Goal: Task Accomplishment & Management: Use online tool/utility

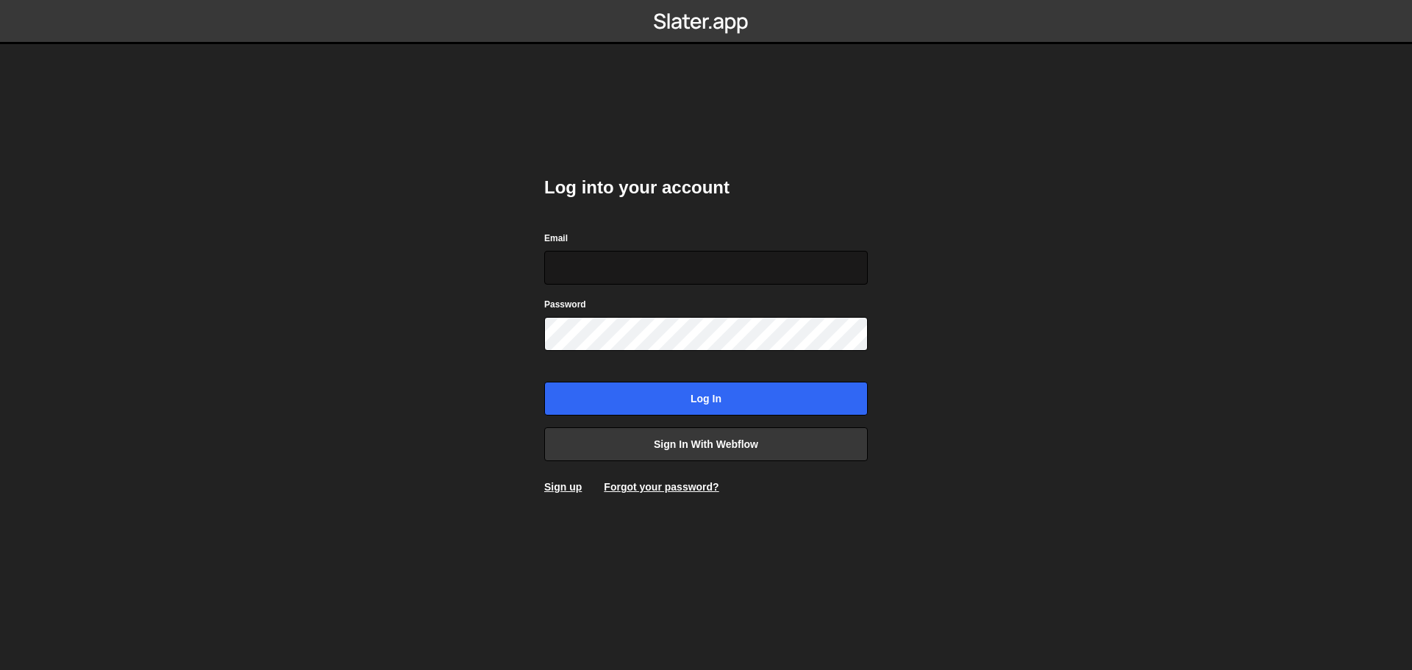
click at [643, 264] on input "Email" at bounding box center [706, 268] width 324 height 34
click at [622, 283] on input "Email" at bounding box center [706, 268] width 324 height 34
click at [622, 277] on input "Email" at bounding box center [706, 268] width 324 height 34
click at [623, 269] on input "Email" at bounding box center [706, 268] width 324 height 34
click at [386, 311] on body "Log into your account Email Password Log in Sign in with Webflow Sign up Forgot…" at bounding box center [706, 335] width 1412 height 670
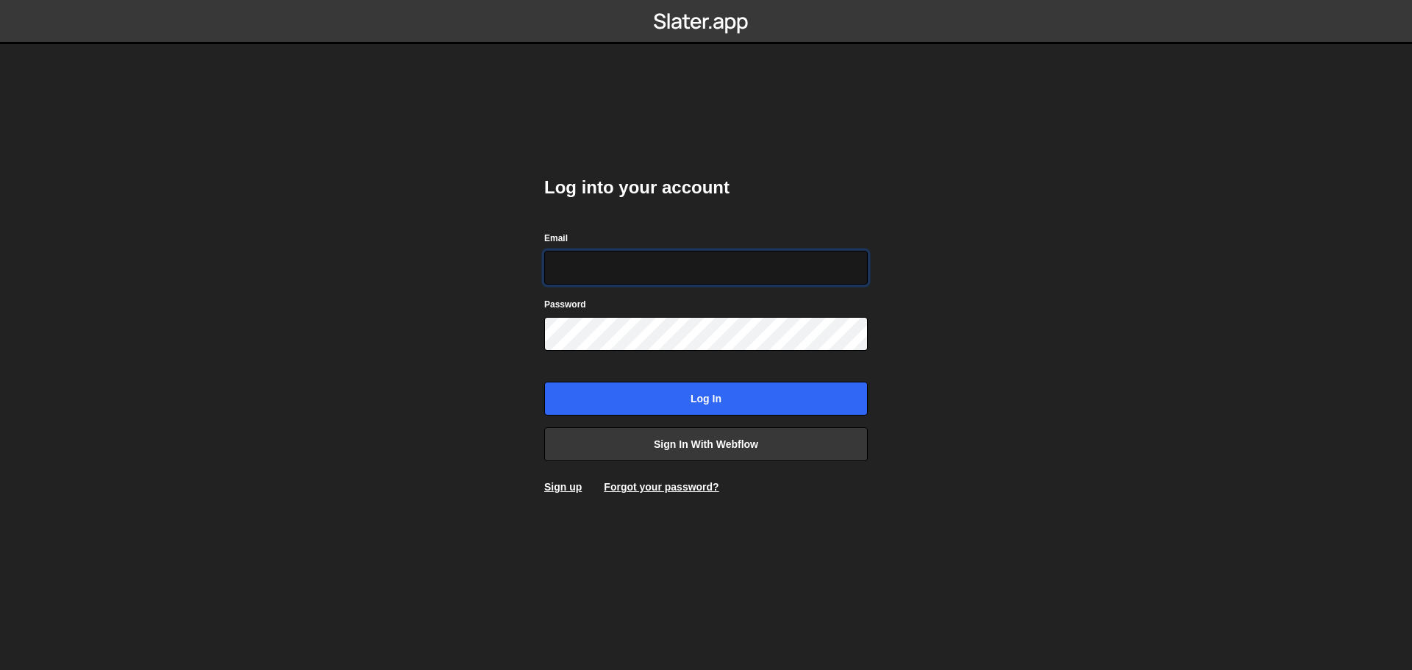
click at [617, 262] on input "Email" at bounding box center [706, 268] width 324 height 34
type input "info@farewellmedia.com"
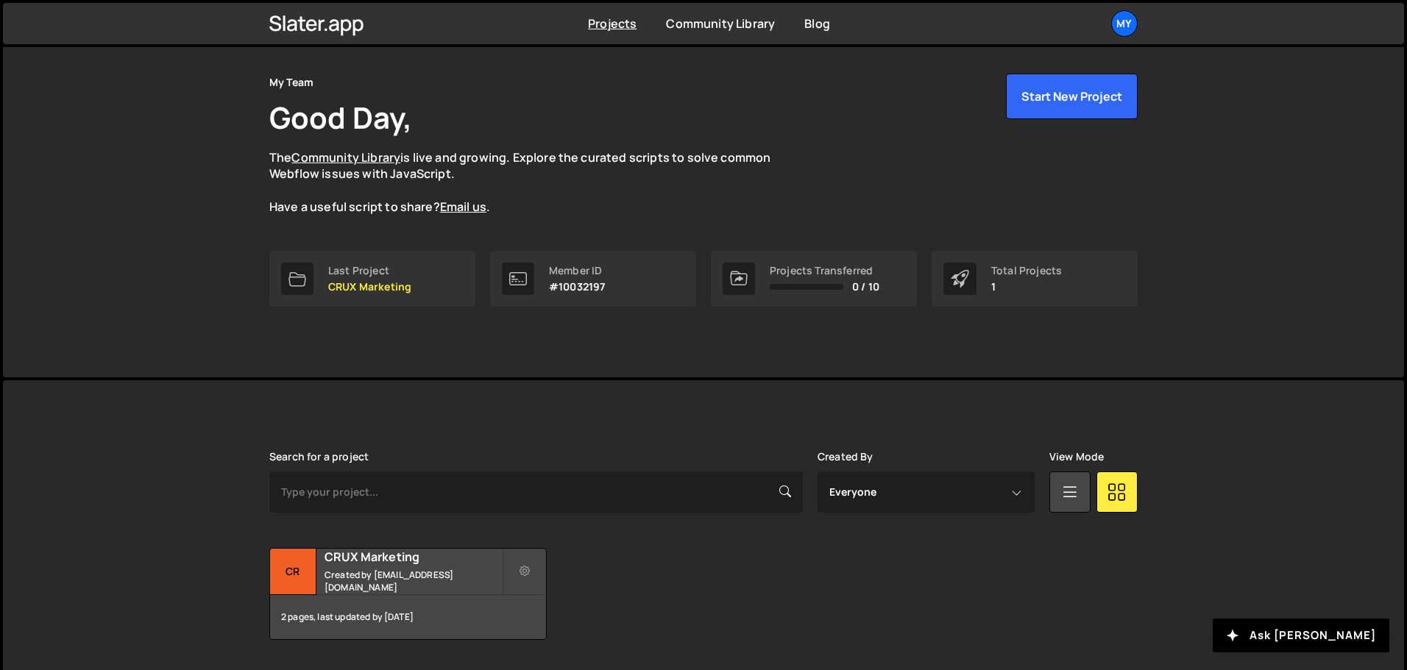
scroll to position [88, 0]
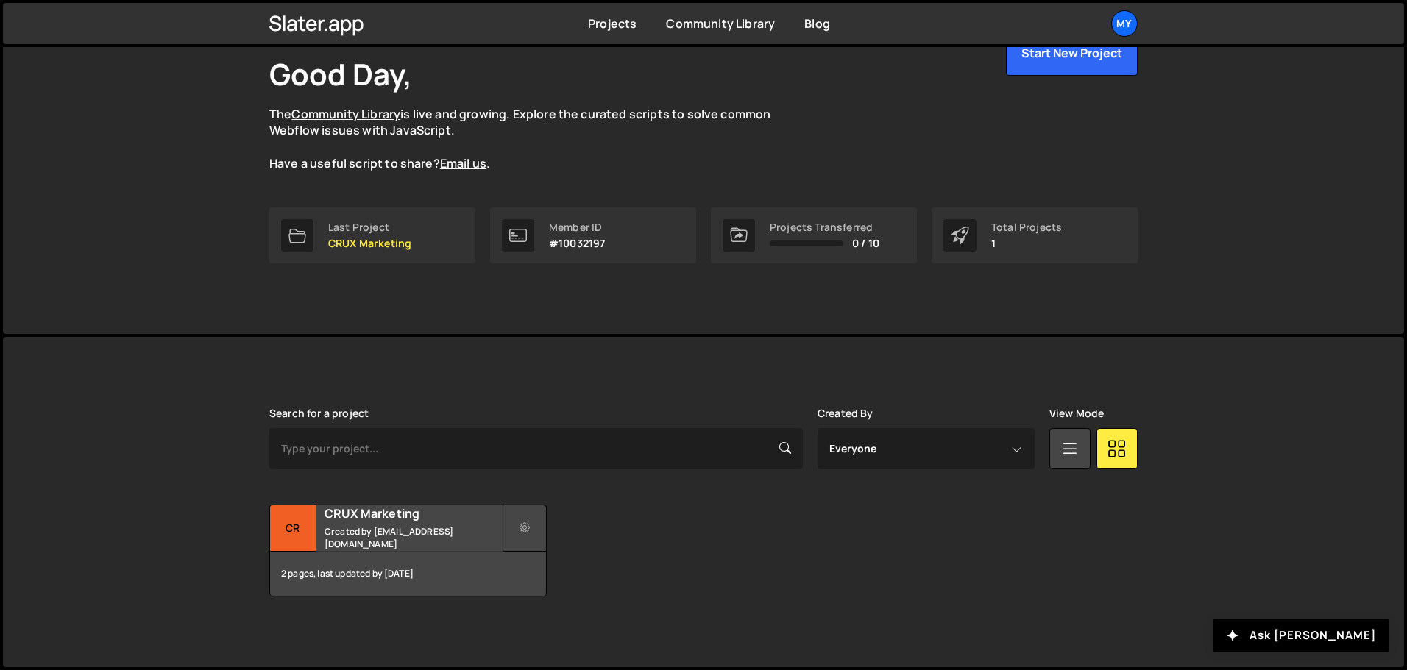
click at [526, 536] on button at bounding box center [524, 528] width 44 height 47
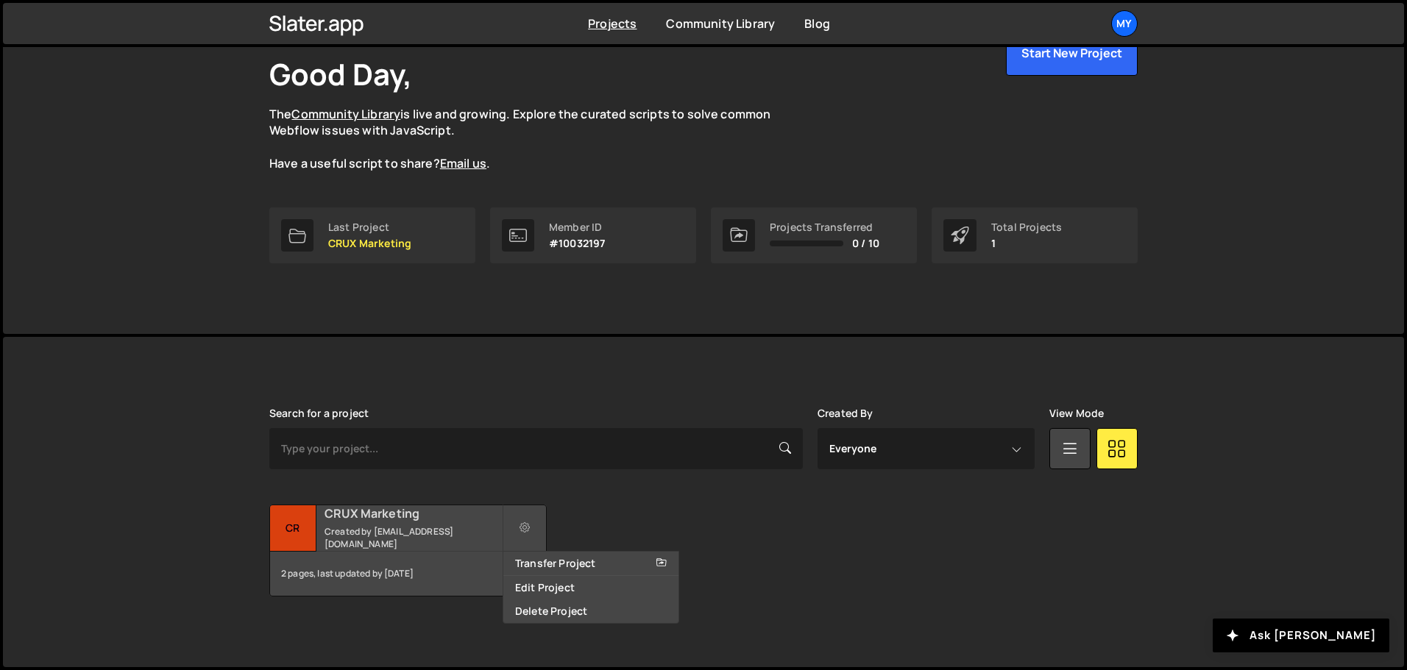
click at [443, 533] on small "Created by info@farewellmedia.com" at bounding box center [412, 537] width 177 height 25
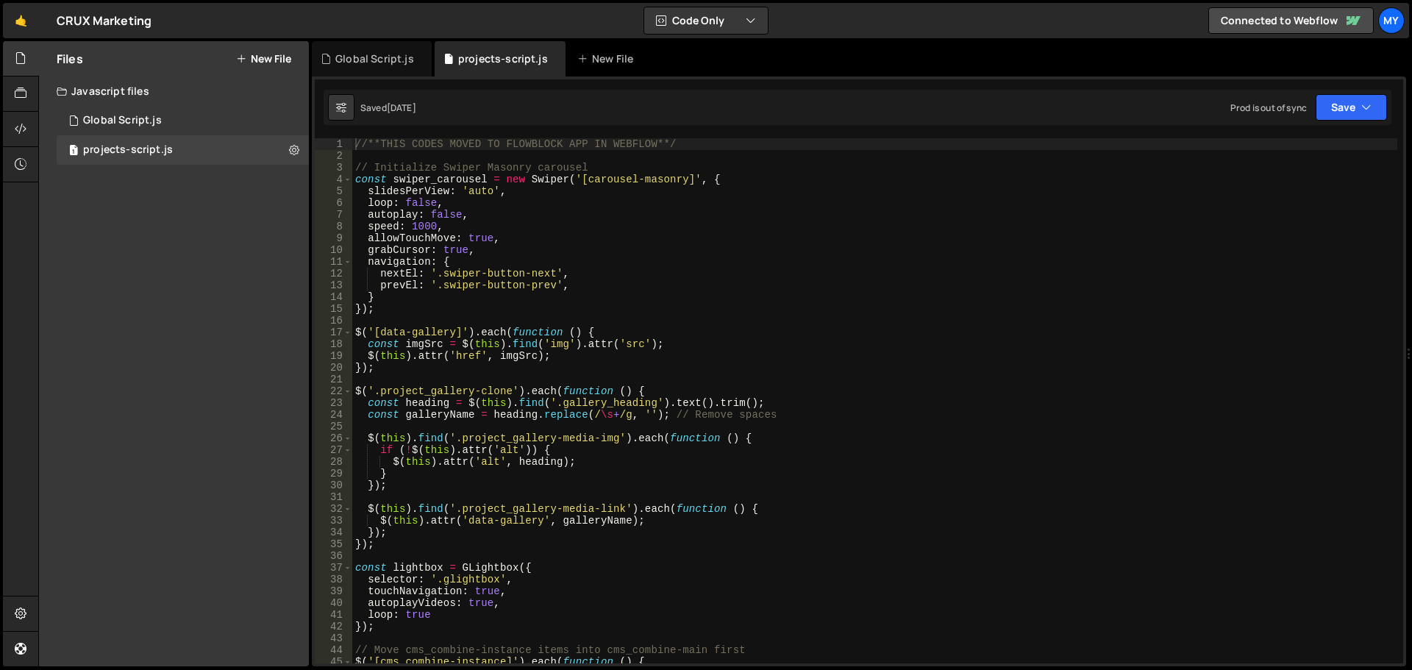
scroll to position [20588, 0]
click at [380, 56] on div "Global Script.js" at bounding box center [374, 58] width 79 height 15
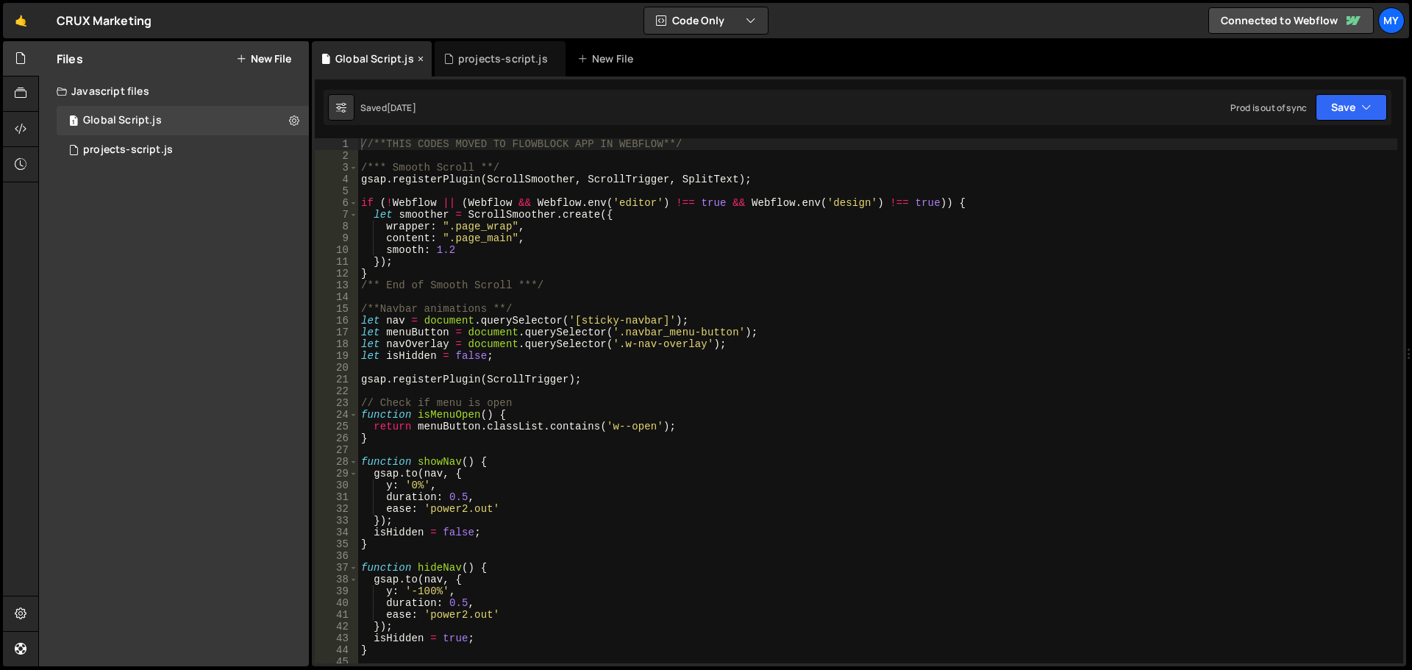
scroll to position [9172, 0]
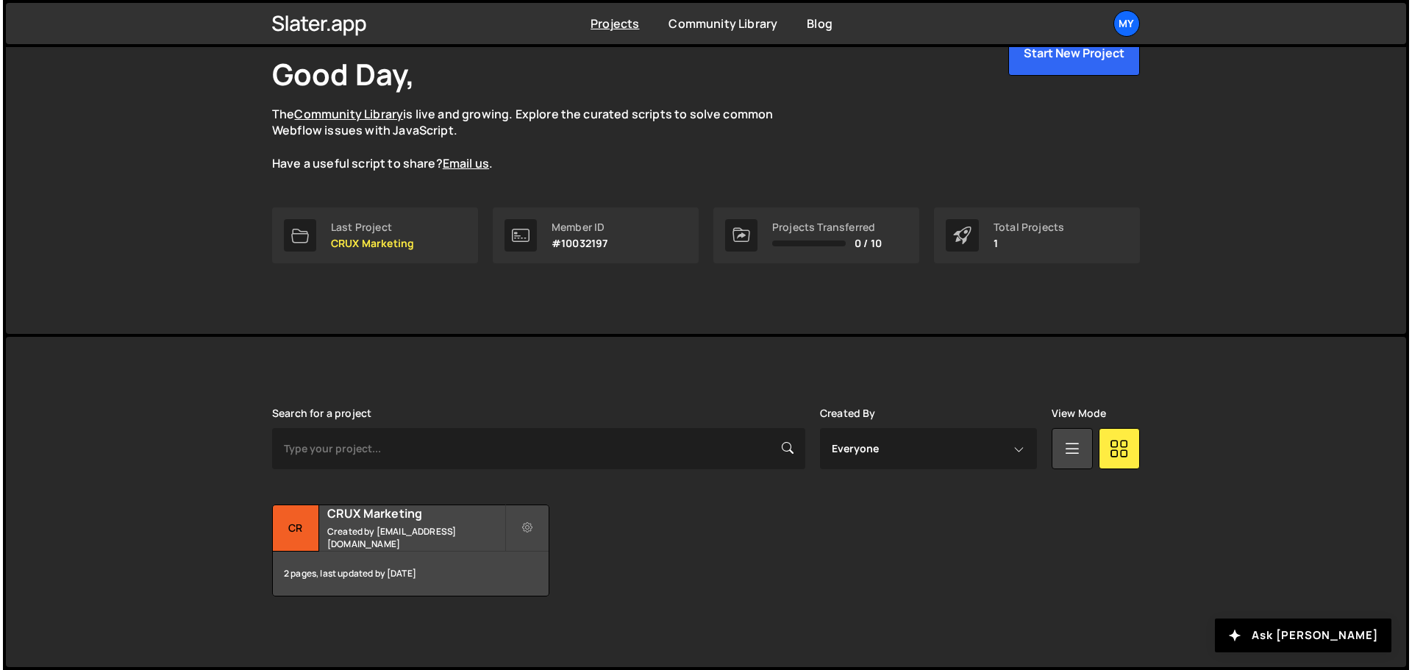
scroll to position [88, 0]
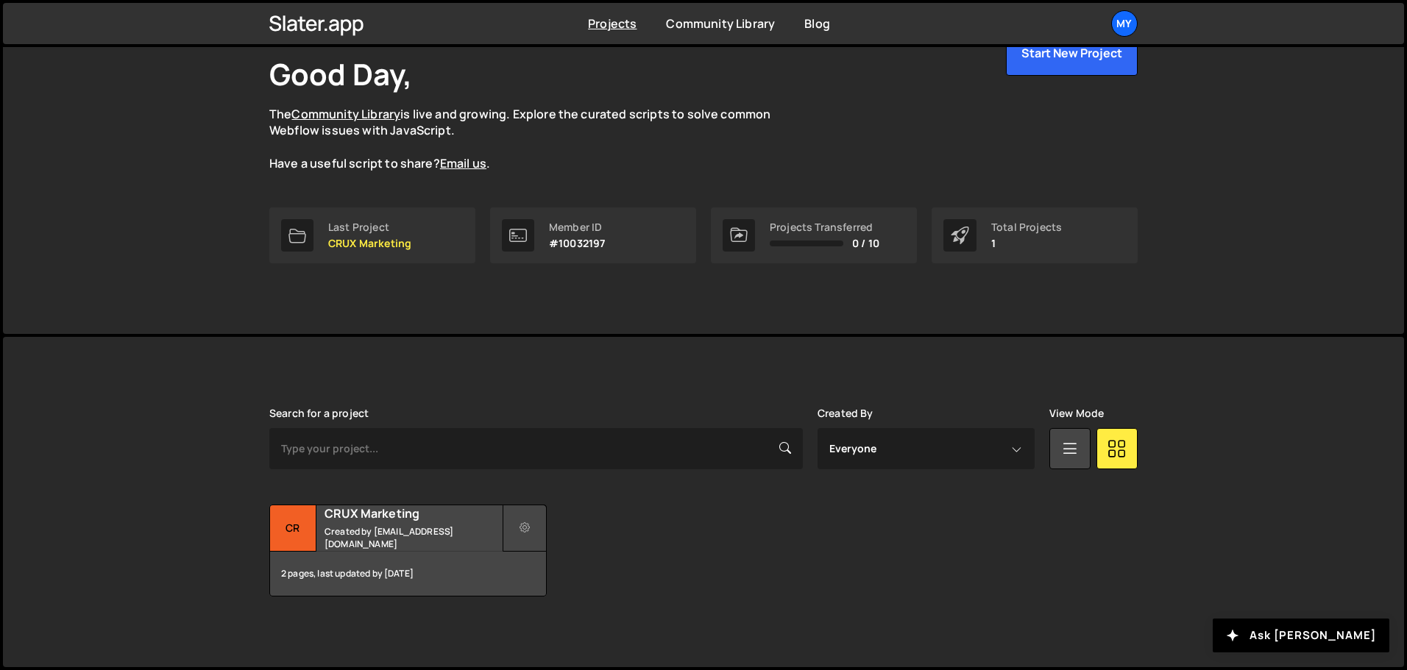
click at [530, 527] on icon at bounding box center [524, 528] width 10 height 15
click at [558, 608] on link "Delete Project" at bounding box center [590, 612] width 175 height 24
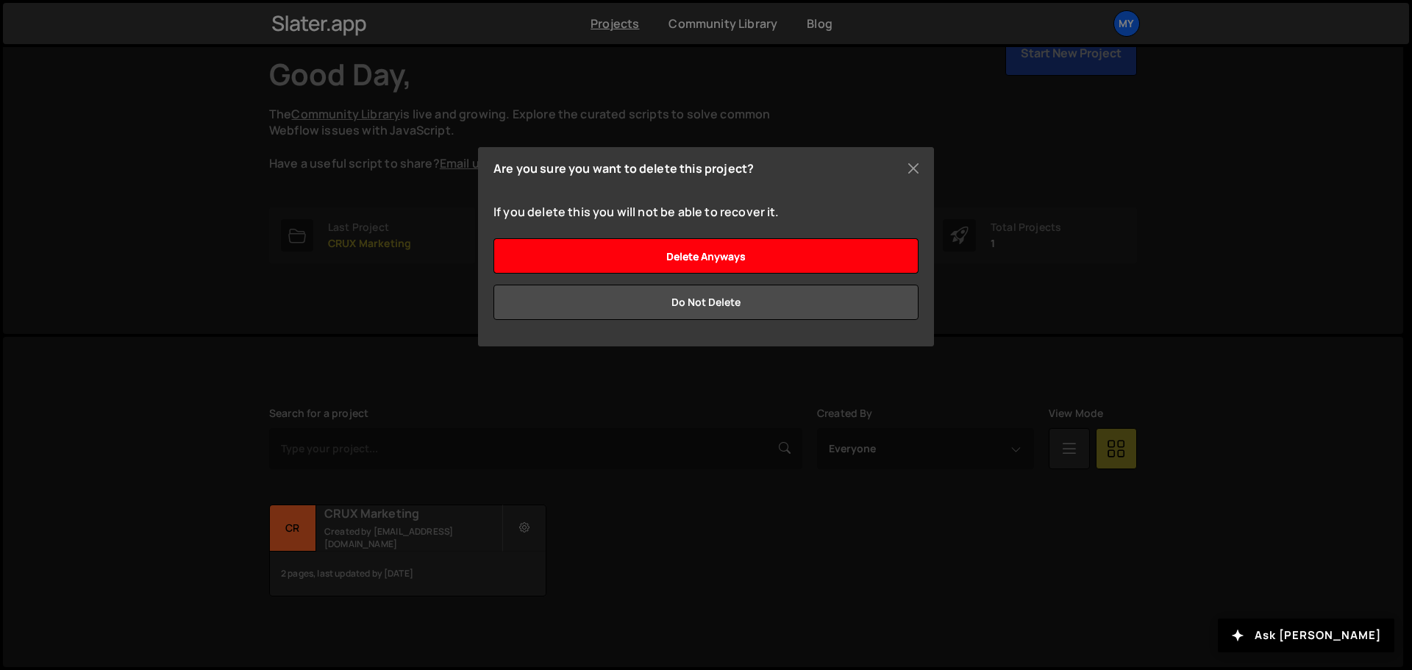
click at [751, 260] on input "Delete anyways" at bounding box center [706, 255] width 425 height 35
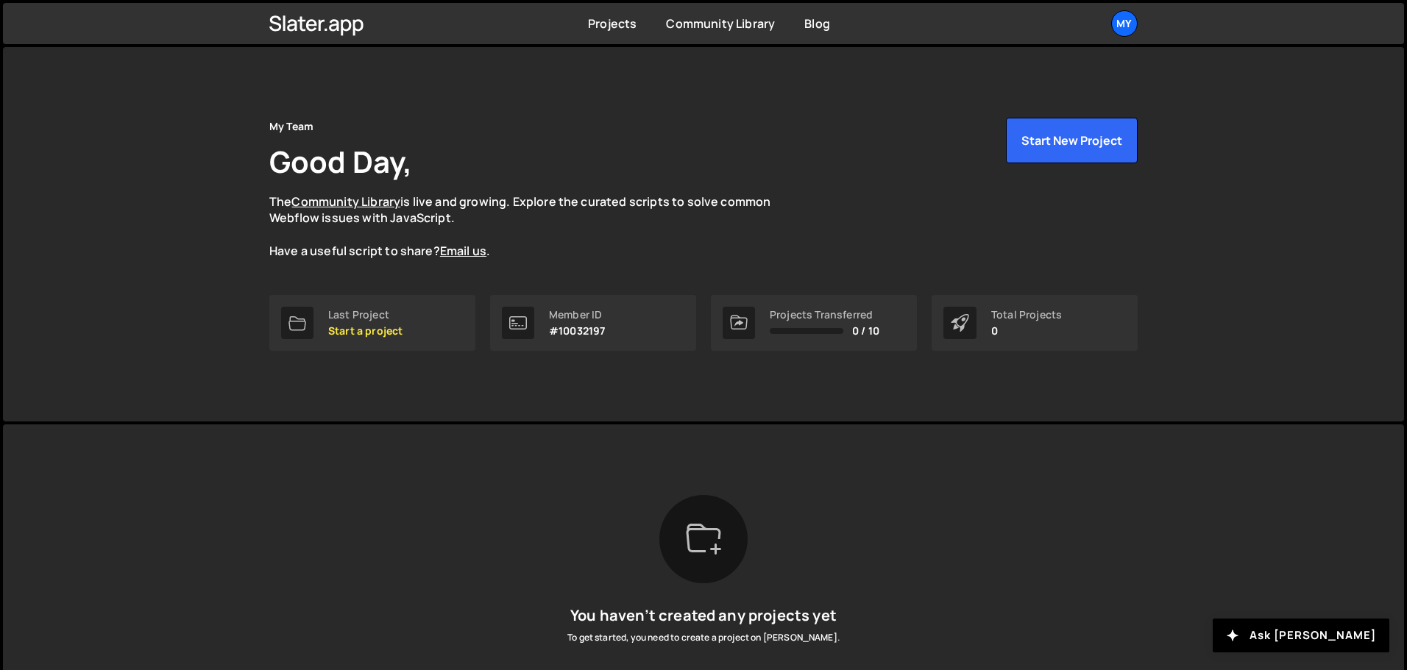
click at [820, 162] on div "My Team Good Day, The Community Library is live and growing. Explore the curate…" at bounding box center [703, 189] width 868 height 142
click at [1116, 18] on div "My" at bounding box center [1124, 23] width 26 height 26
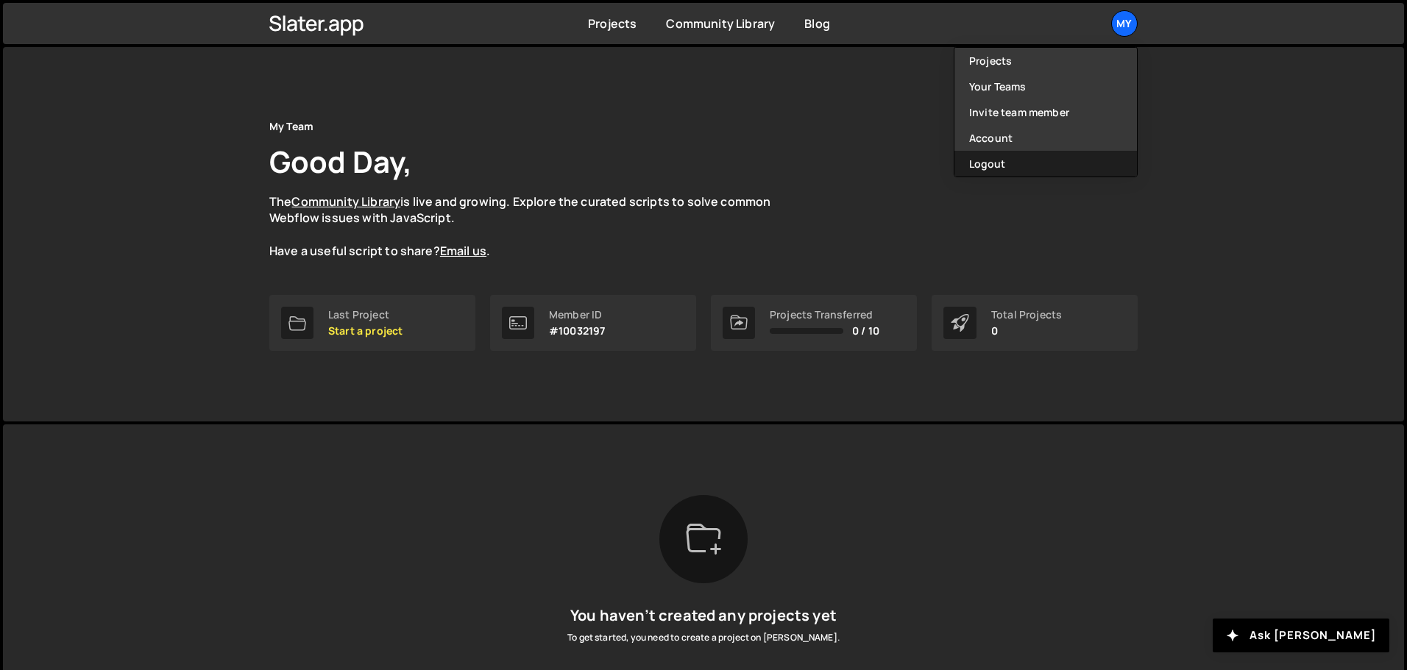
click at [1003, 160] on button "Logout" at bounding box center [1045, 164] width 182 height 26
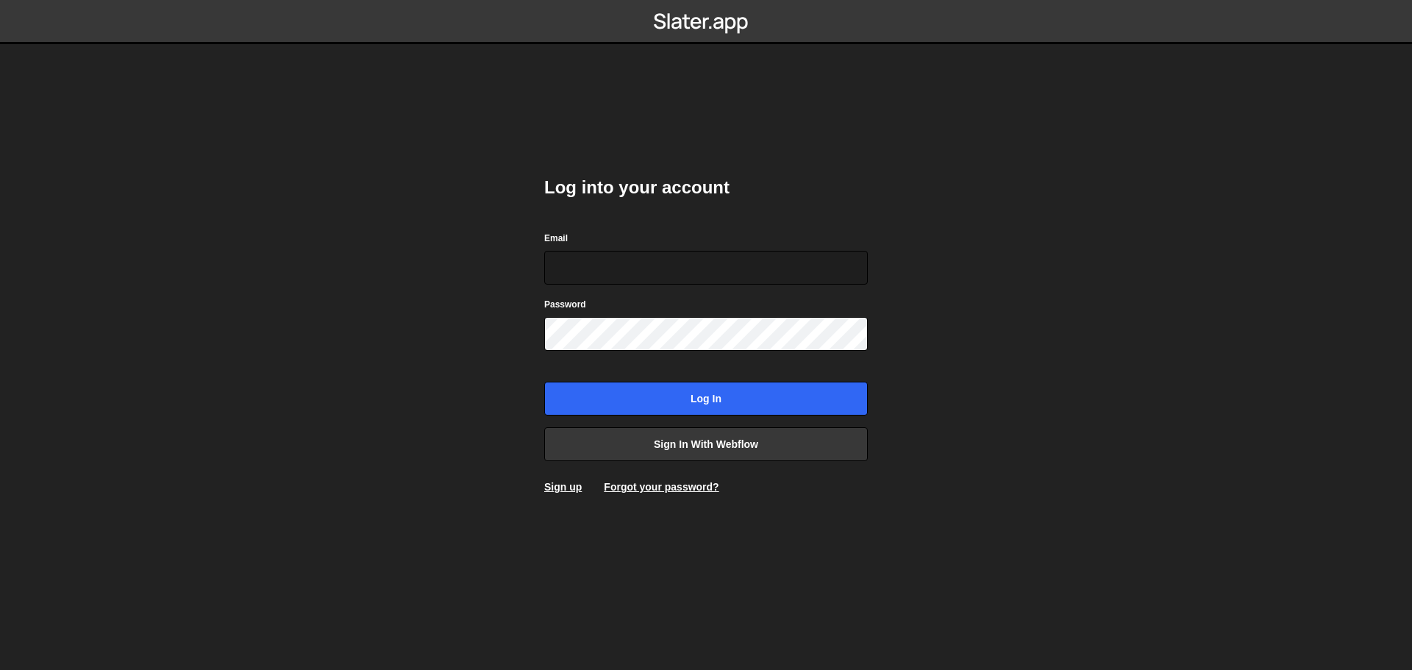
click at [459, 280] on body "Log into your account Email Password Log in Sign in with Webflow Sign up Forgot…" at bounding box center [706, 335] width 1412 height 670
click at [625, 259] on input "Email" at bounding box center [706, 268] width 324 height 34
click at [617, 275] on input "Email" at bounding box center [706, 268] width 324 height 34
click at [463, 275] on body "Log into your account Email Password Log in Sign in with Webflow Sign up Forgot…" at bounding box center [706, 335] width 1412 height 670
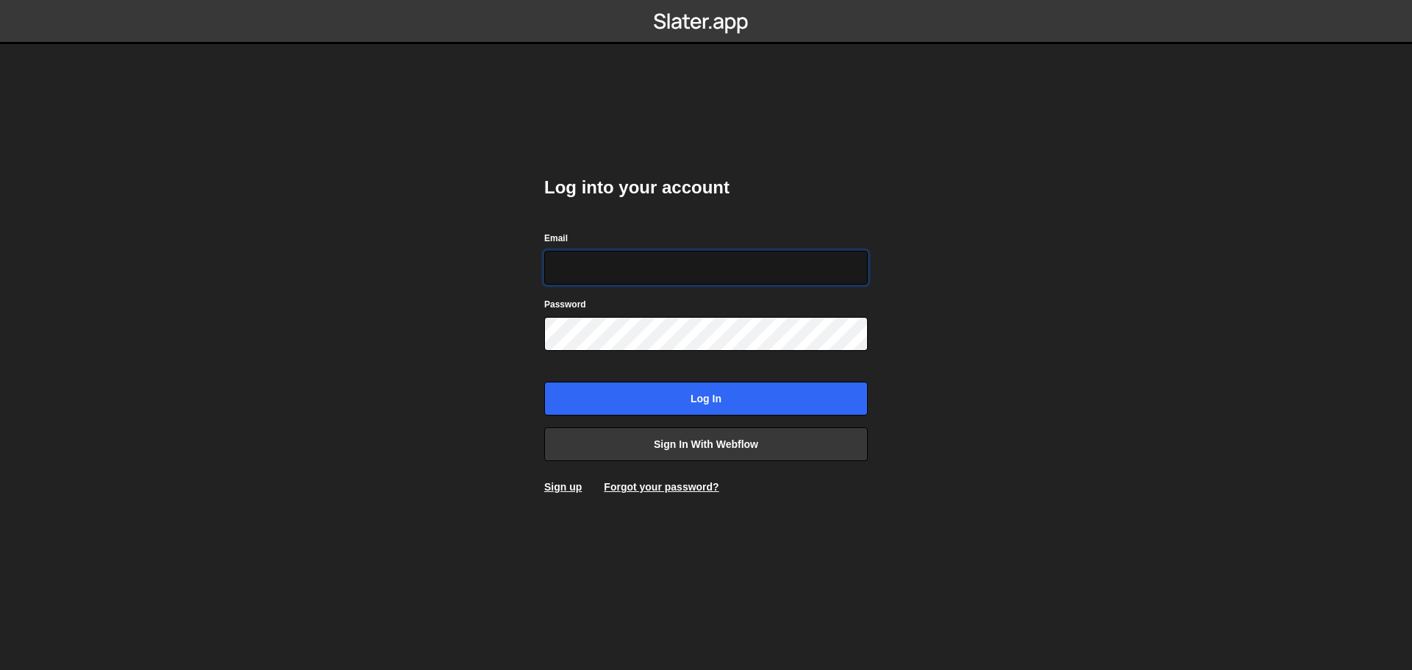
click at [703, 275] on input "Email" at bounding box center [706, 268] width 324 height 34
type input "[EMAIL_ADDRESS][DOMAIN_NAME]"
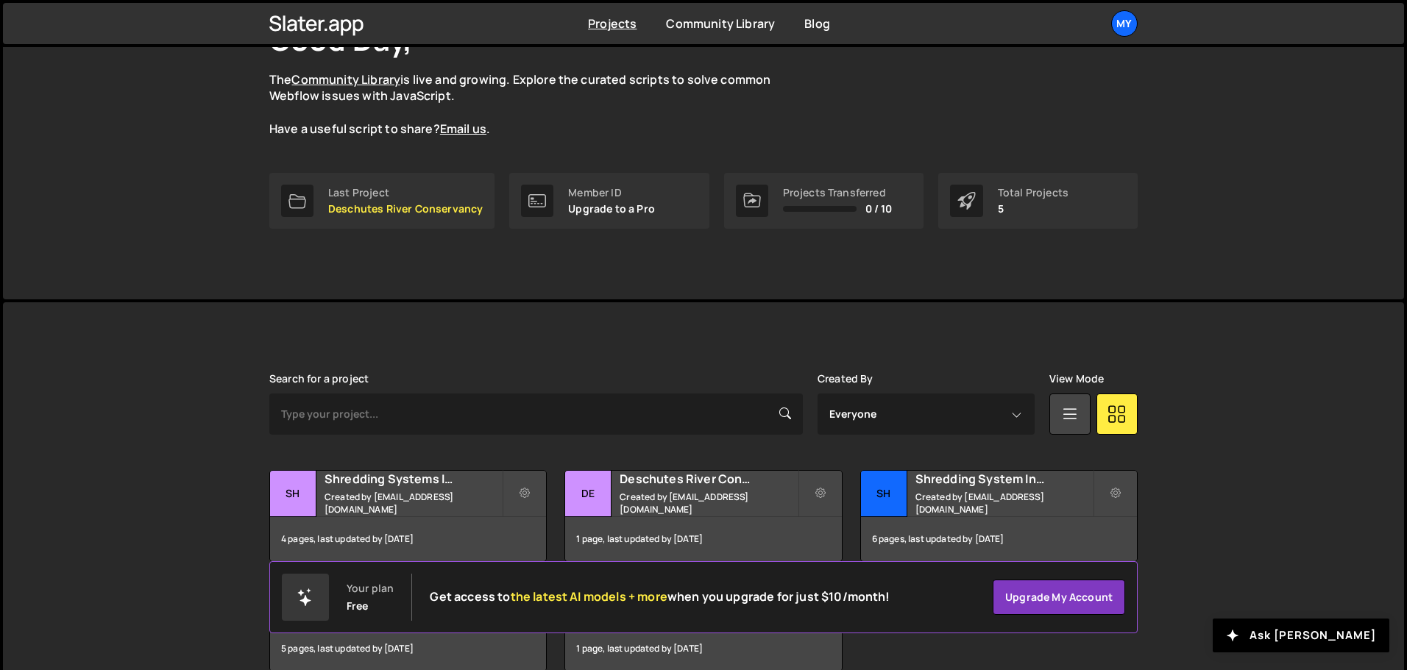
scroll to position [197, 0]
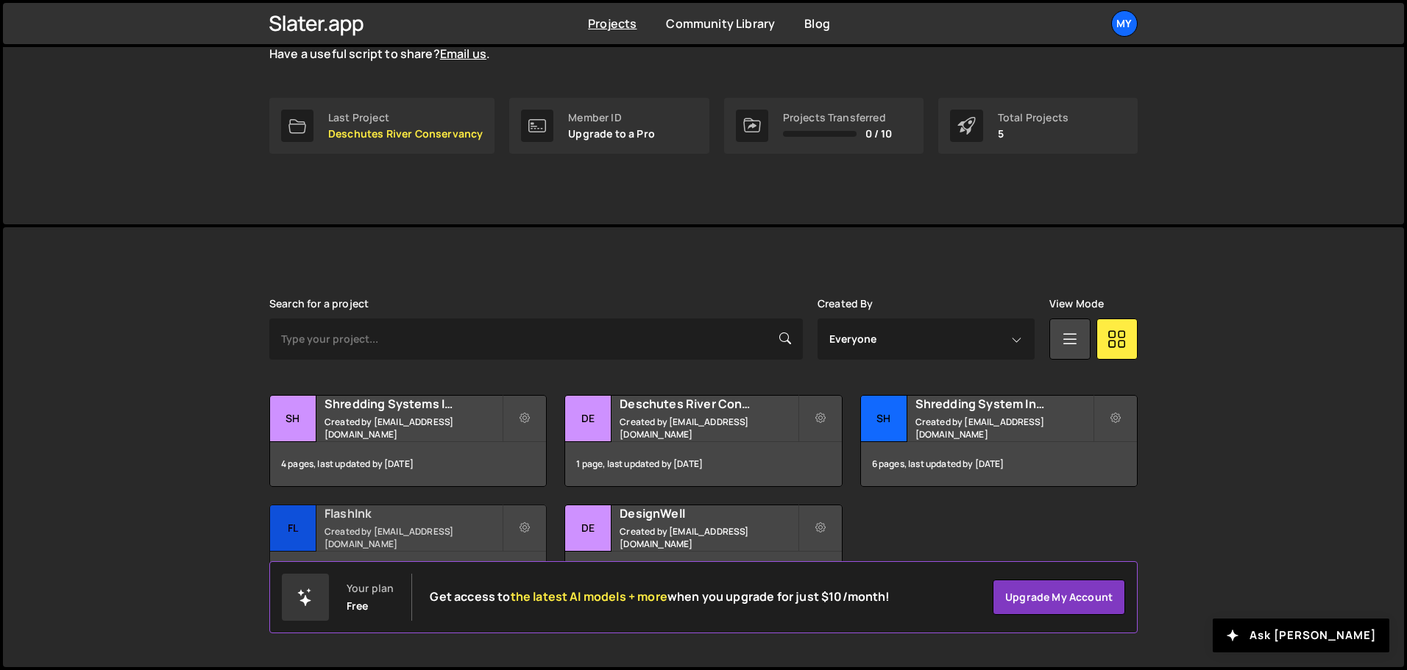
click at [323, 535] on div "FlashInk Created by [EMAIL_ADDRESS][DOMAIN_NAME]" at bounding box center [408, 528] width 276 height 46
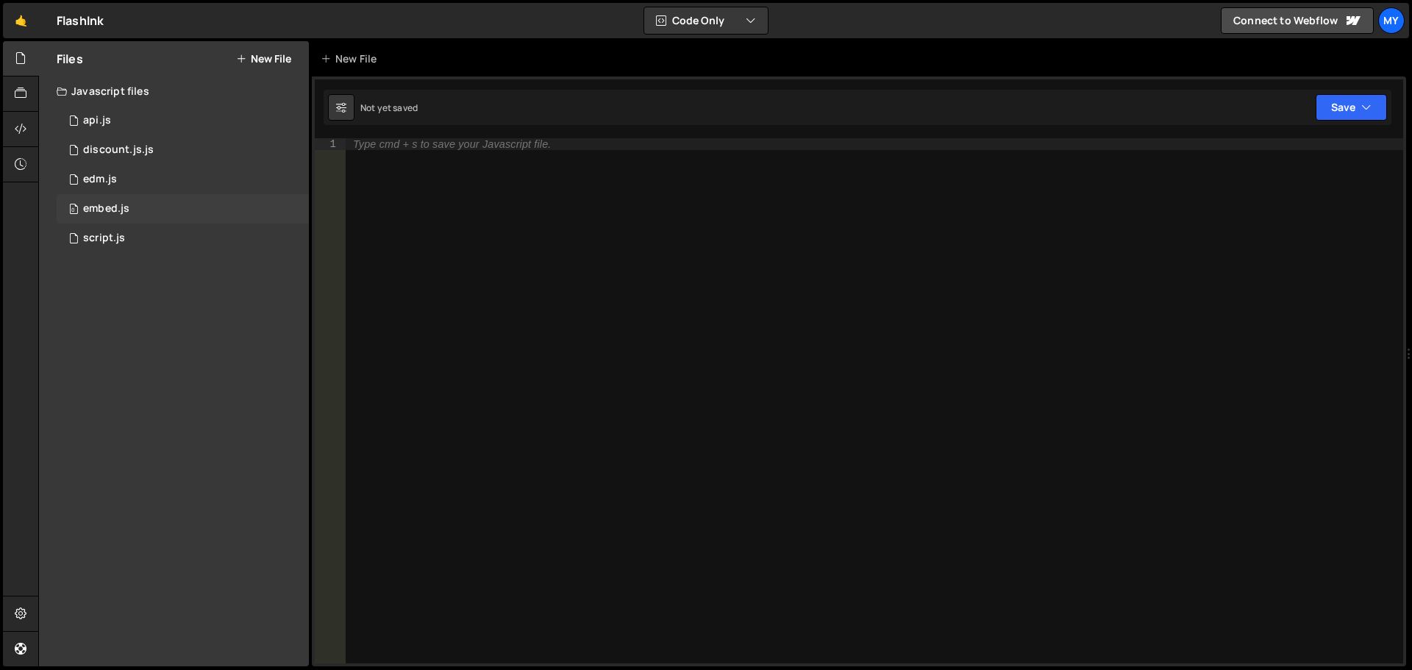
click at [141, 217] on div "0 embed.js 0" at bounding box center [183, 208] width 252 height 29
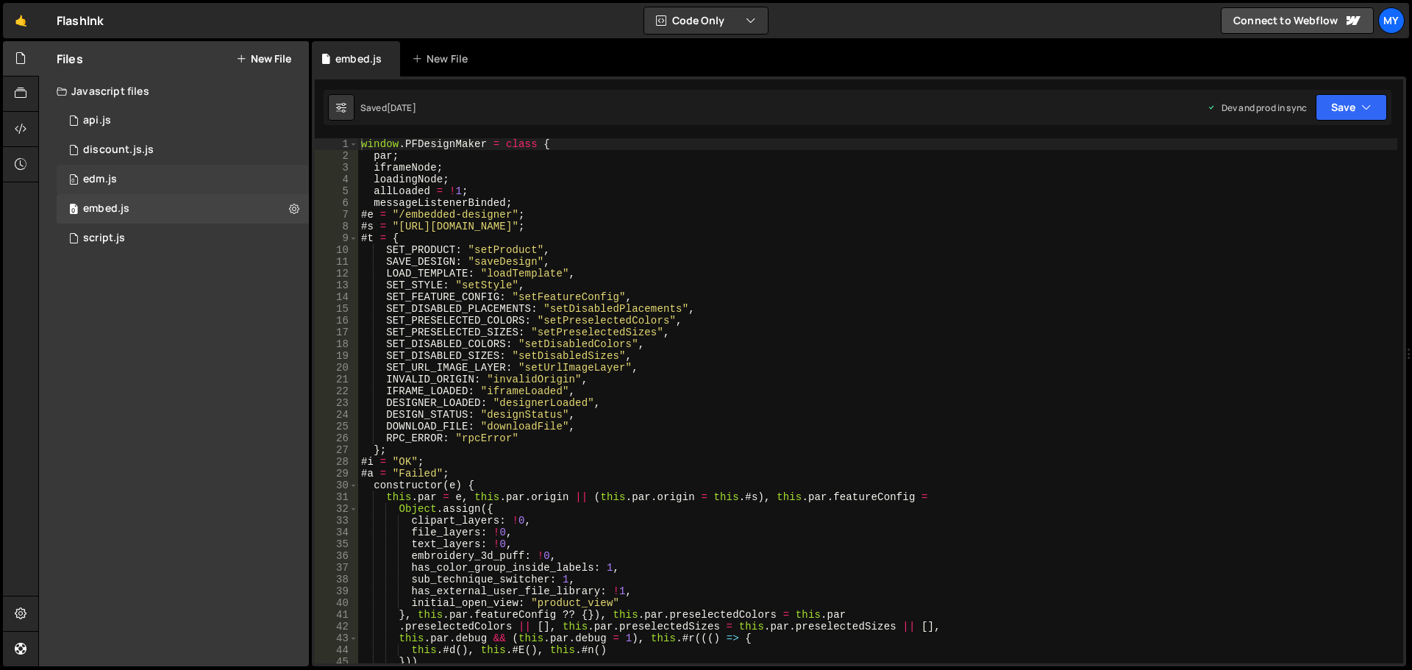
click at [141, 183] on div "0 edm.js 0" at bounding box center [183, 179] width 252 height 29
click at [151, 153] on div "discount.js.js" at bounding box center [118, 149] width 71 height 13
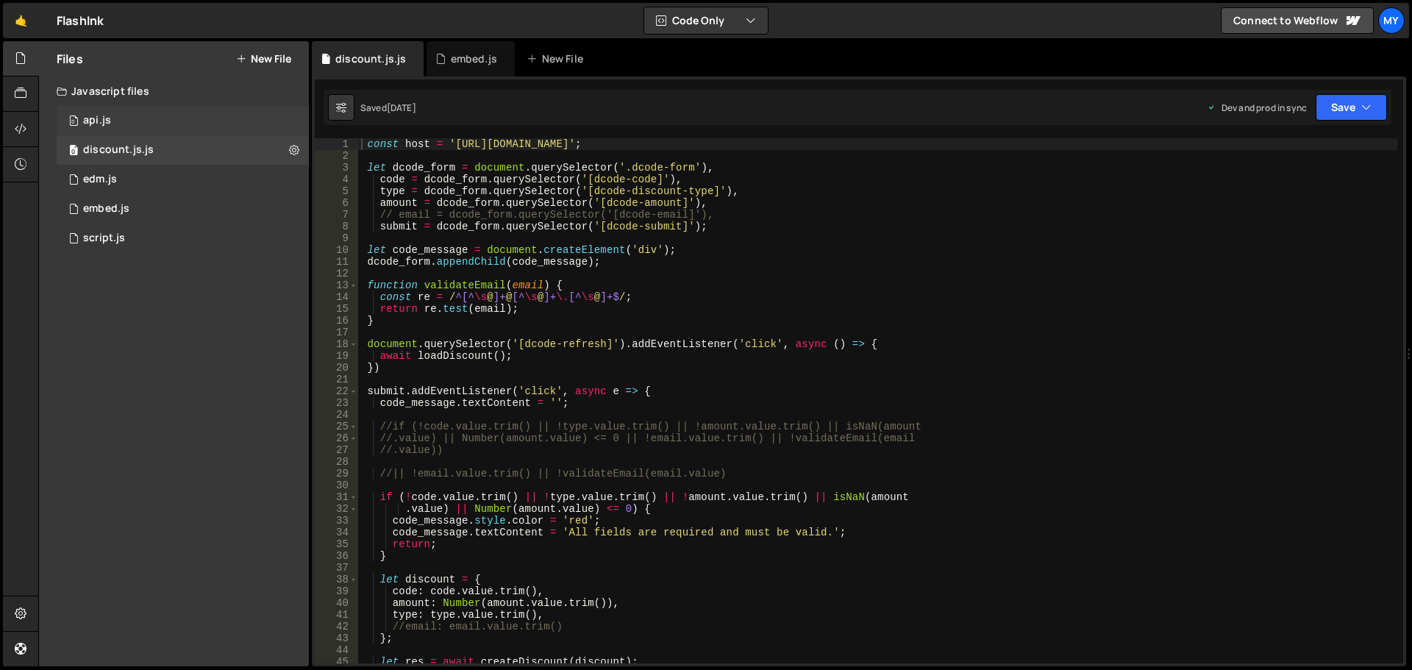
click at [151, 121] on div "0 api.js 0" at bounding box center [183, 120] width 252 height 29
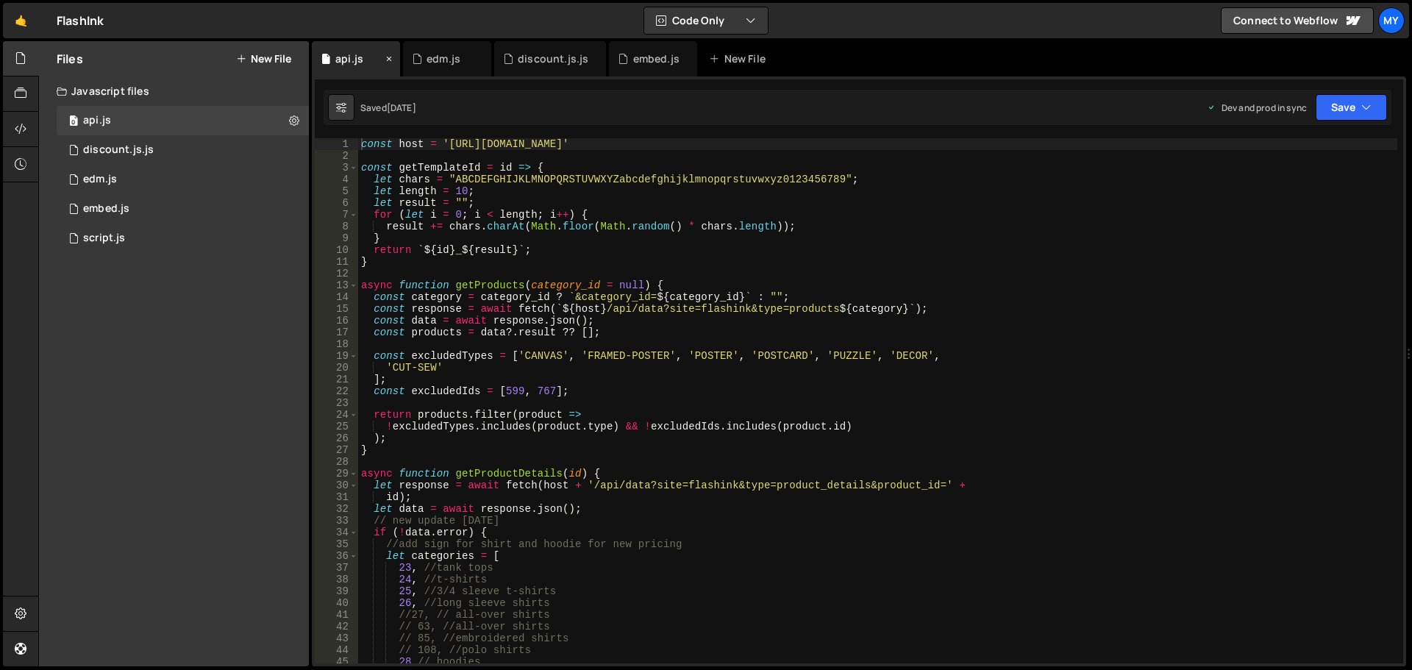
click at [388, 58] on icon at bounding box center [389, 58] width 10 height 15
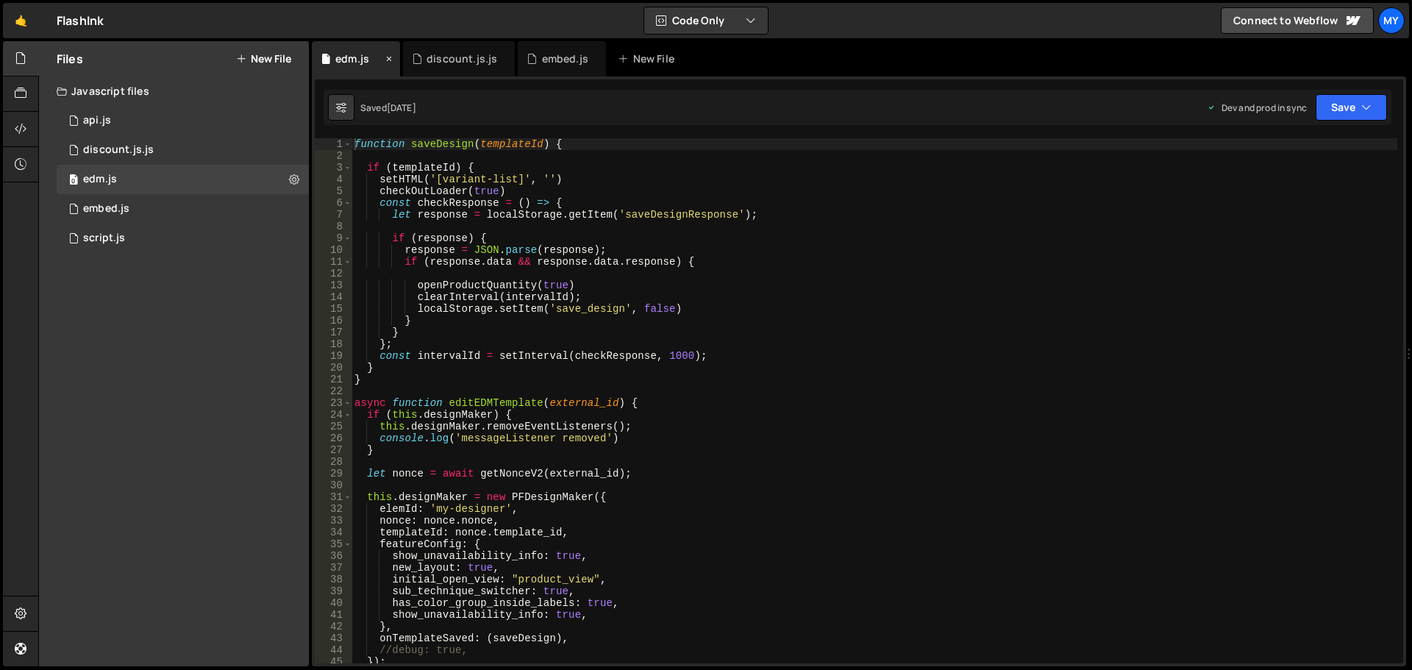
click at [388, 58] on icon at bounding box center [389, 58] width 10 height 15
click at [427, 58] on div "discount.js.js" at bounding box center [462, 58] width 71 height 15
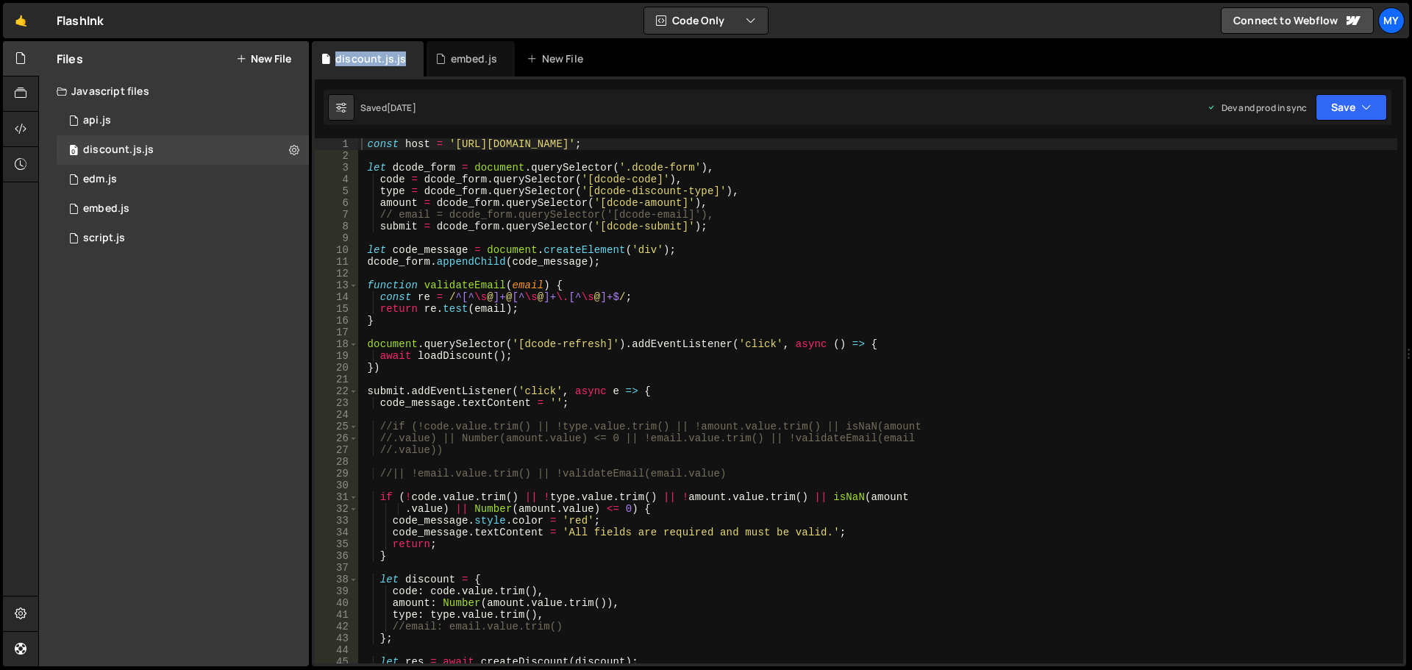
click at [388, 58] on div "discount.js.js" at bounding box center [370, 58] width 71 height 15
click at [408, 63] on icon at bounding box center [413, 58] width 10 height 15
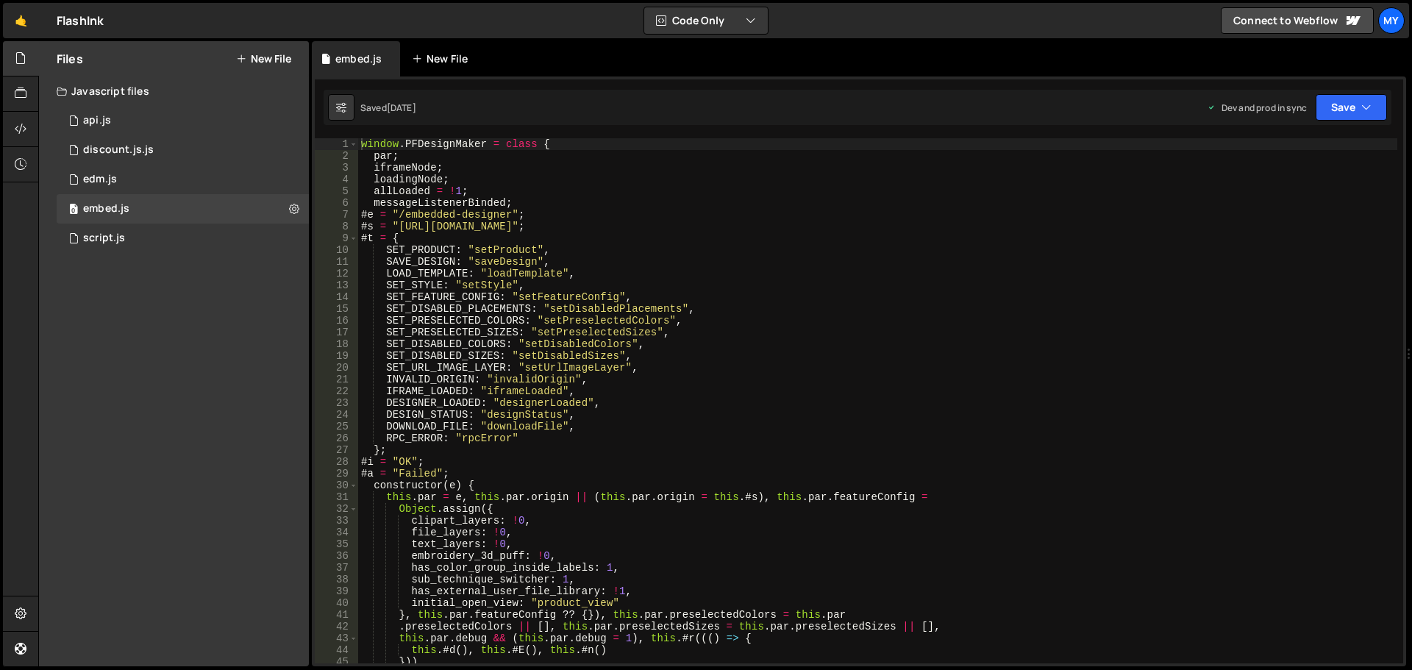
click at [0, 0] on icon at bounding box center [0, 0] width 0 height 0
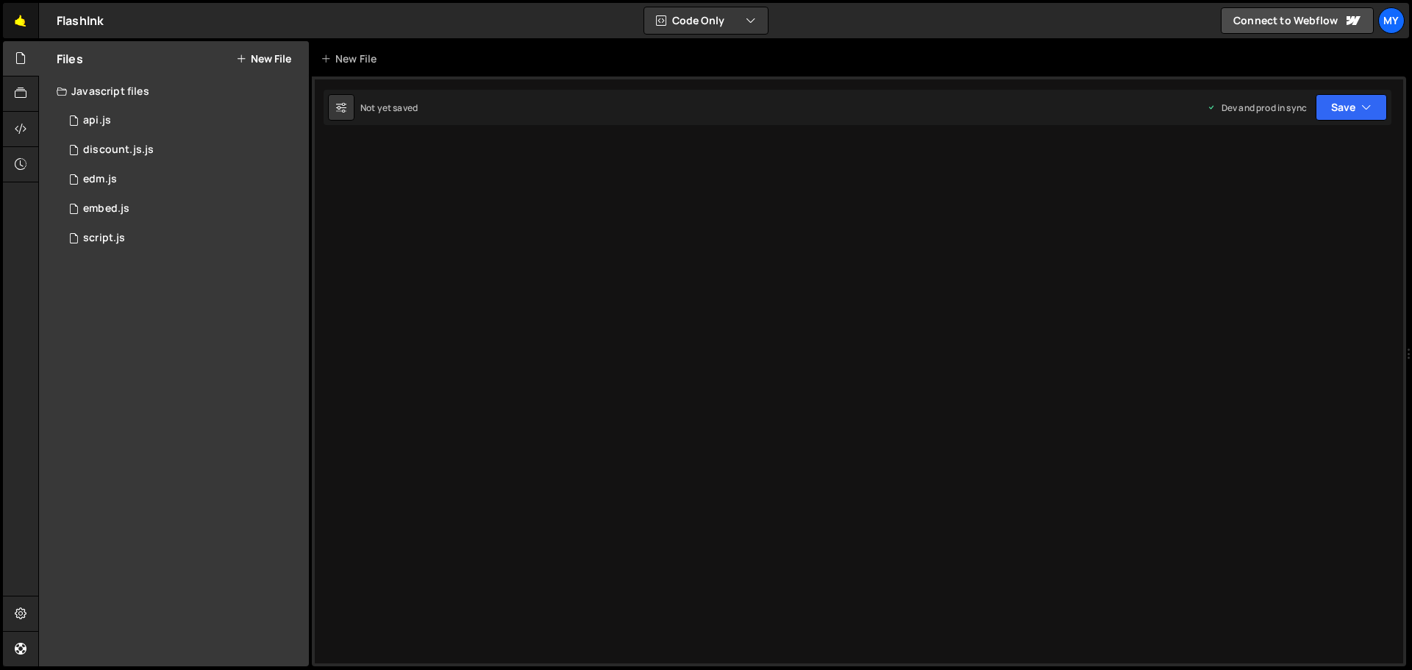
click at [15, 21] on link "🤙" at bounding box center [21, 20] width 36 height 35
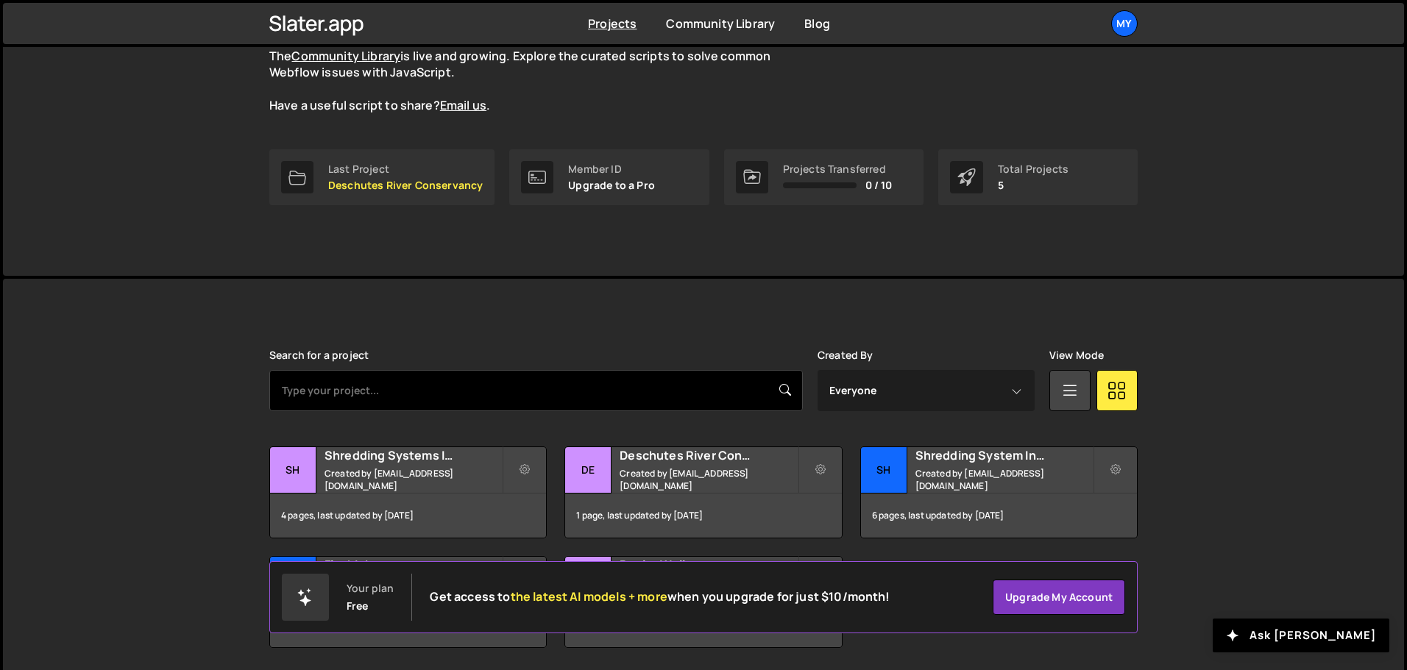
scroll to position [197, 0]
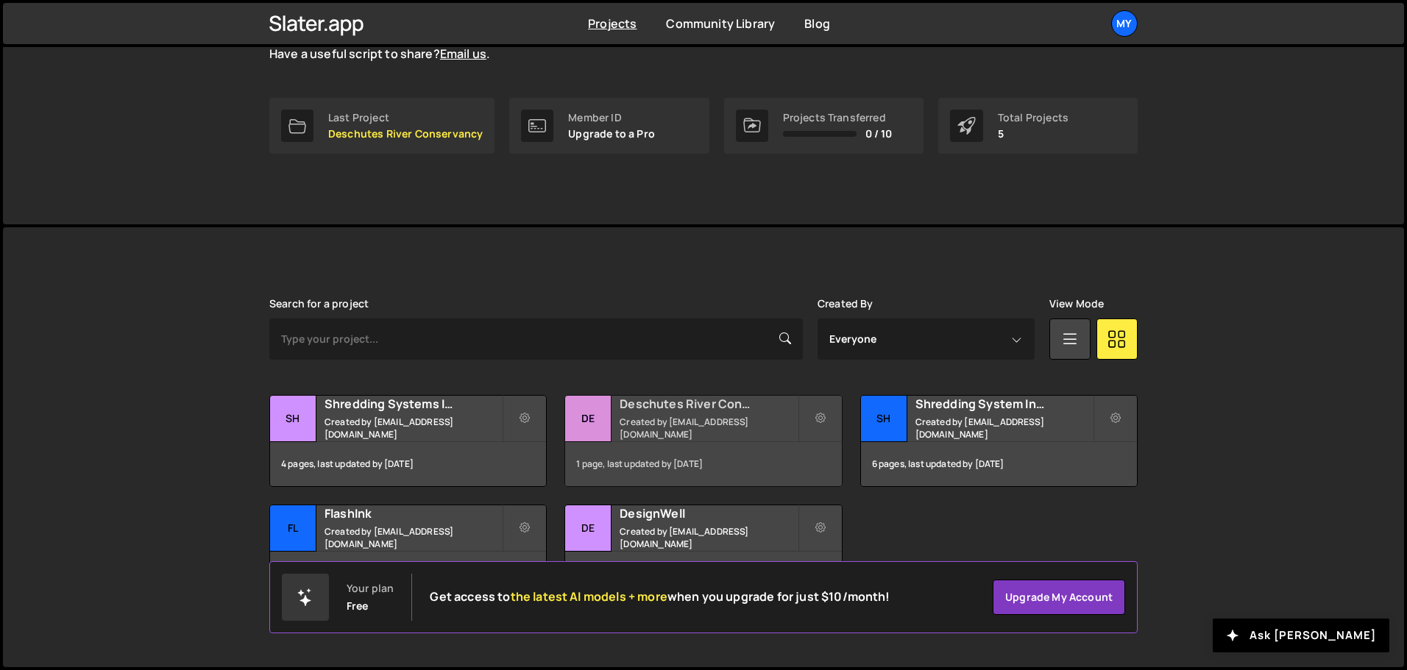
click at [678, 429] on small "Created by designer@farewellmedia.com" at bounding box center [707, 428] width 177 height 25
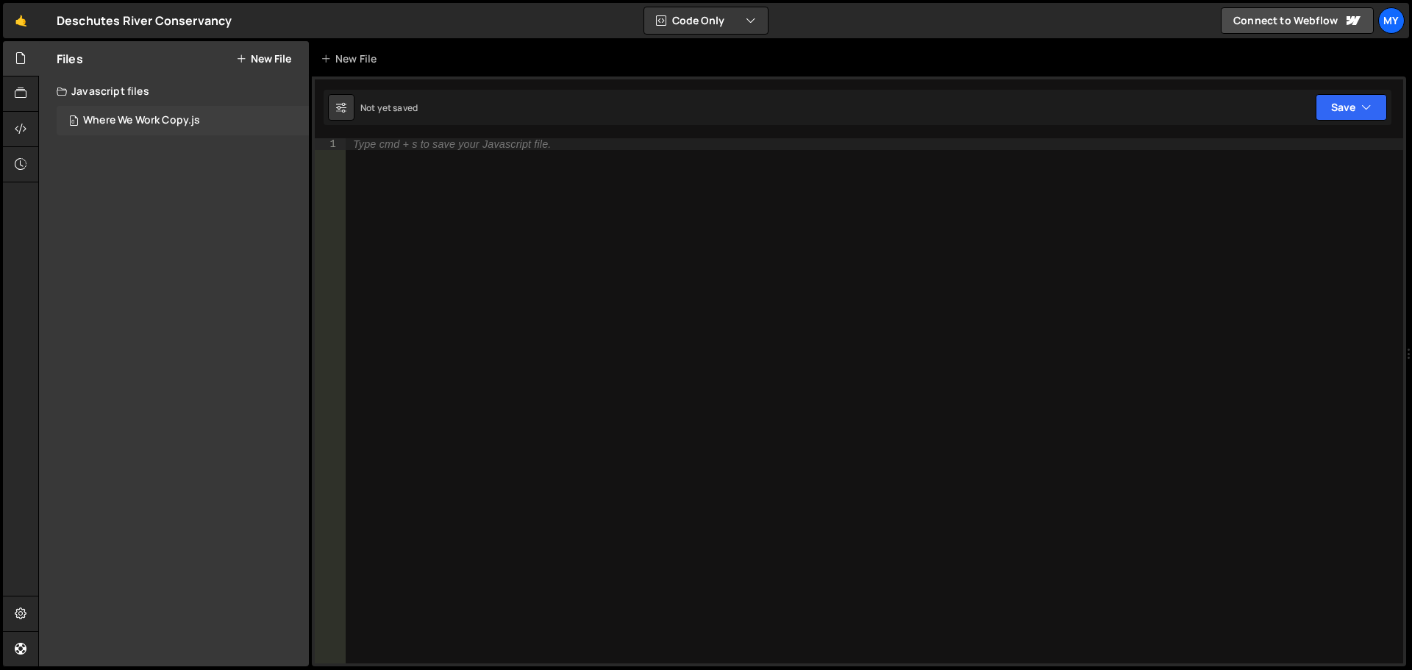
click at [167, 123] on div "Where We Work Copy.js" at bounding box center [141, 120] width 117 height 13
click at [493, 175] on div "Type cmd + s to save your Javascript file." at bounding box center [875, 412] width 1058 height 549
click at [153, 121] on div "Where We Work Copy.js" at bounding box center [141, 120] width 117 height 13
click at [449, 61] on icon at bounding box center [452, 58] width 10 height 15
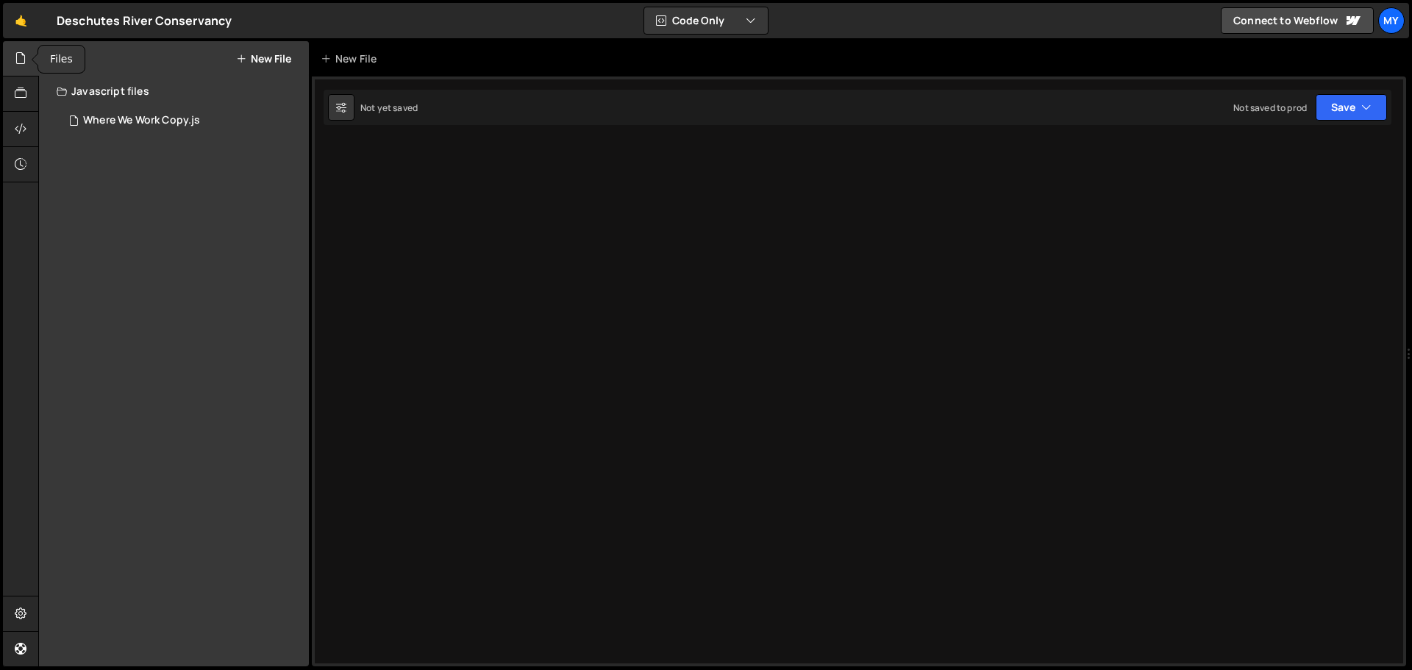
click at [15, 51] on icon at bounding box center [21, 58] width 12 height 16
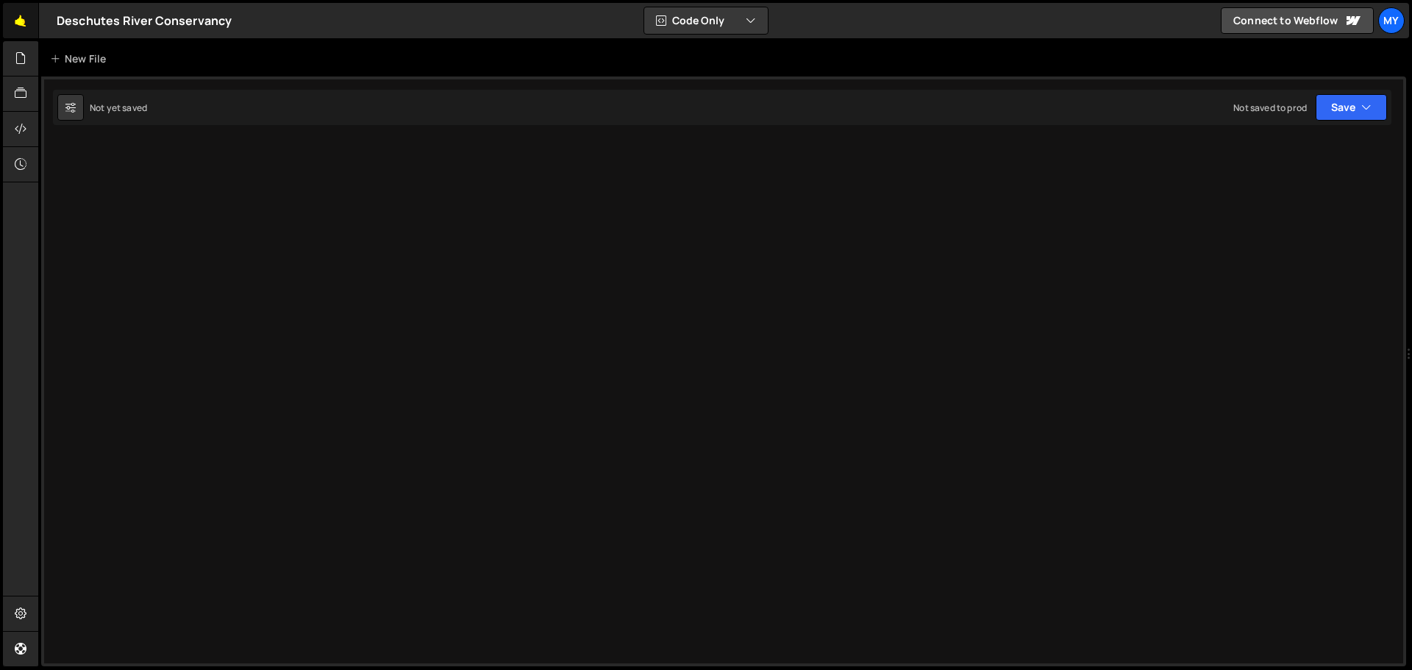
click at [18, 18] on link "🤙" at bounding box center [21, 20] width 36 height 35
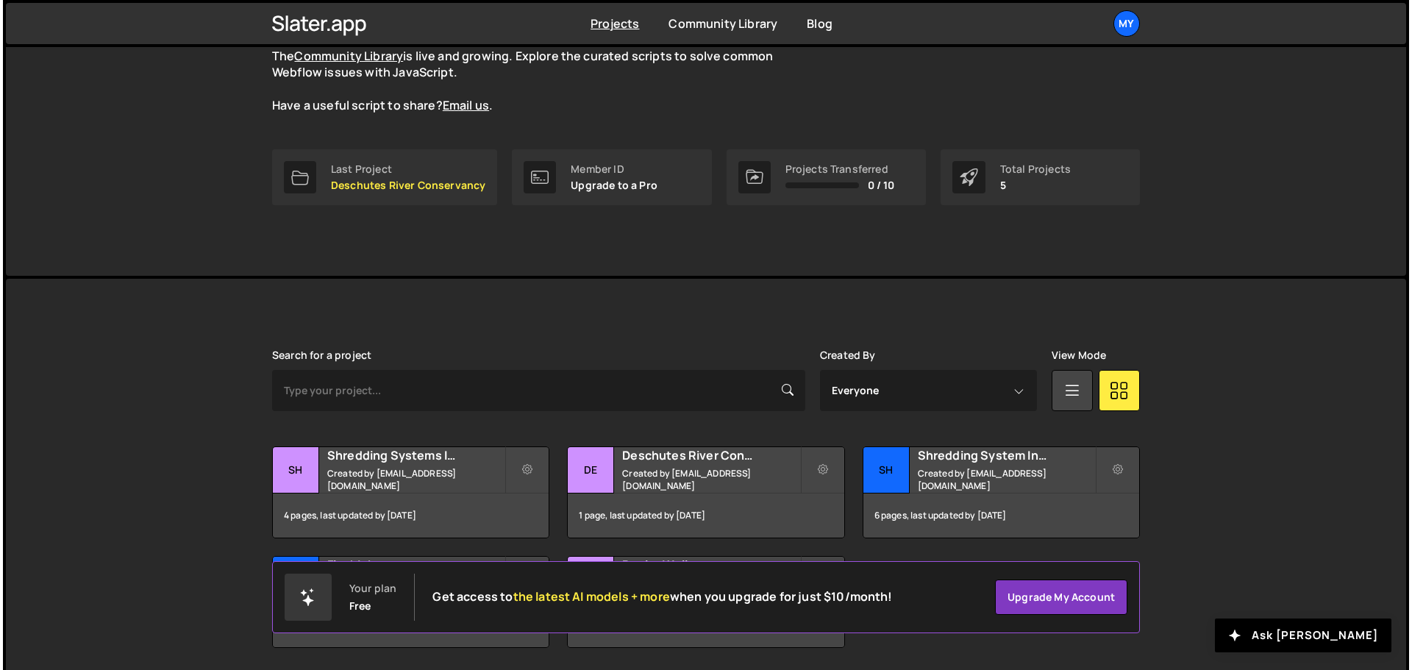
scroll to position [197, 0]
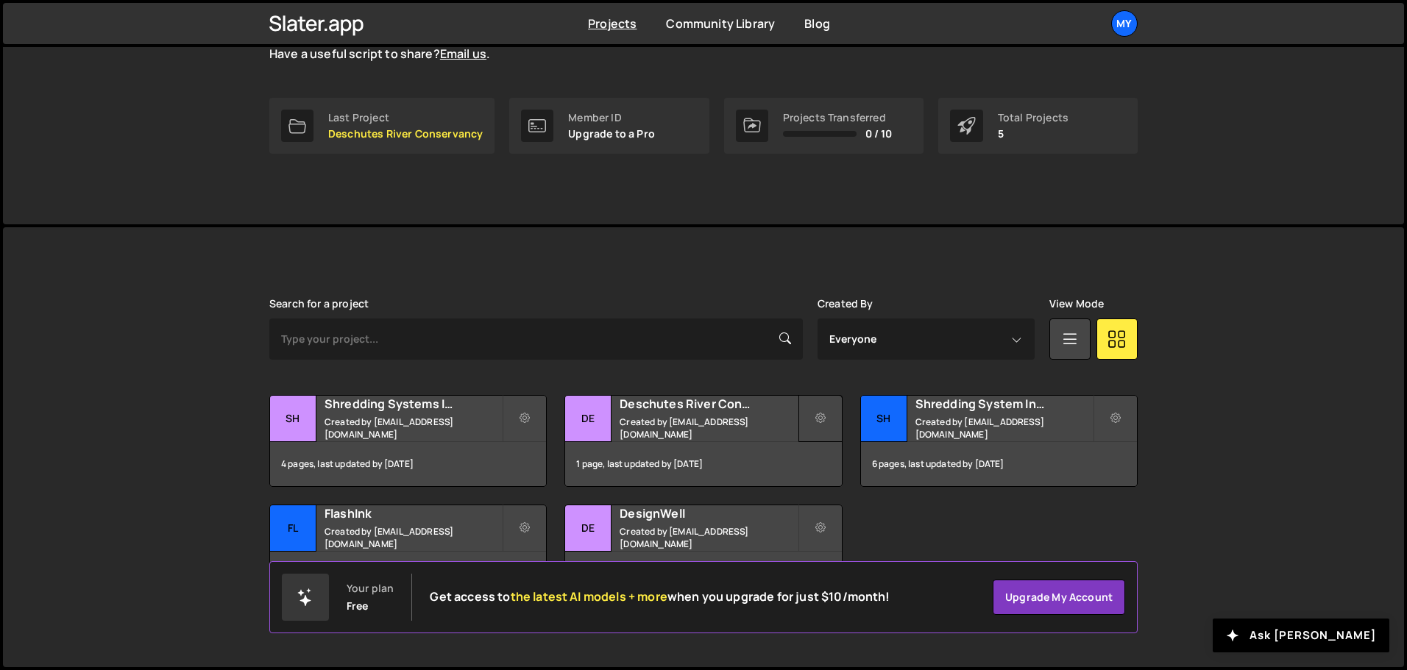
click at [817, 420] on icon at bounding box center [820, 418] width 10 height 15
click at [850, 499] on link "Delete Project" at bounding box center [885, 502] width 175 height 24
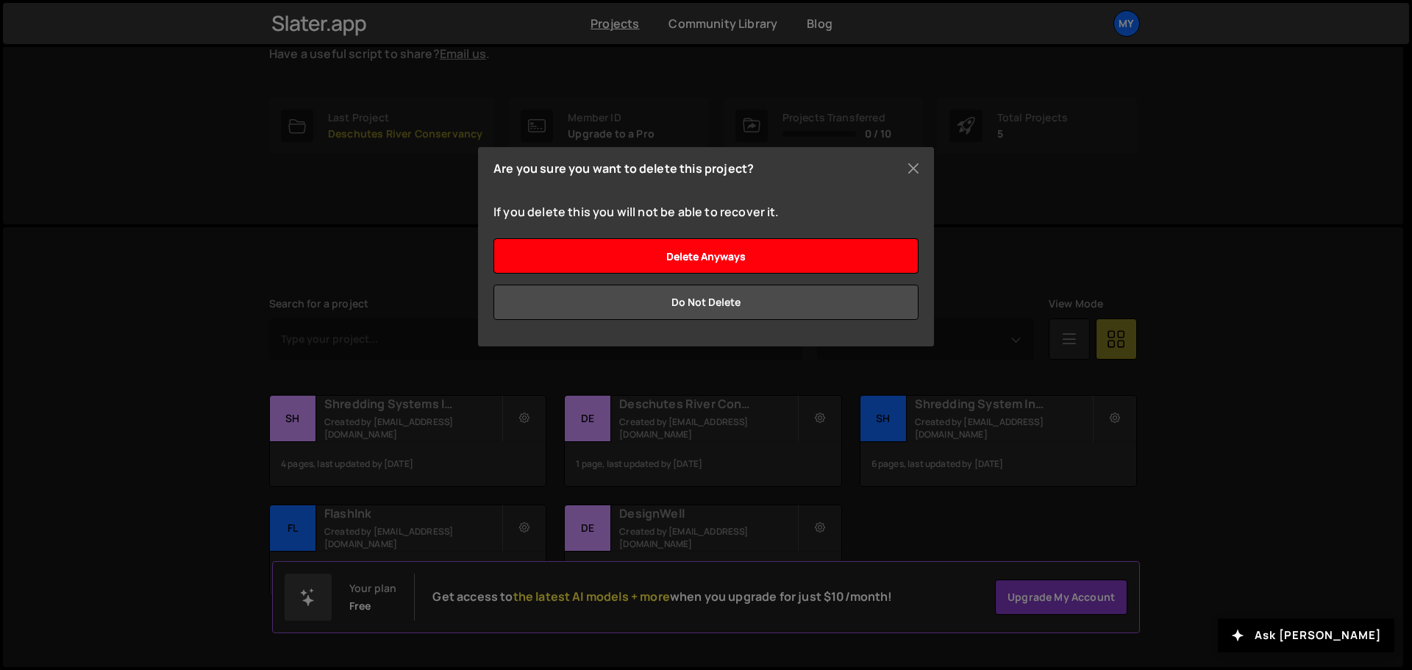
click at [735, 258] on input "Delete anyways" at bounding box center [706, 255] width 425 height 35
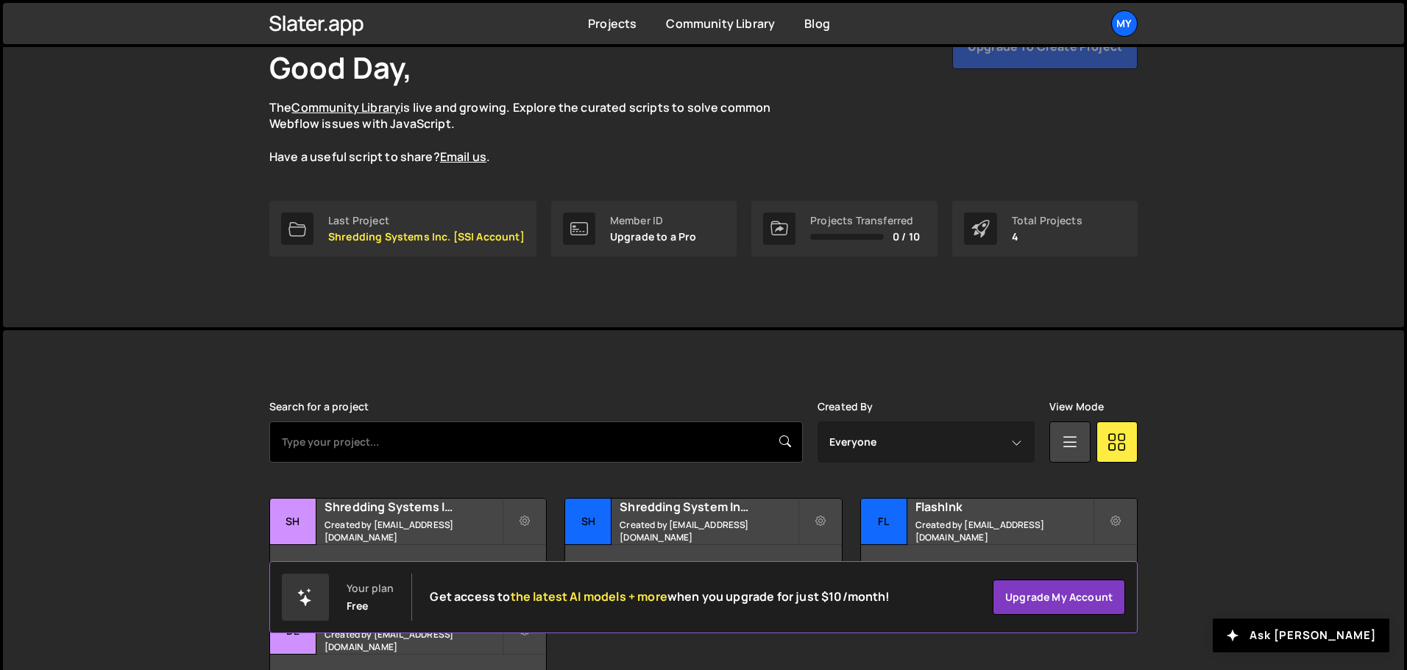
scroll to position [197, 0]
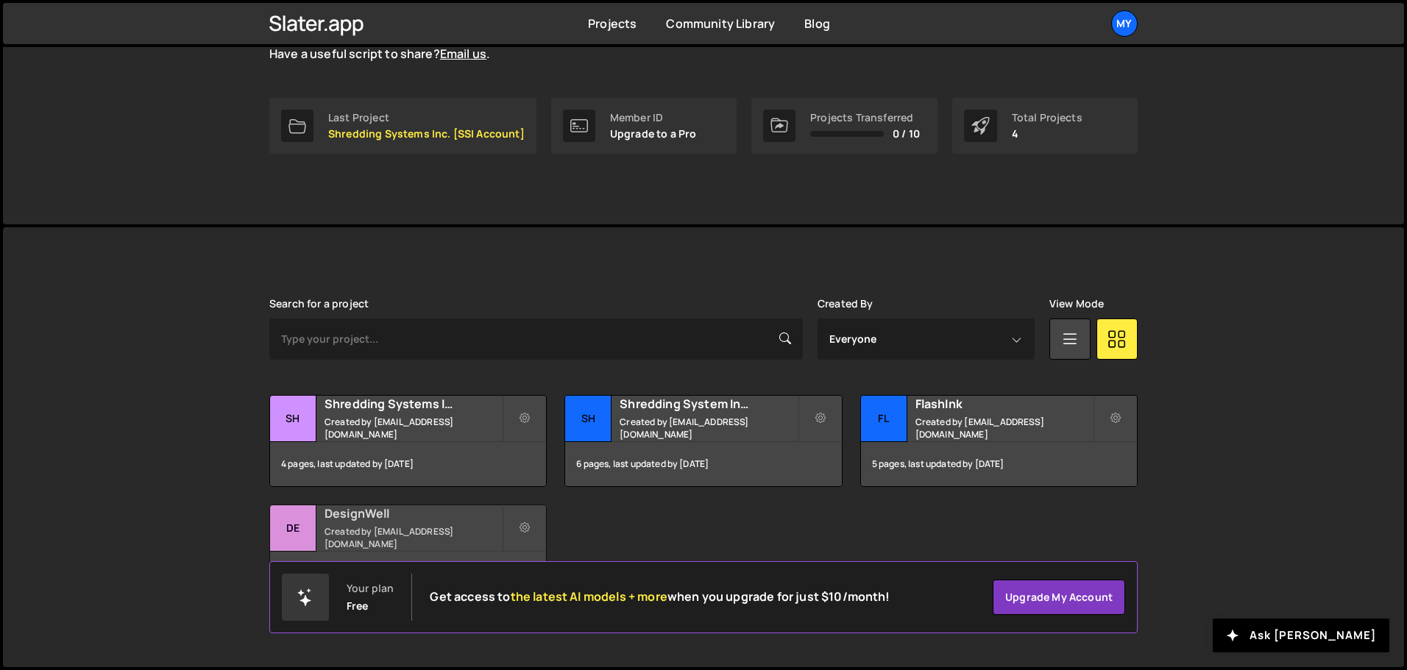
click at [428, 528] on div "DesignWell Created by designer@farewellmedia.com" at bounding box center [408, 528] width 276 height 46
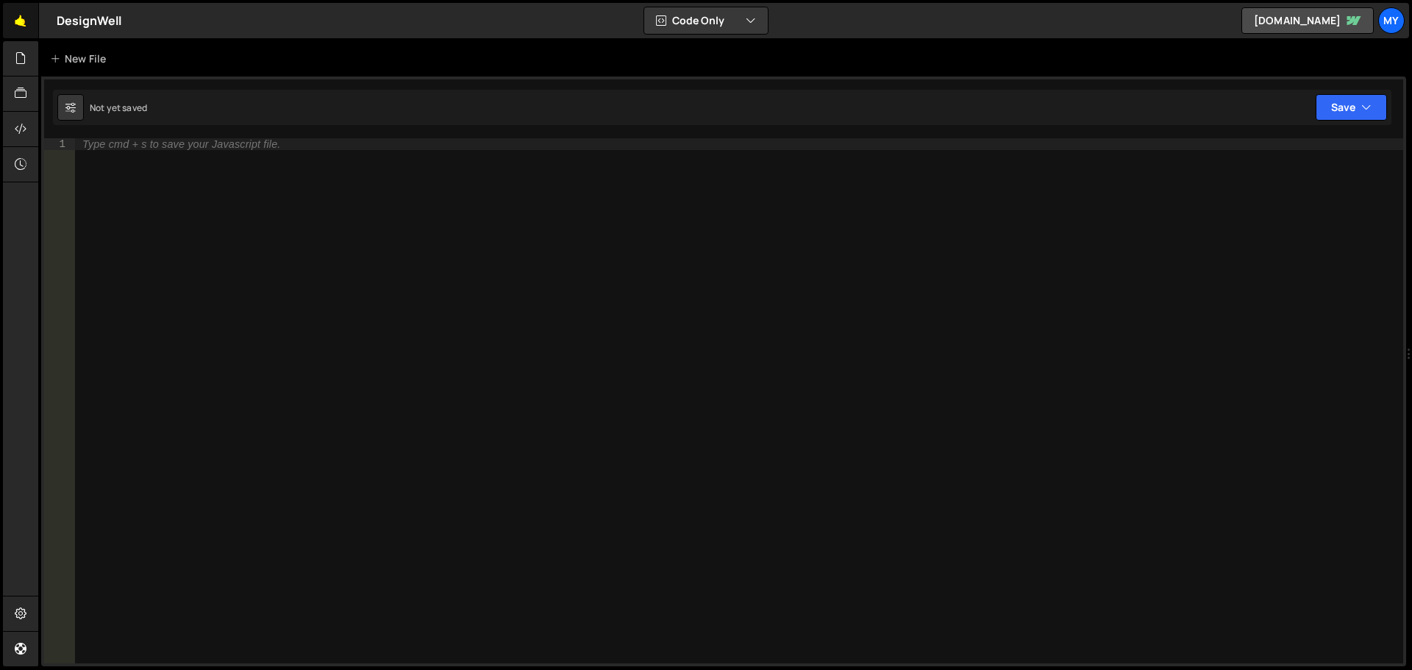
click at [12, 26] on link "🤙" at bounding box center [21, 20] width 36 height 35
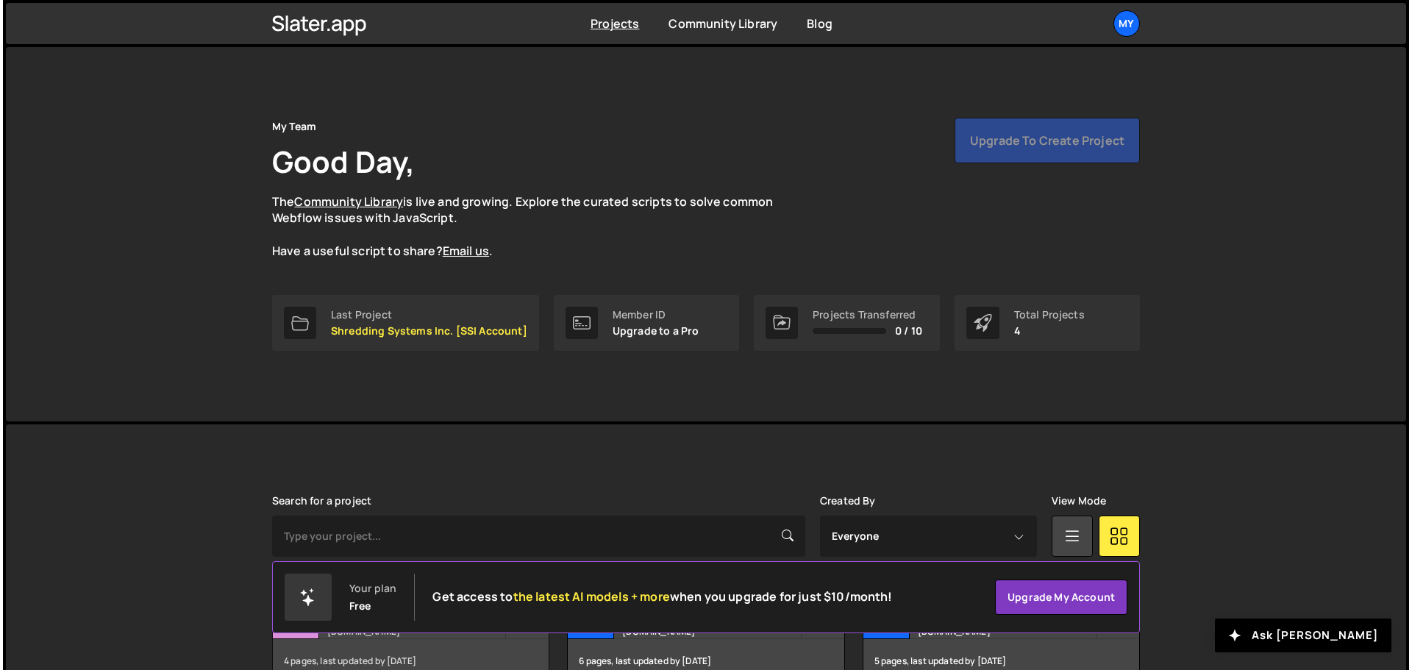
scroll to position [197, 0]
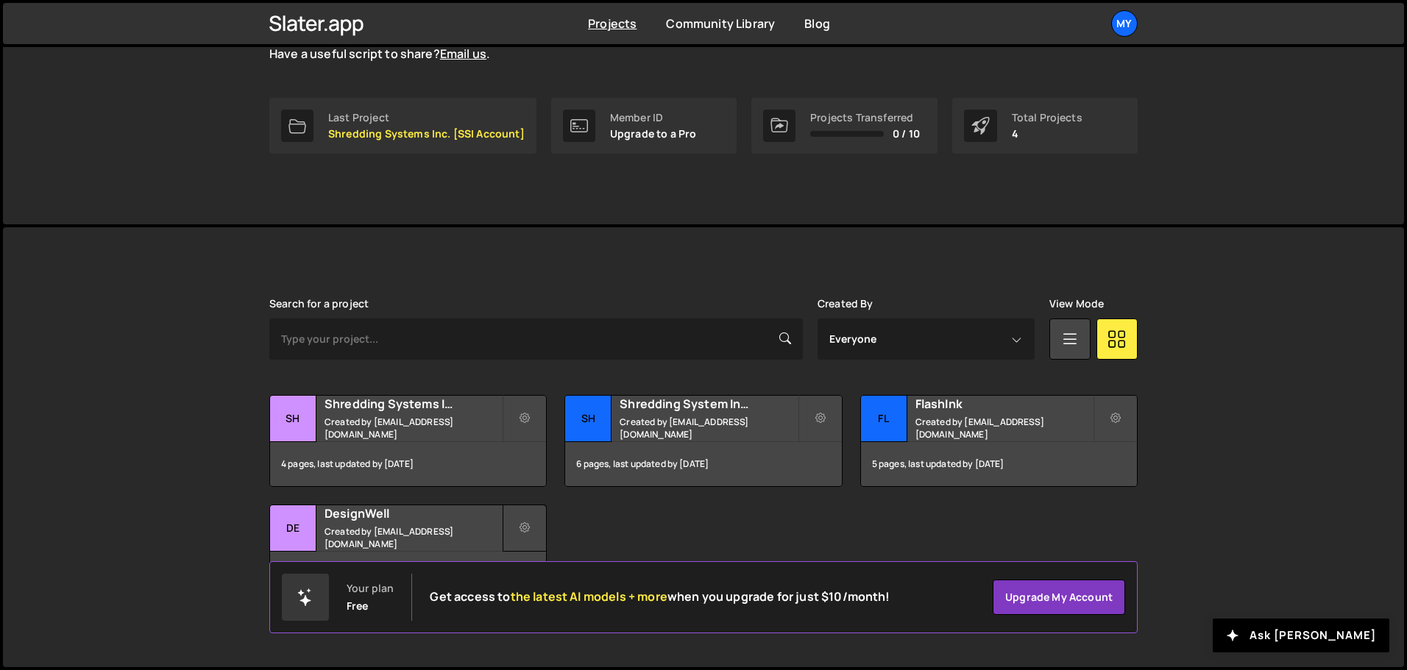
click at [523, 527] on icon at bounding box center [524, 528] width 10 height 15
click at [567, 603] on link "Delete Project" at bounding box center [590, 612] width 175 height 24
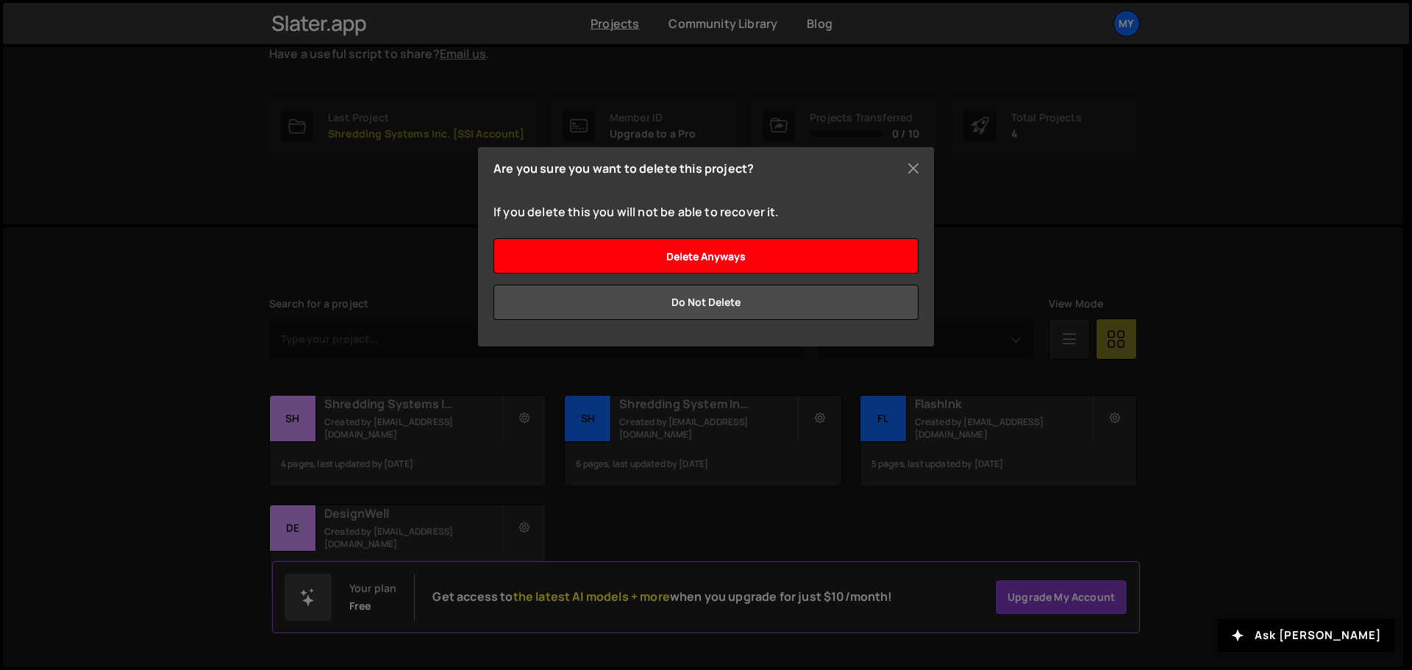
click at [766, 253] on input "Delete anyways" at bounding box center [706, 255] width 425 height 35
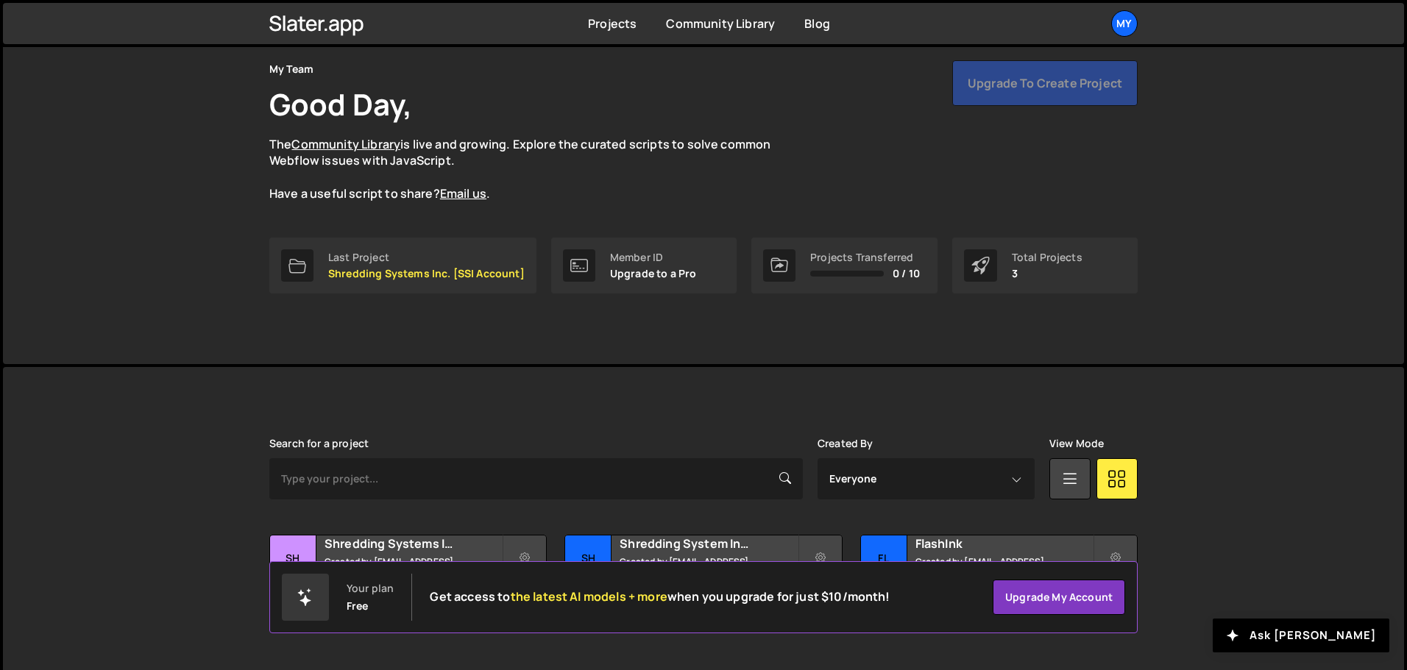
scroll to position [88, 0]
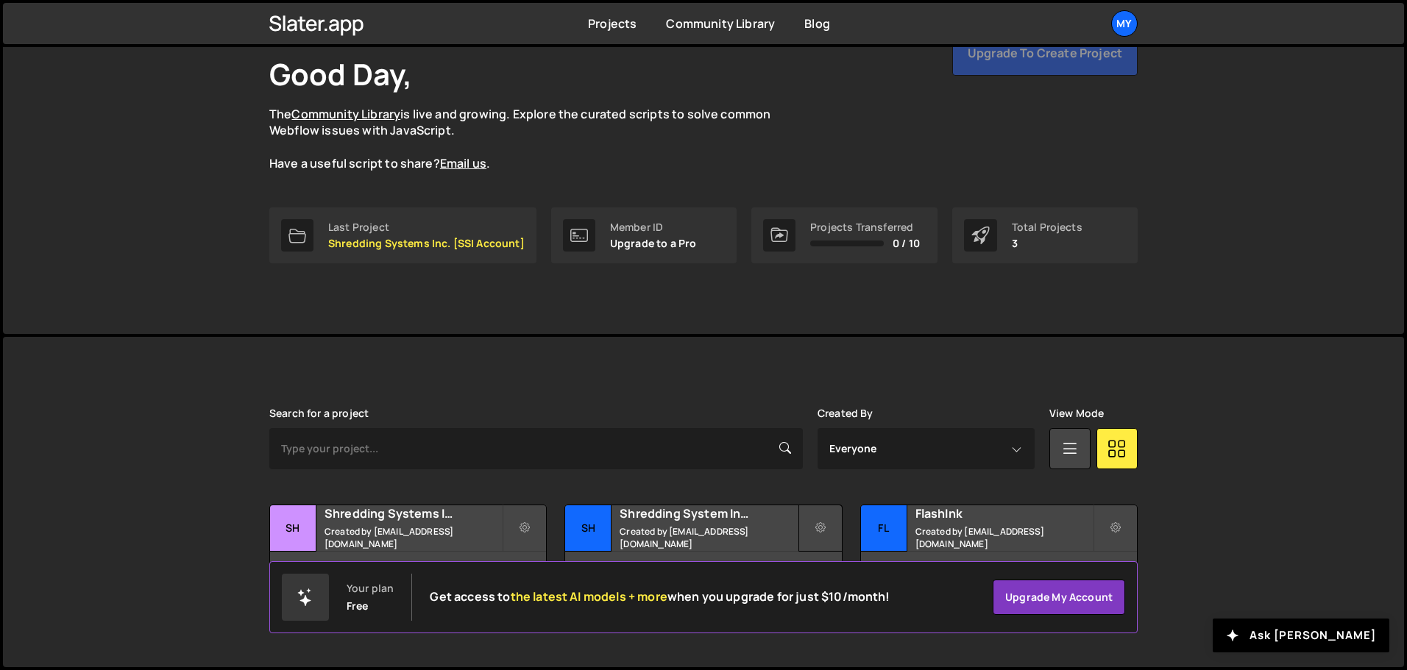
click at [812, 524] on button at bounding box center [820, 528] width 44 height 47
click at [830, 589] on link "Edit Project" at bounding box center [885, 588] width 175 height 24
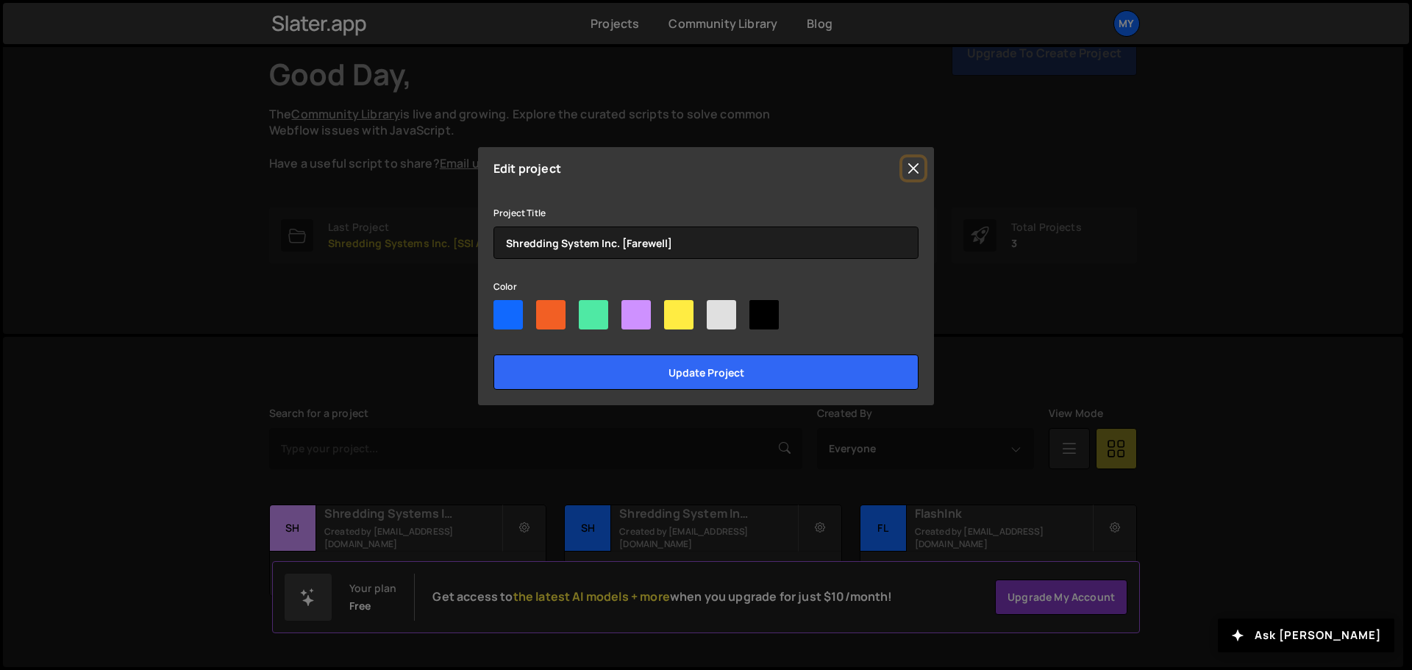
click at [911, 168] on button "Close" at bounding box center [914, 168] width 22 height 22
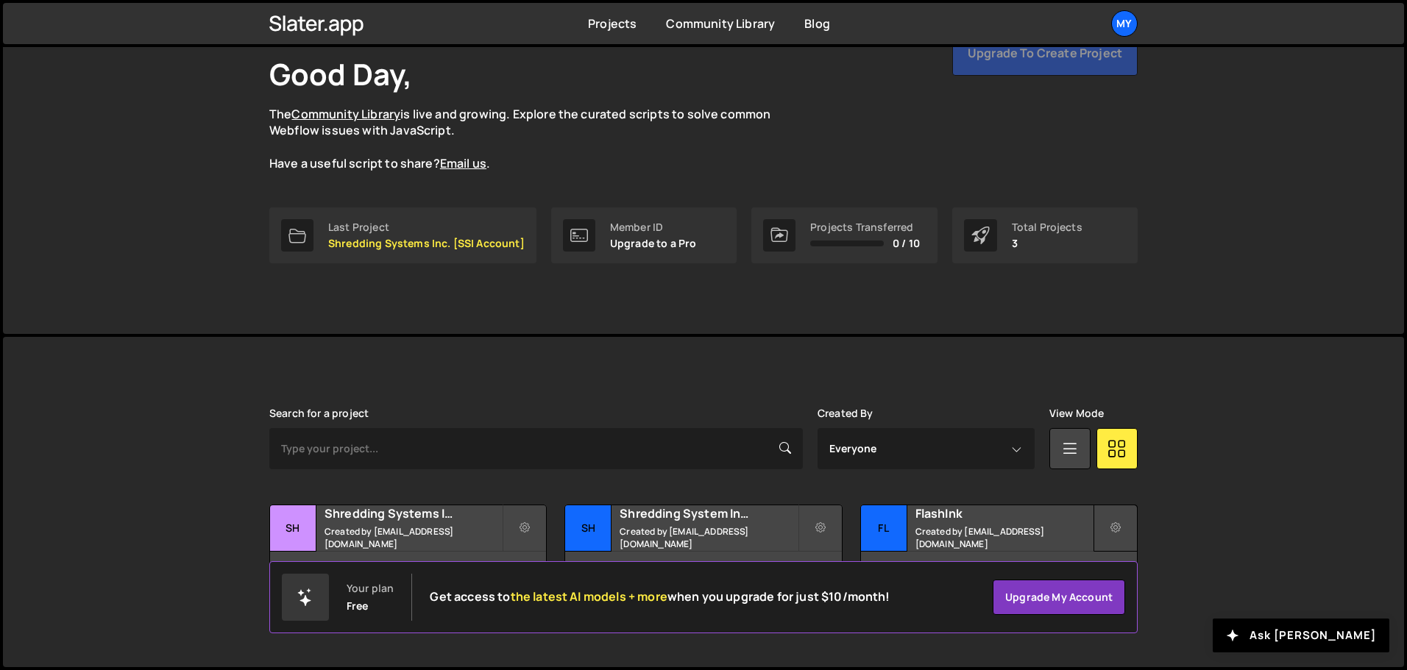
click at [1118, 524] on icon at bounding box center [1115, 528] width 10 height 15
click at [1138, 587] on link "Edit Project" at bounding box center [1181, 588] width 175 height 24
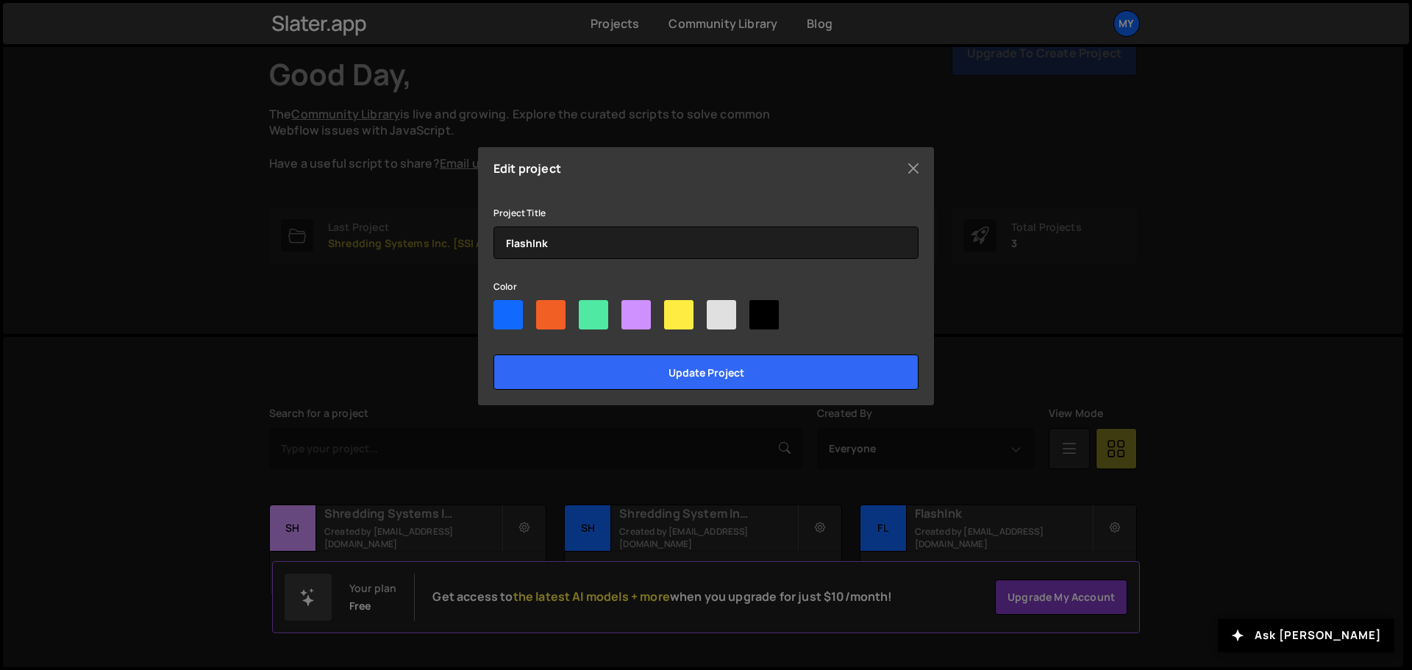
click at [1039, 391] on div "Edit project Project Title FlashInk Color Update project" at bounding box center [706, 335] width 1412 height 670
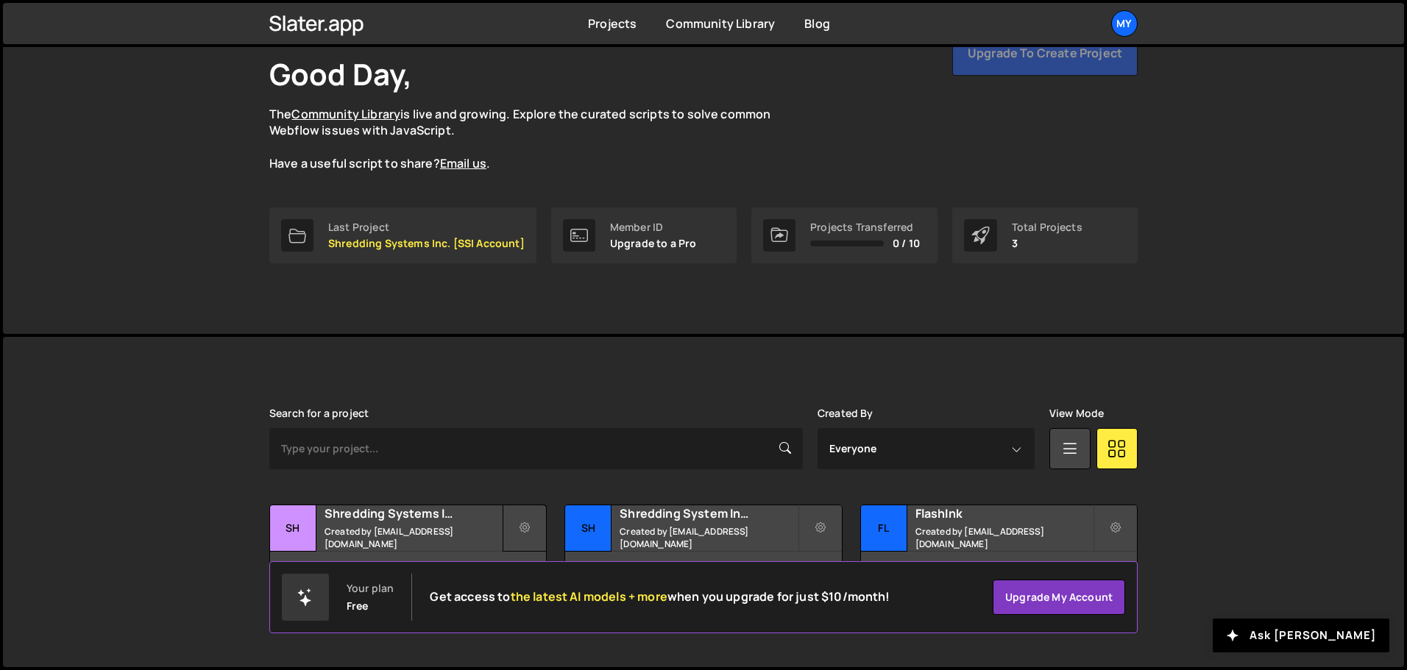
click at [529, 523] on icon at bounding box center [524, 528] width 10 height 15
click at [553, 595] on link "Edit Project" at bounding box center [590, 588] width 175 height 24
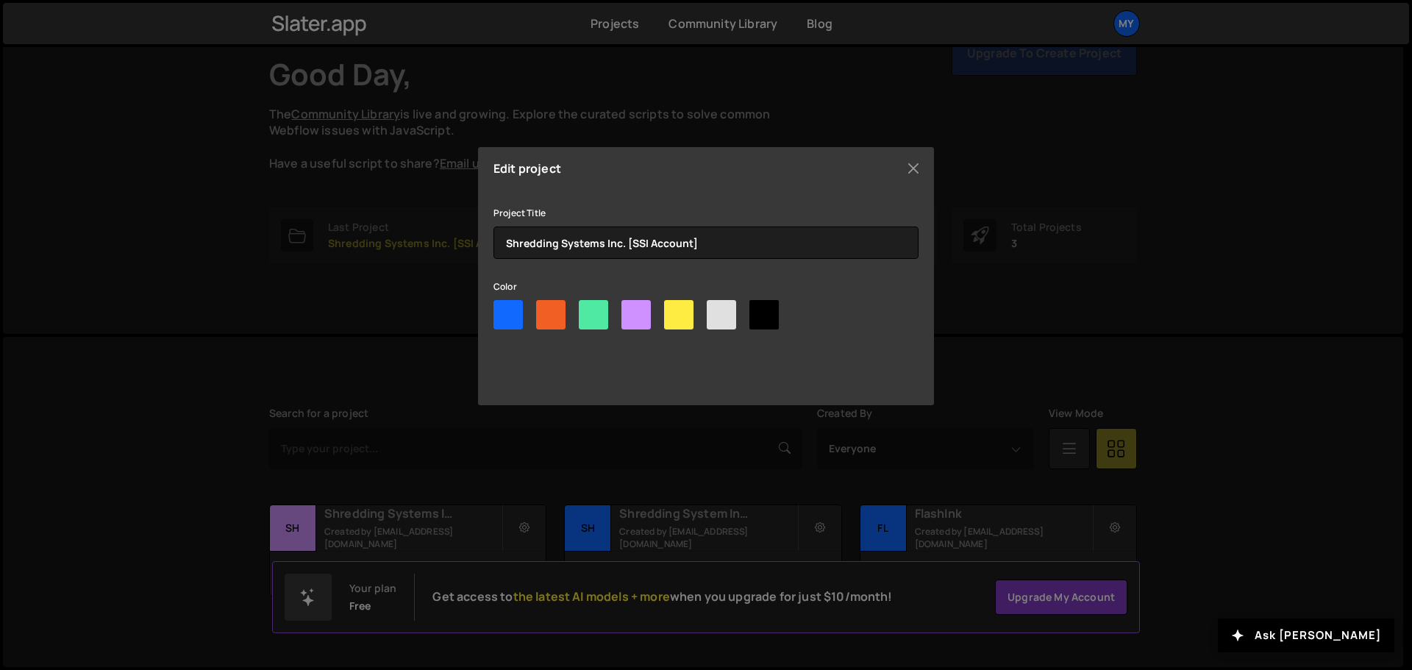
click at [487, 483] on div "Edit project Project Title Shredding Systems Inc. [SSI Account] Color Update pr…" at bounding box center [706, 335] width 1412 height 670
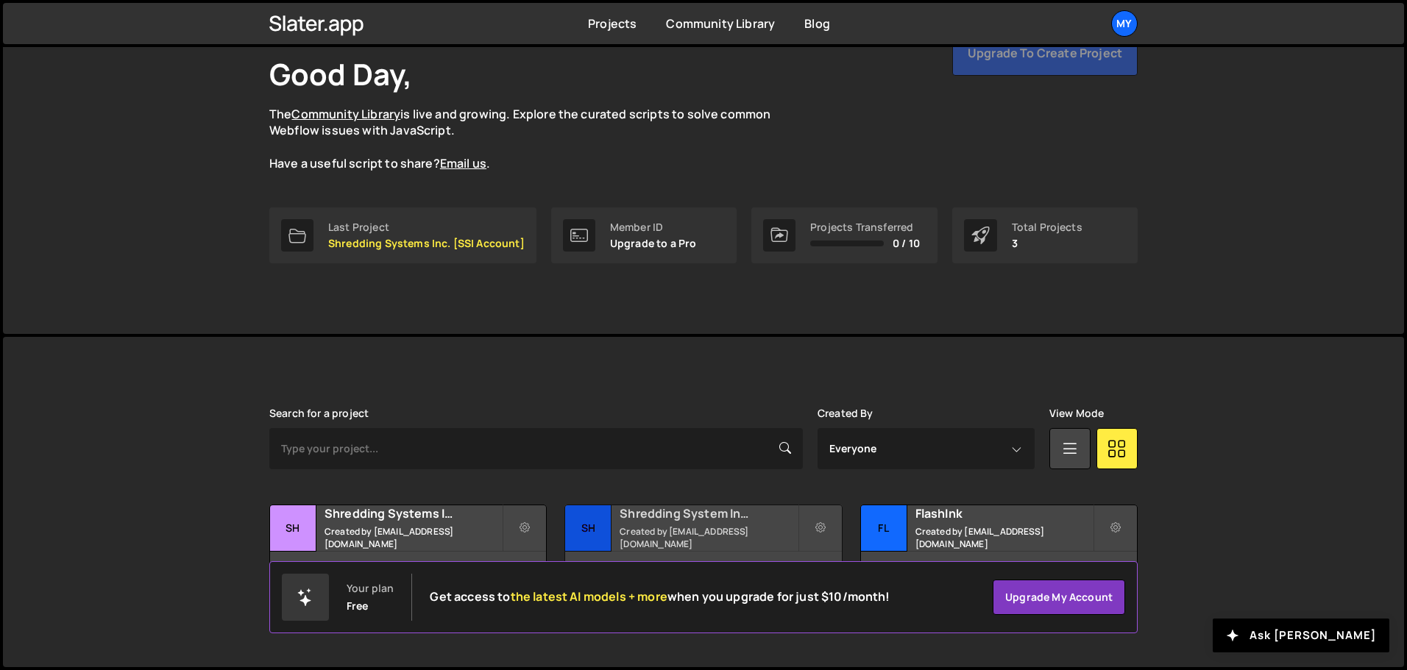
click at [717, 531] on small "Created by designer@farewellmedia.com" at bounding box center [707, 537] width 177 height 25
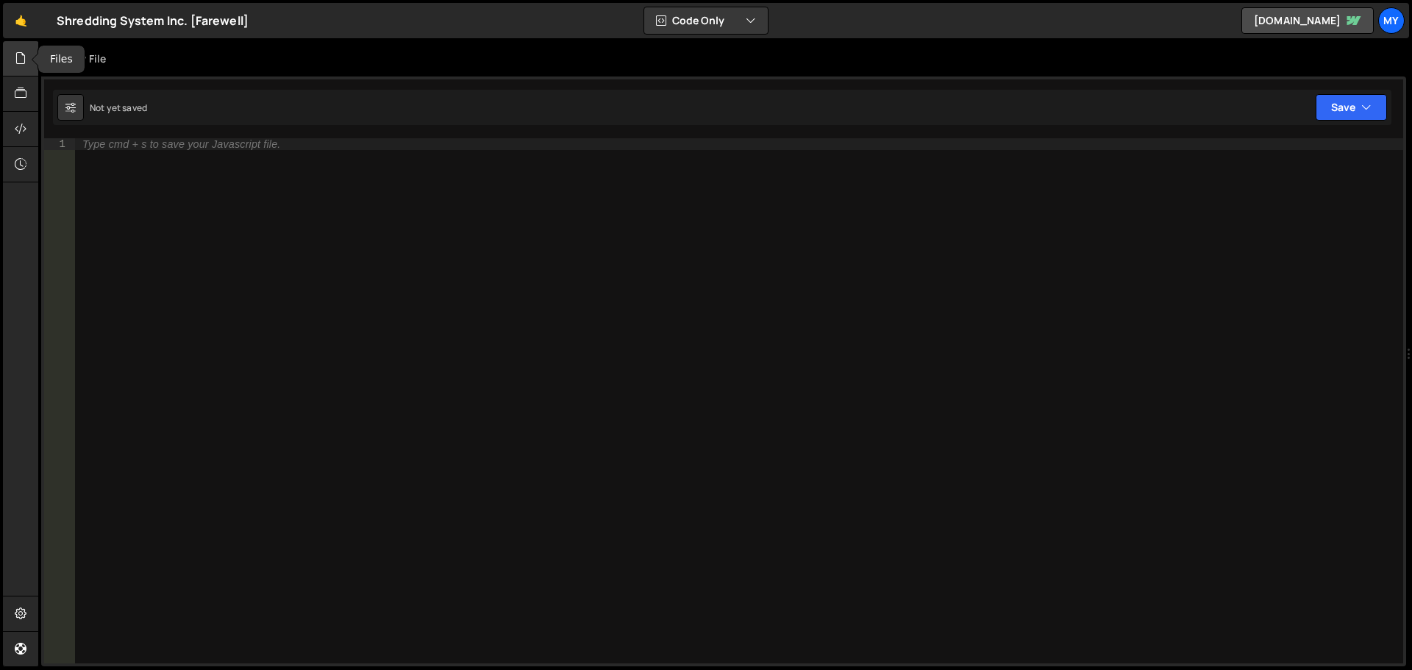
click at [21, 59] on icon at bounding box center [21, 58] width 12 height 16
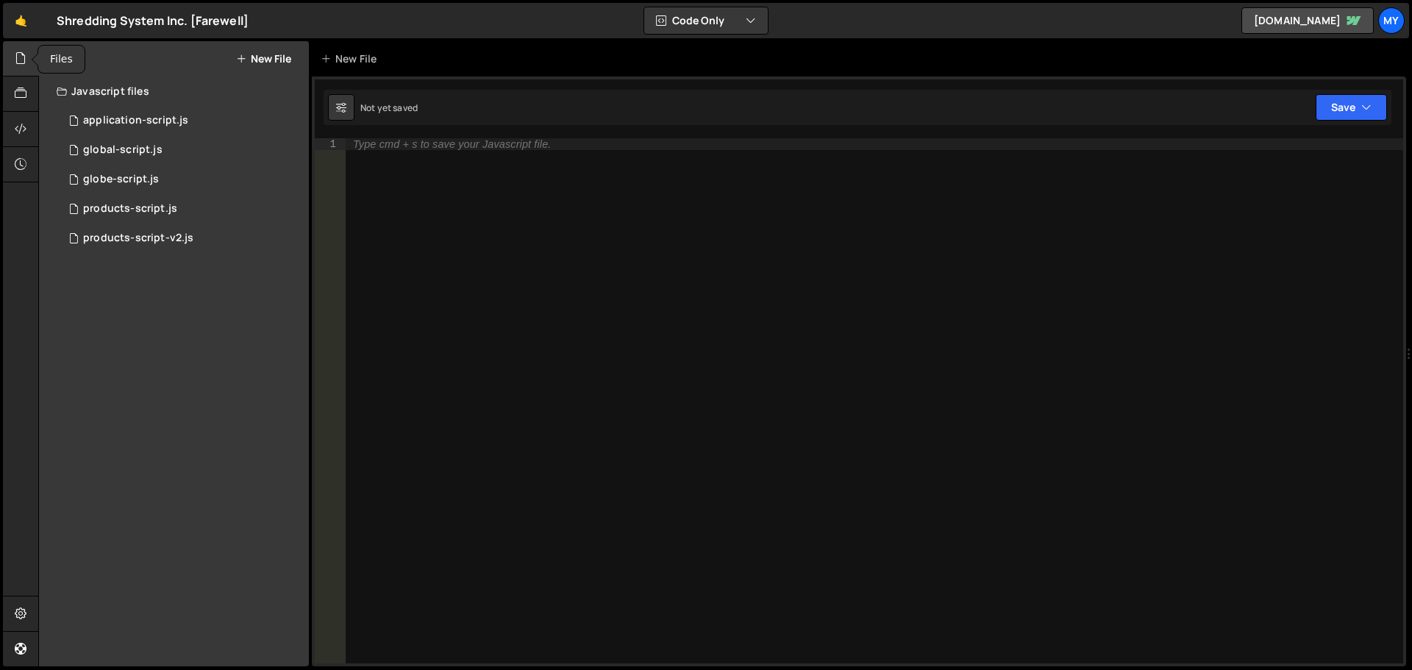
click at [23, 51] on icon at bounding box center [21, 58] width 12 height 16
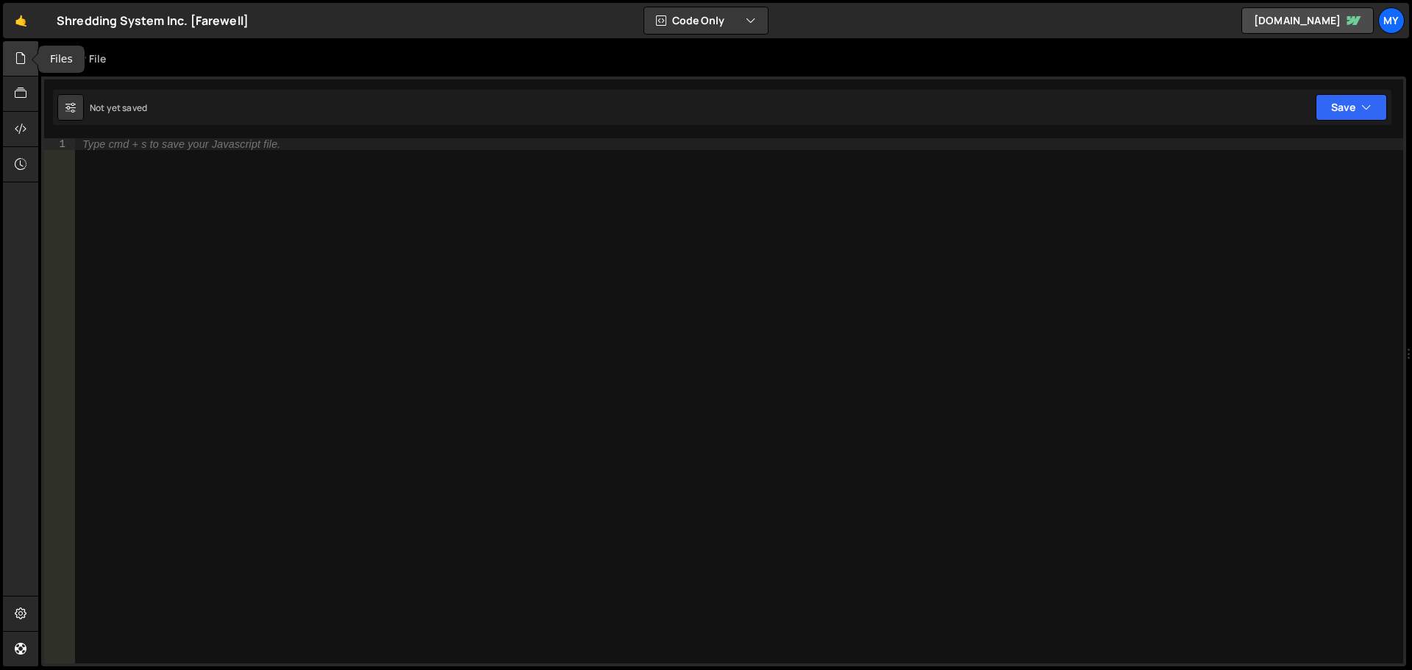
click at [15, 55] on icon at bounding box center [21, 58] width 12 height 16
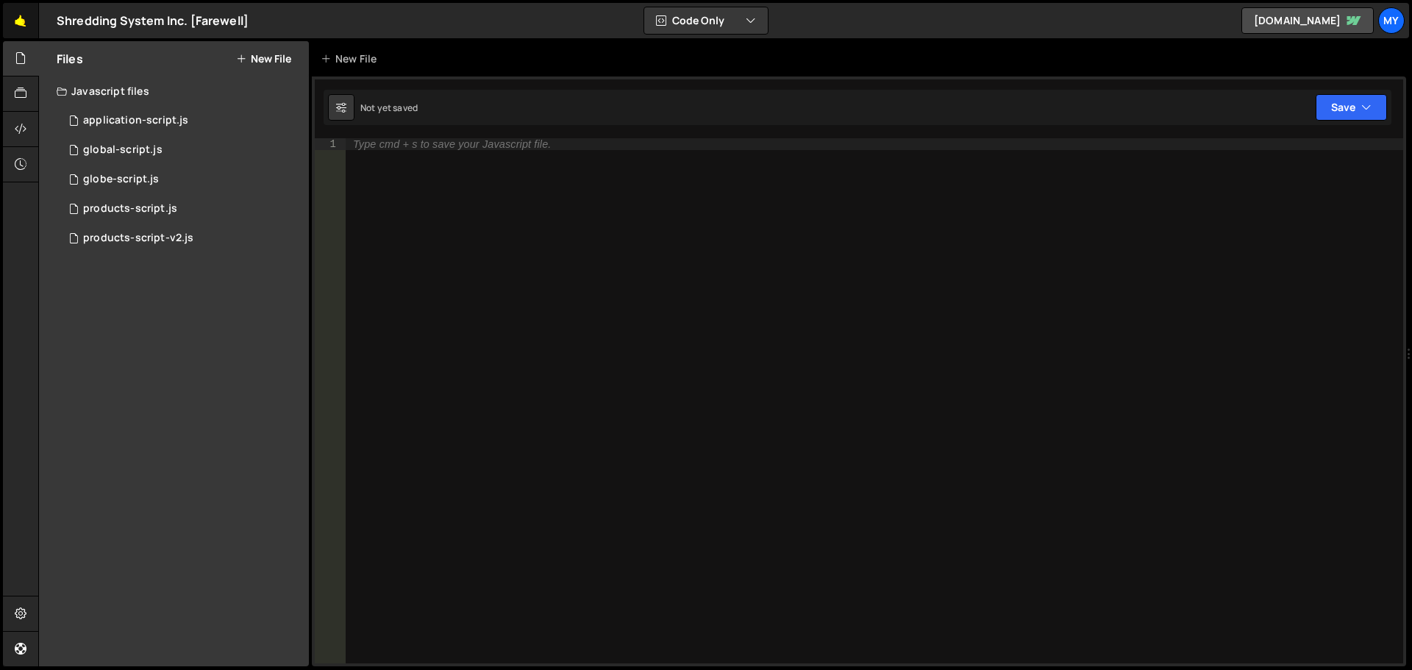
click at [13, 22] on link "🤙" at bounding box center [21, 20] width 36 height 35
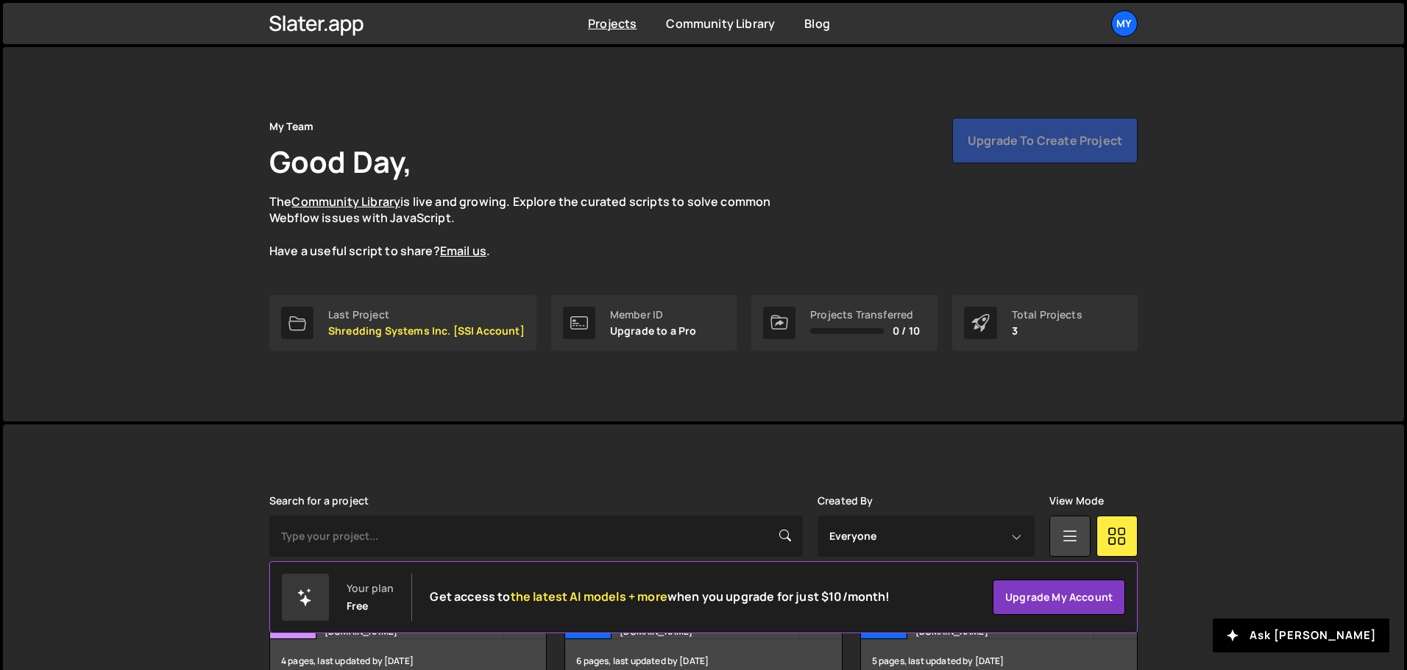
click at [1037, 312] on div "Total Projects" at bounding box center [1047, 315] width 71 height 12
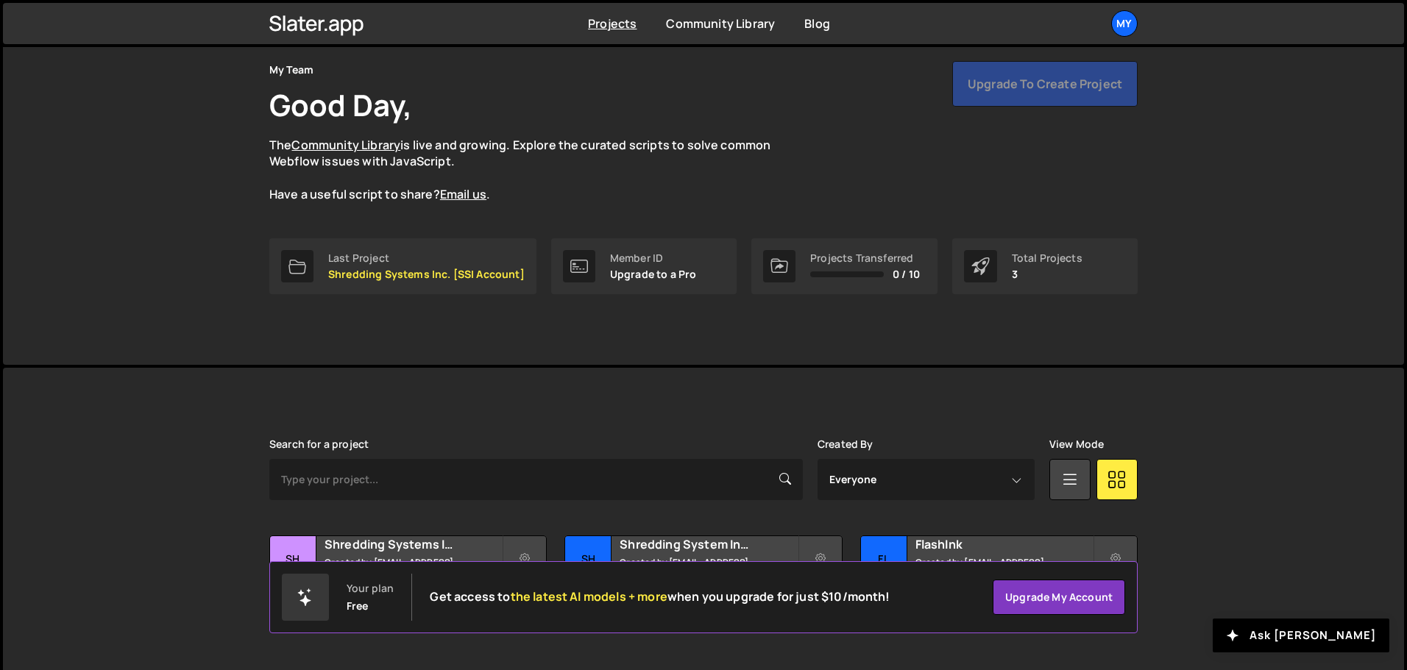
scroll to position [88, 0]
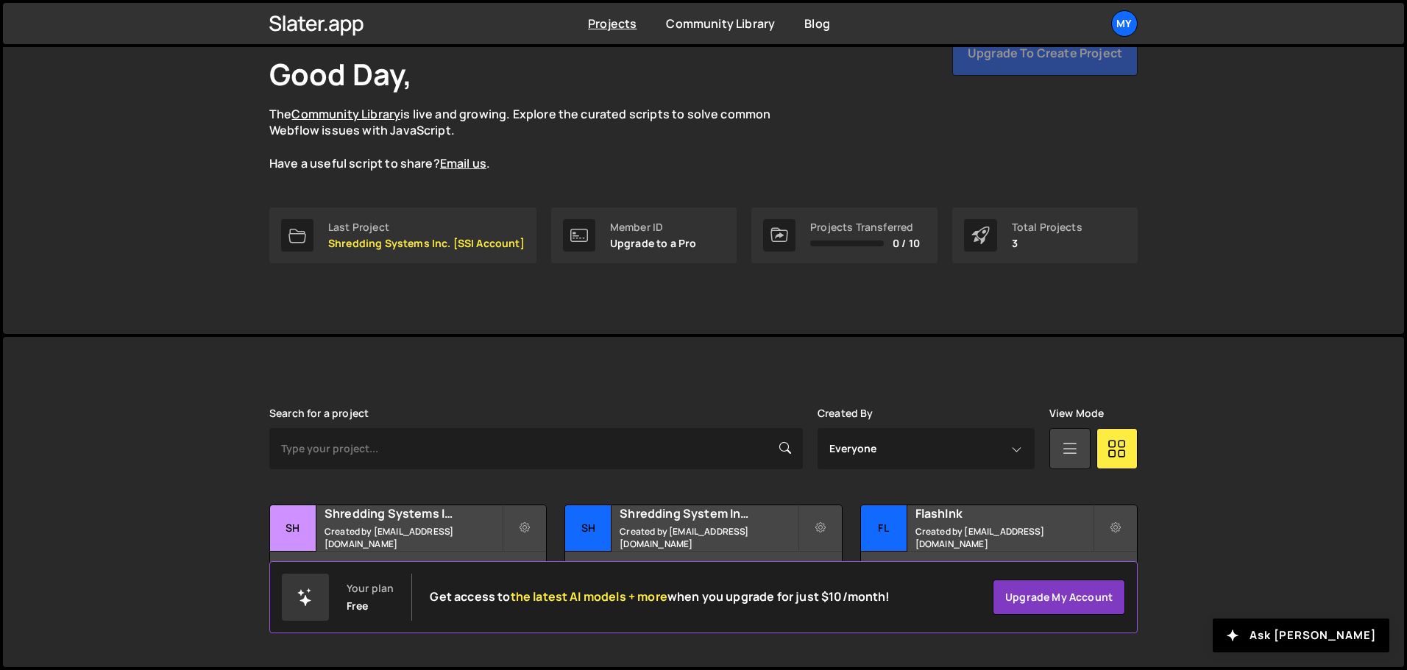
click at [1067, 447] on icon at bounding box center [1069, 448] width 19 height 26
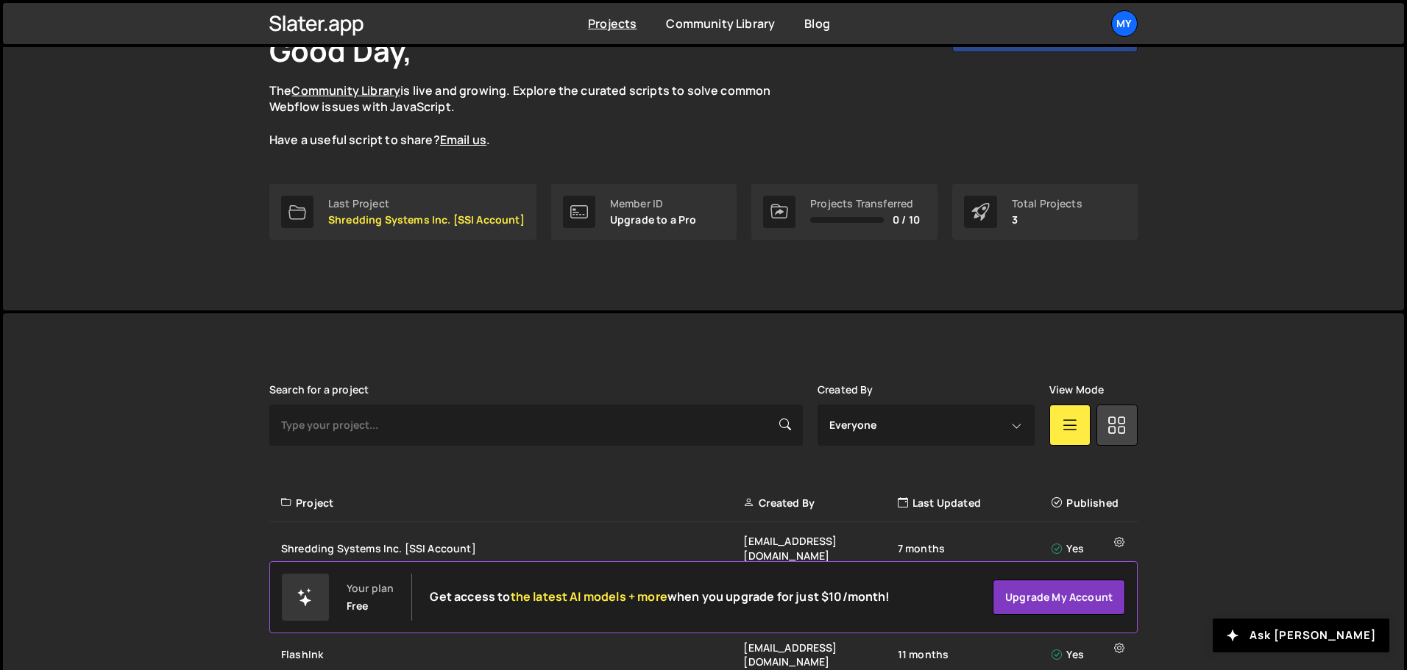
scroll to position [153, 0]
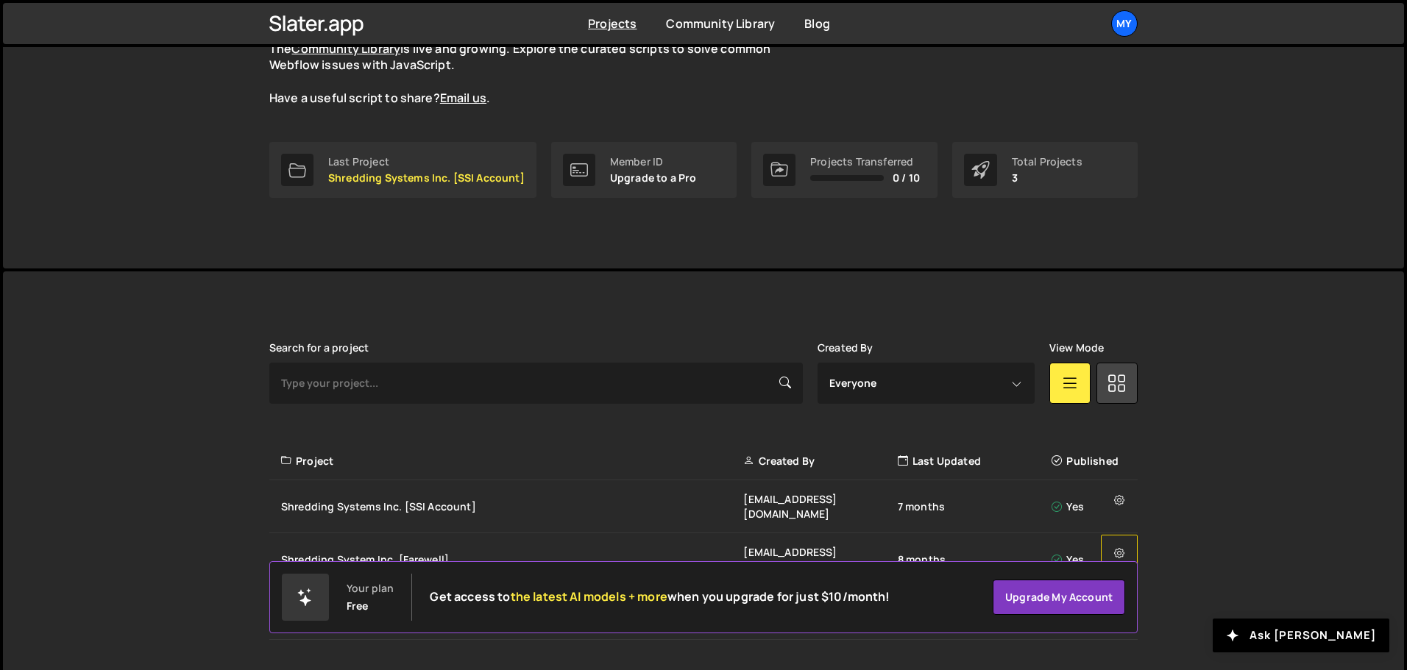
click at [1123, 535] on button at bounding box center [1119, 553] width 37 height 37
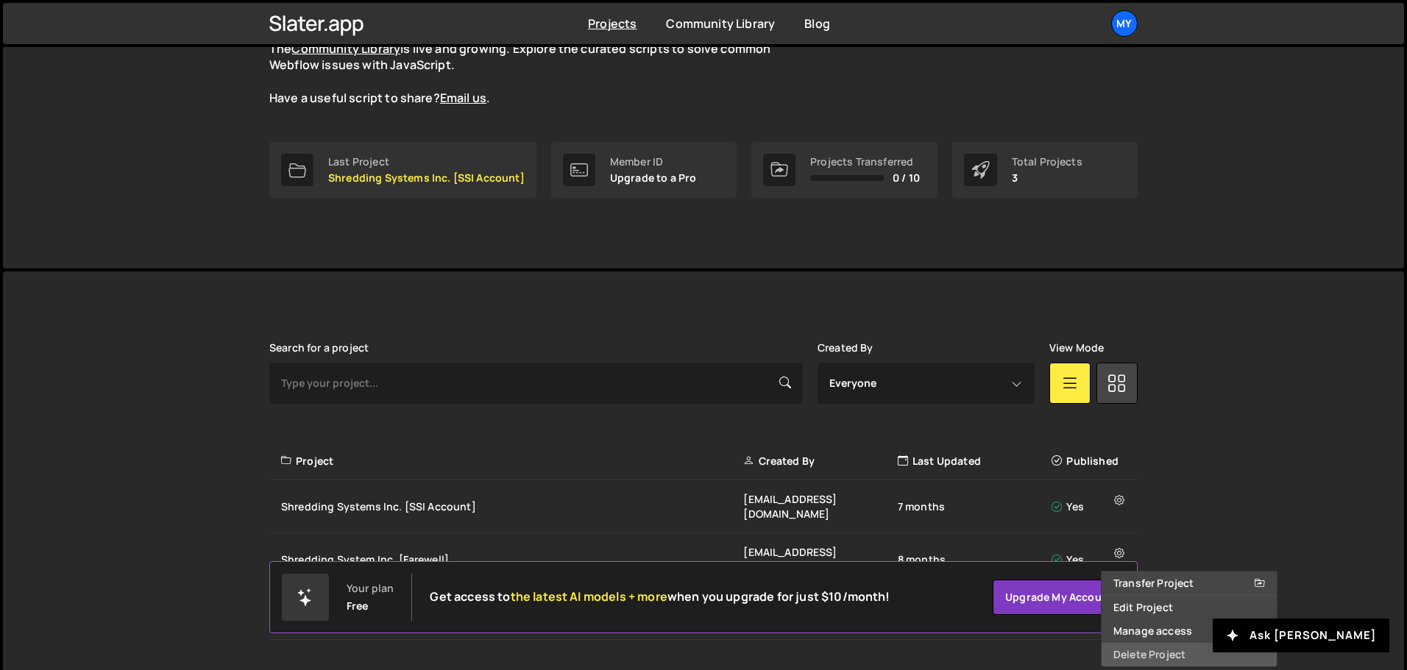
click at [1151, 643] on link "Delete Project" at bounding box center [1188, 655] width 175 height 24
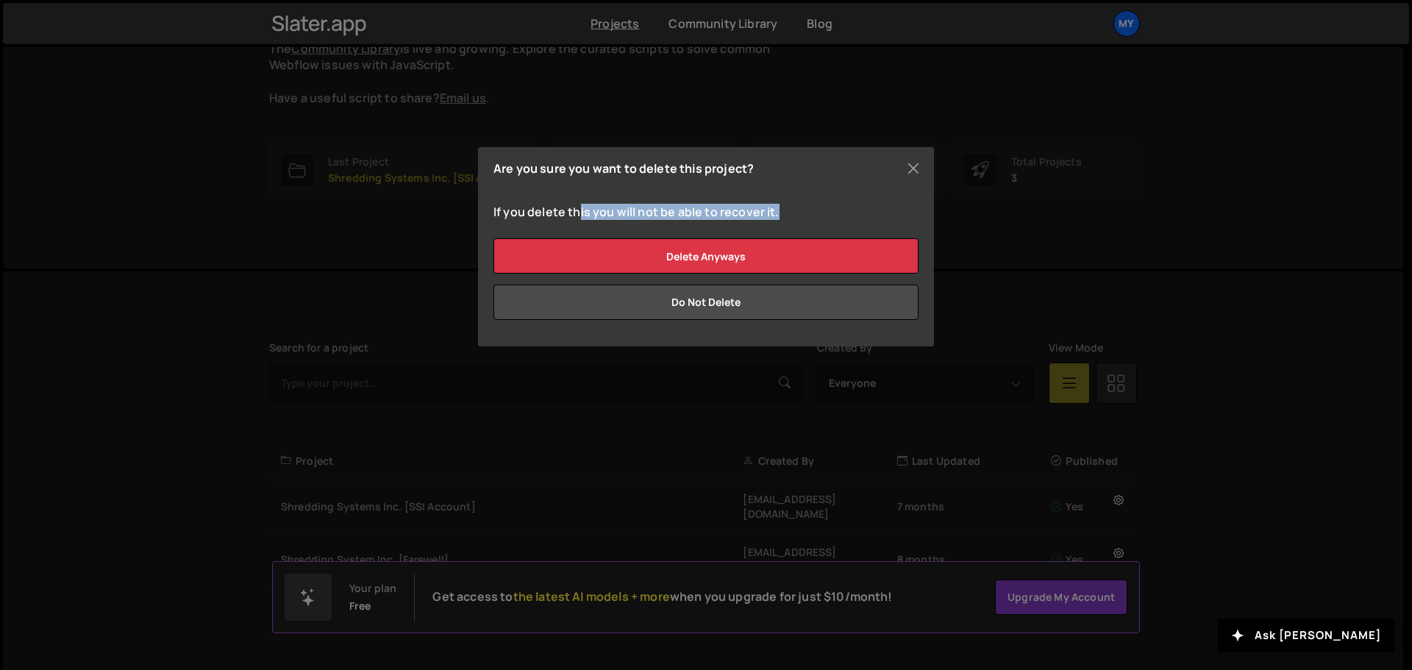
drag, startPoint x: 717, startPoint y: 213, endPoint x: 880, endPoint y: 211, distance: 162.6
click at [874, 213] on p "If you delete this you will not be able to recover it." at bounding box center [706, 212] width 425 height 16
click at [912, 173] on button "Close" at bounding box center [914, 168] width 22 height 22
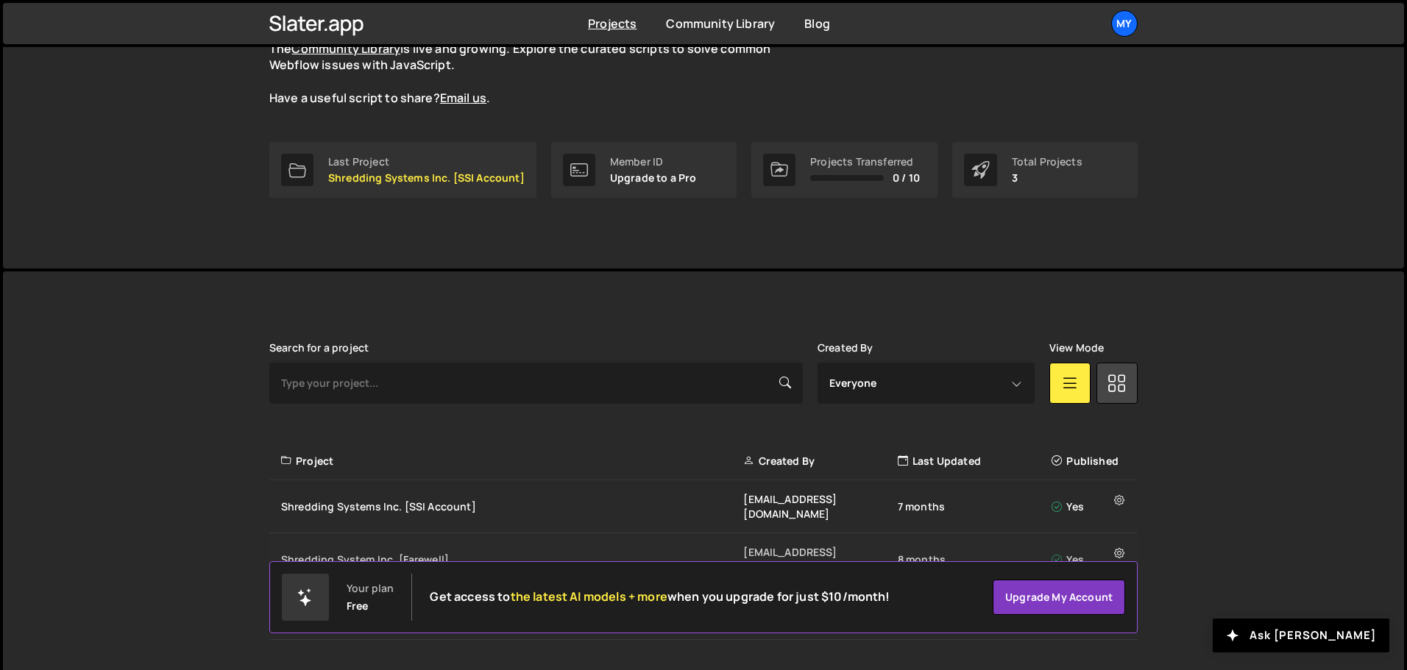
click at [608, 552] on div "Shredding System Inc. [Farewell]" at bounding box center [512, 559] width 462 height 15
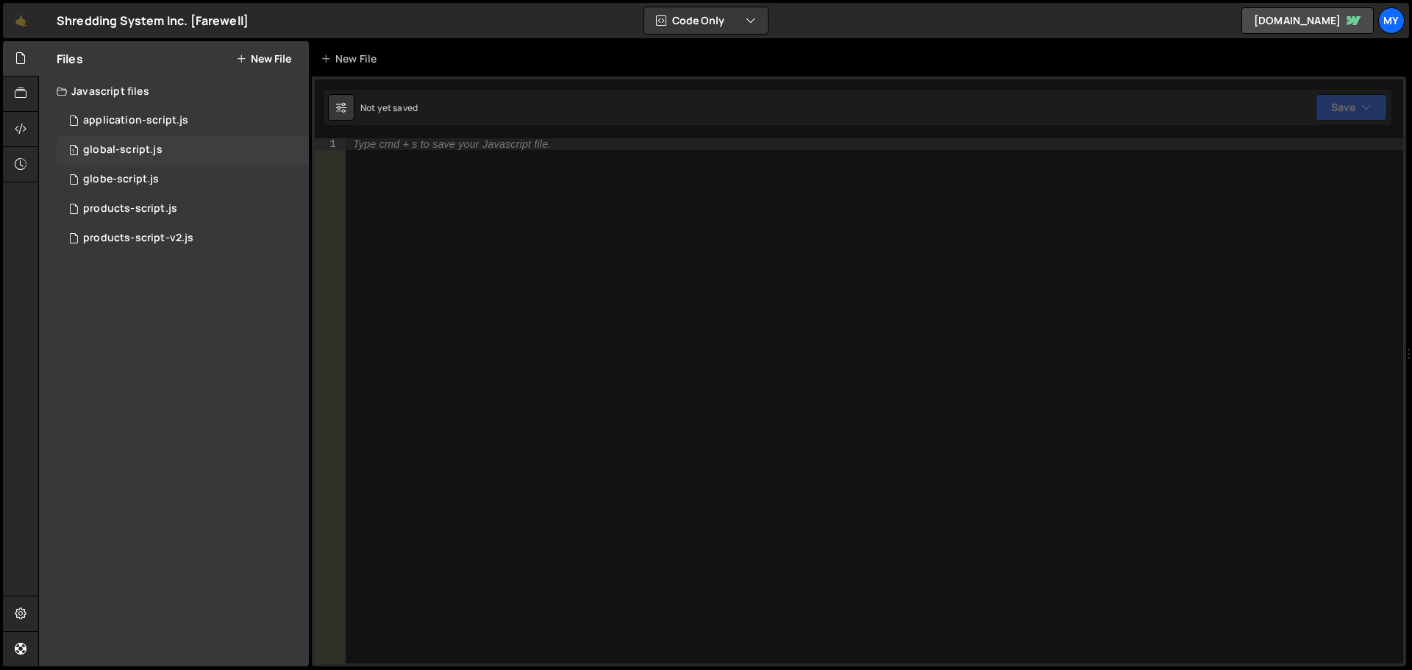
click at [166, 145] on div "1 global-script.js 0" at bounding box center [183, 149] width 252 height 29
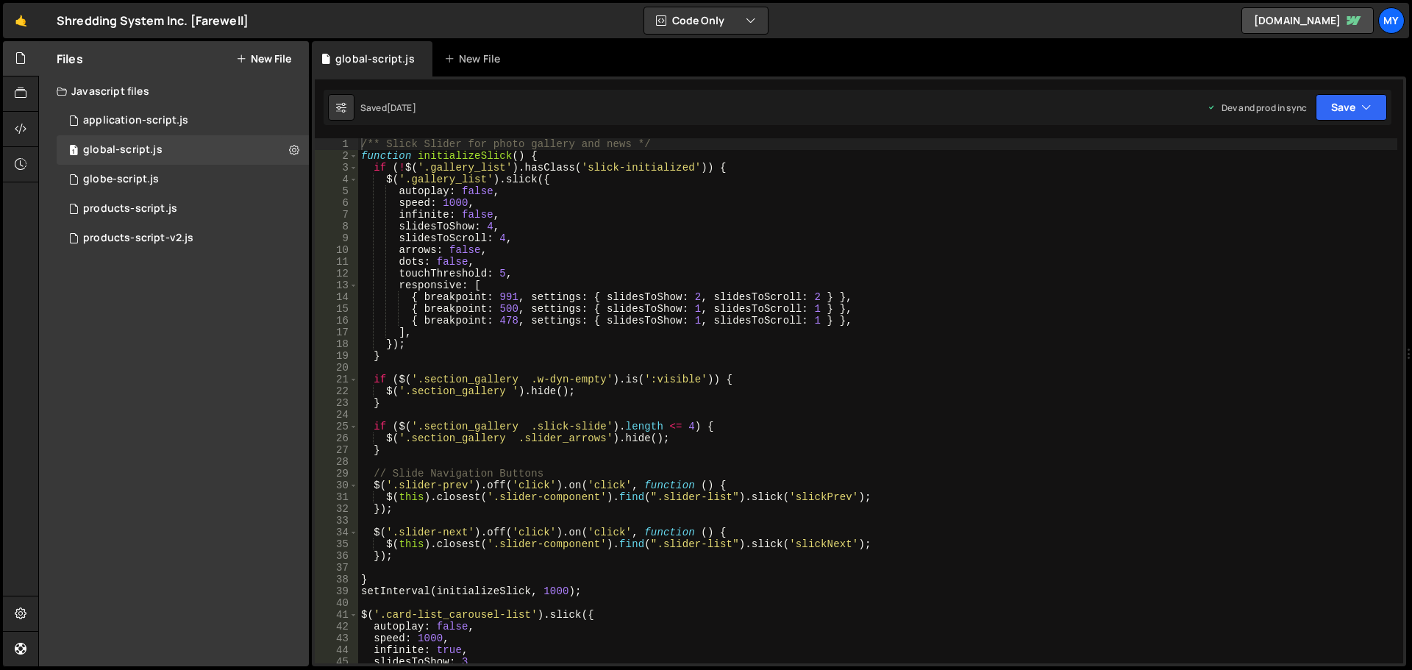
click at [583, 260] on div "/** Slick Slider for photo gallery and news */ function initializeSlick ( ) { i…" at bounding box center [877, 412] width 1039 height 549
click at [619, 234] on div "/** Slick Slider for photo gallery and news */ function initializeSlick ( ) { i…" at bounding box center [877, 412] width 1039 height 549
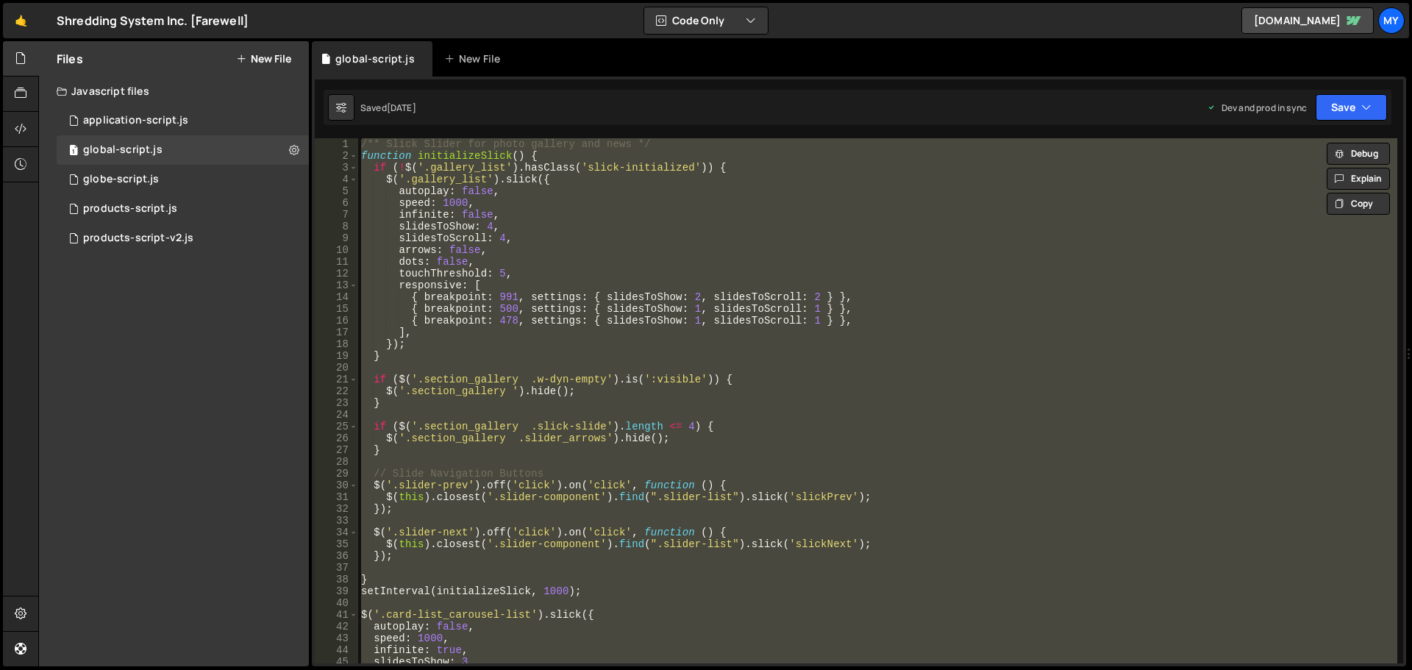
click at [531, 316] on div "/** Slick Slider for photo gallery and news */ function initializeSlick ( ) { i…" at bounding box center [877, 400] width 1039 height 525
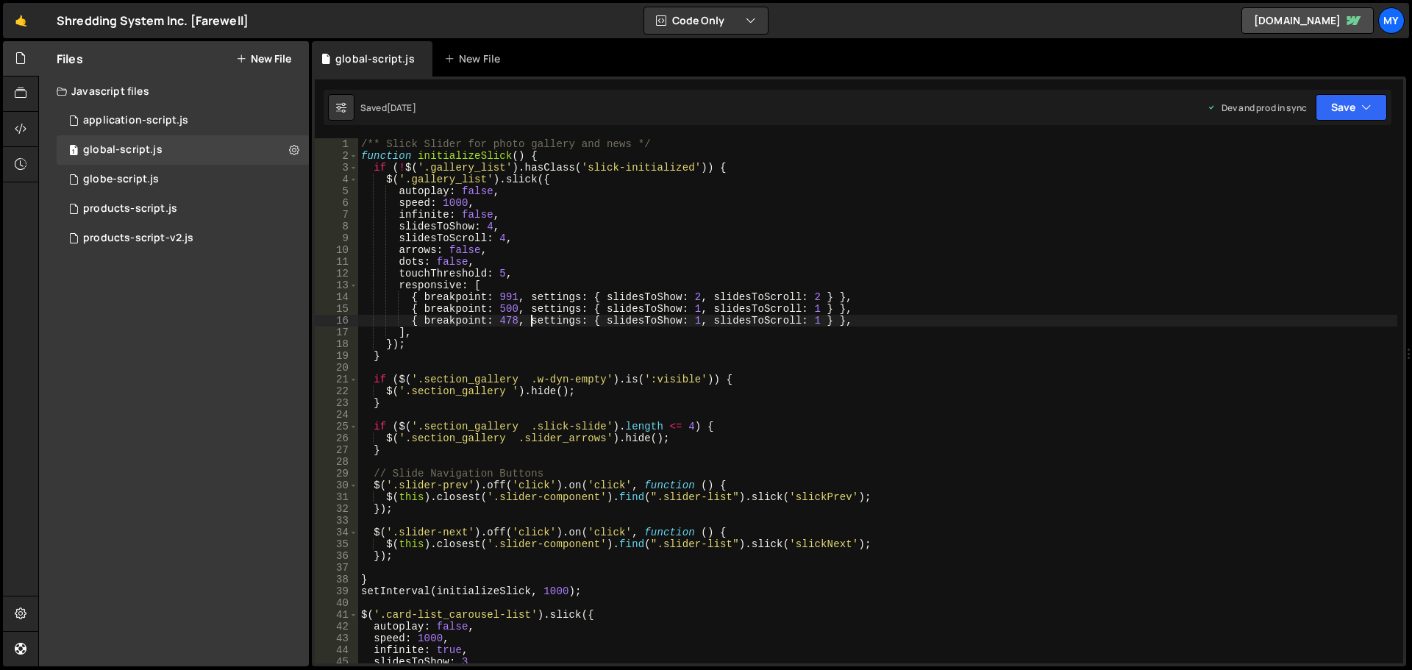
type textarea "});"
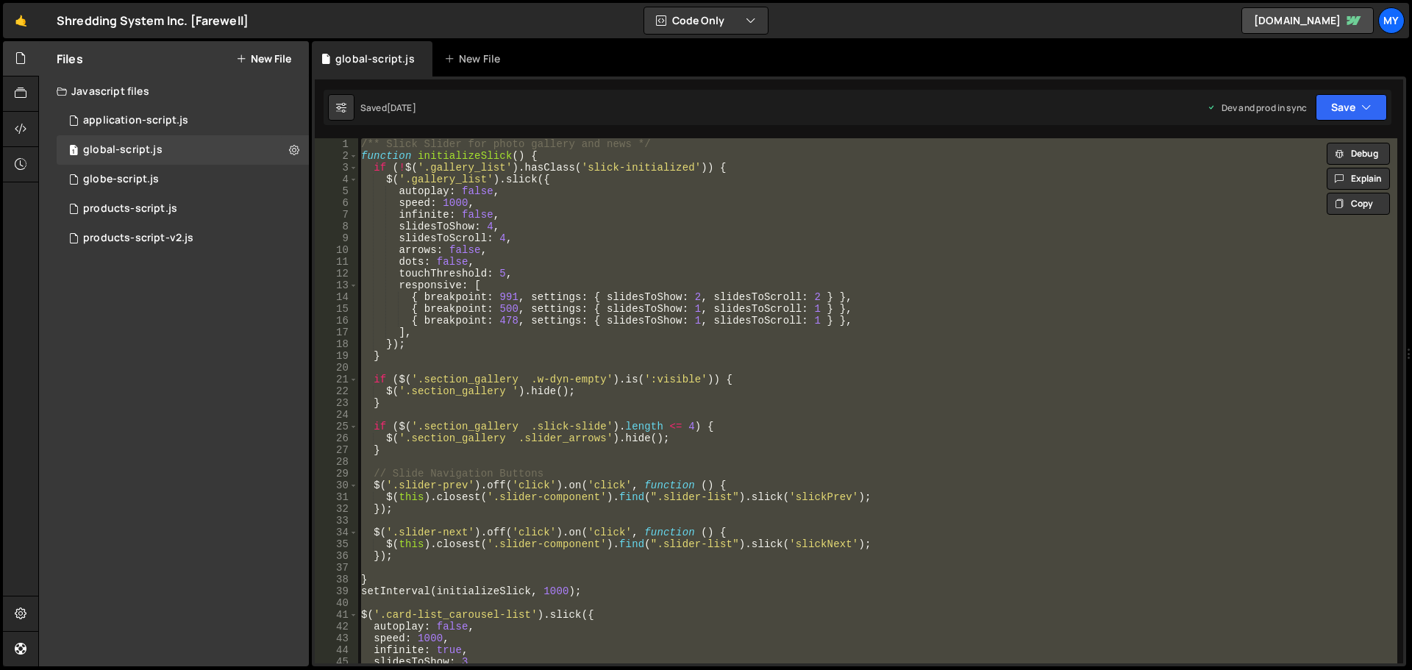
click at [679, 370] on div "/** Slick Slider for photo gallery and news */ function initializeSlick ( ) { i…" at bounding box center [877, 400] width 1039 height 525
click at [521, 333] on div "/** Slick Slider for photo gallery and news */ function initializeSlick ( ) { i…" at bounding box center [877, 400] width 1039 height 525
type textarea "],"
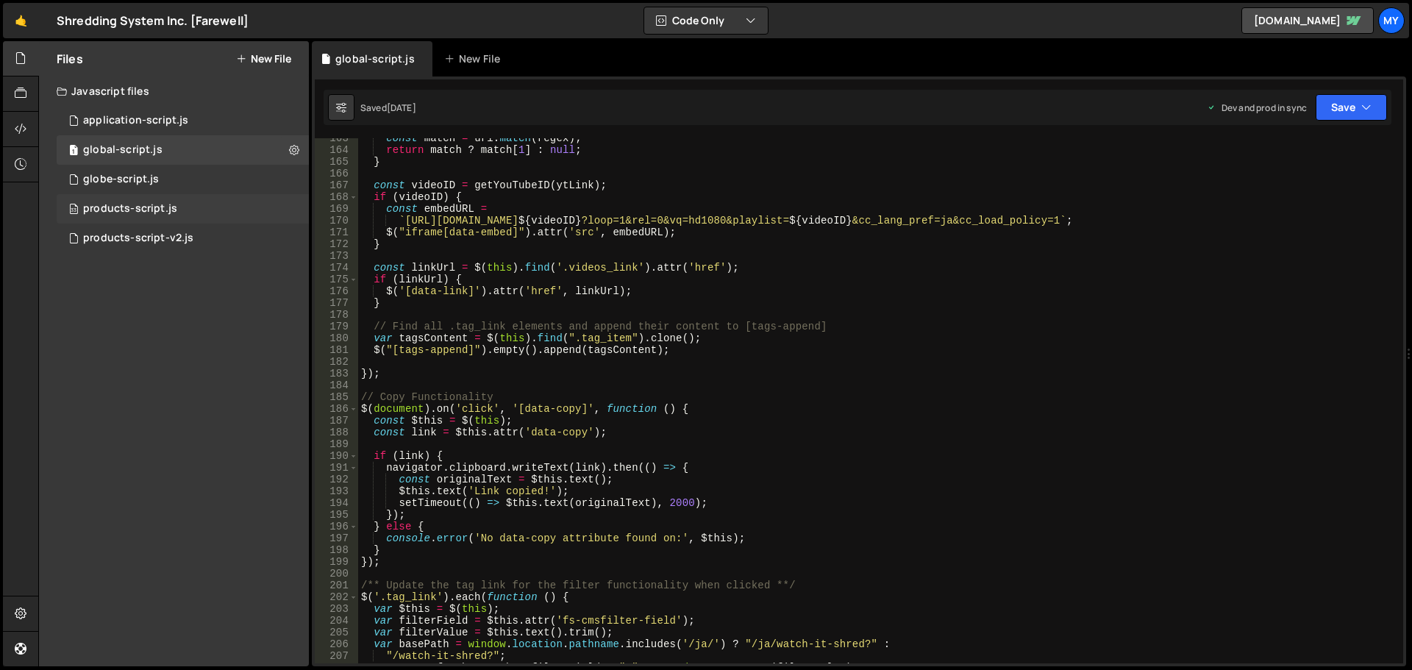
scroll to position [1839, 0]
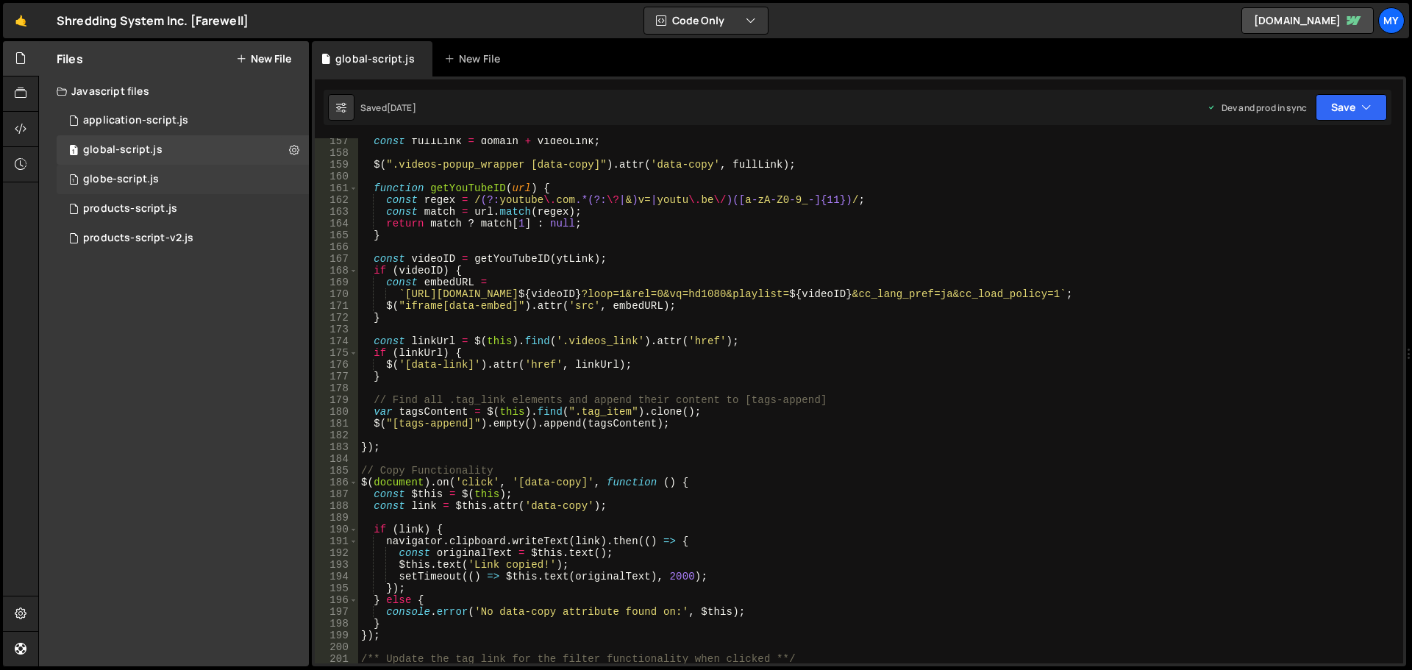
click at [227, 185] on div "1 globe-script.js 0" at bounding box center [183, 179] width 252 height 29
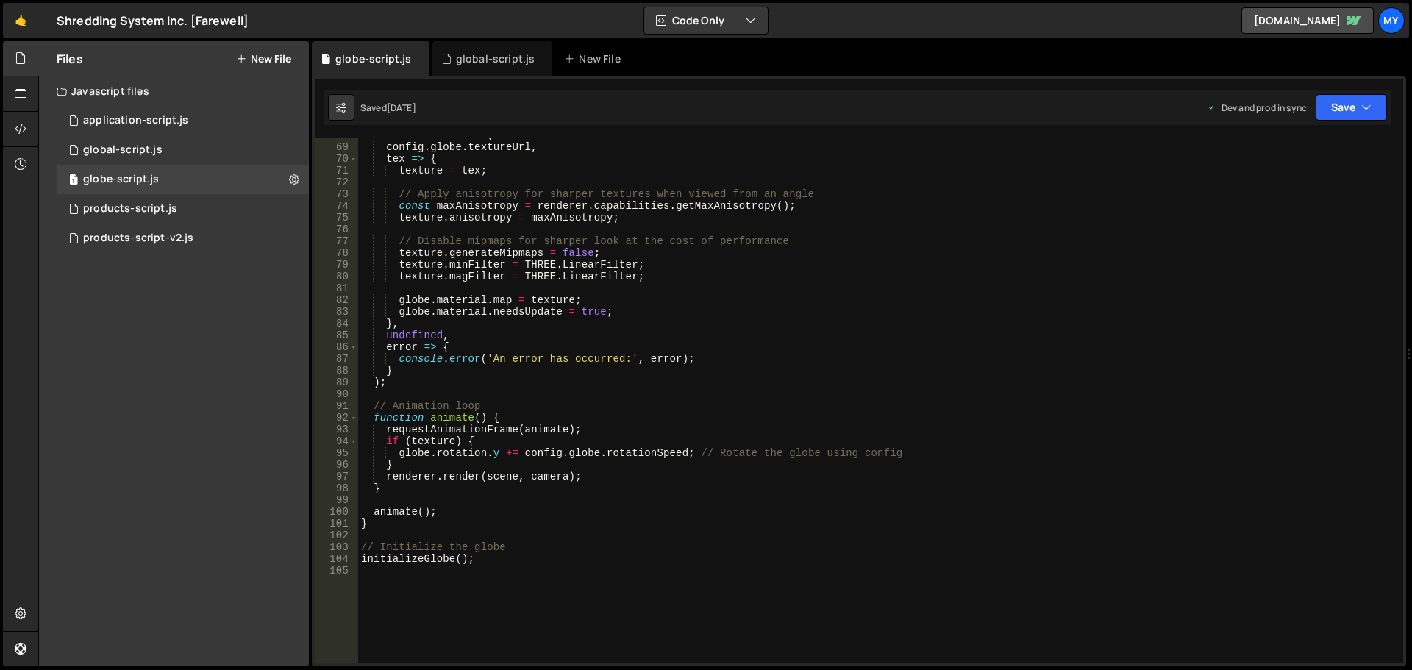
scroll to position [809, 0]
click at [518, 230] on div "textureLoader . load ( config . globe . textureUrl , tex => { texture = tex ; /…" at bounding box center [877, 403] width 1039 height 549
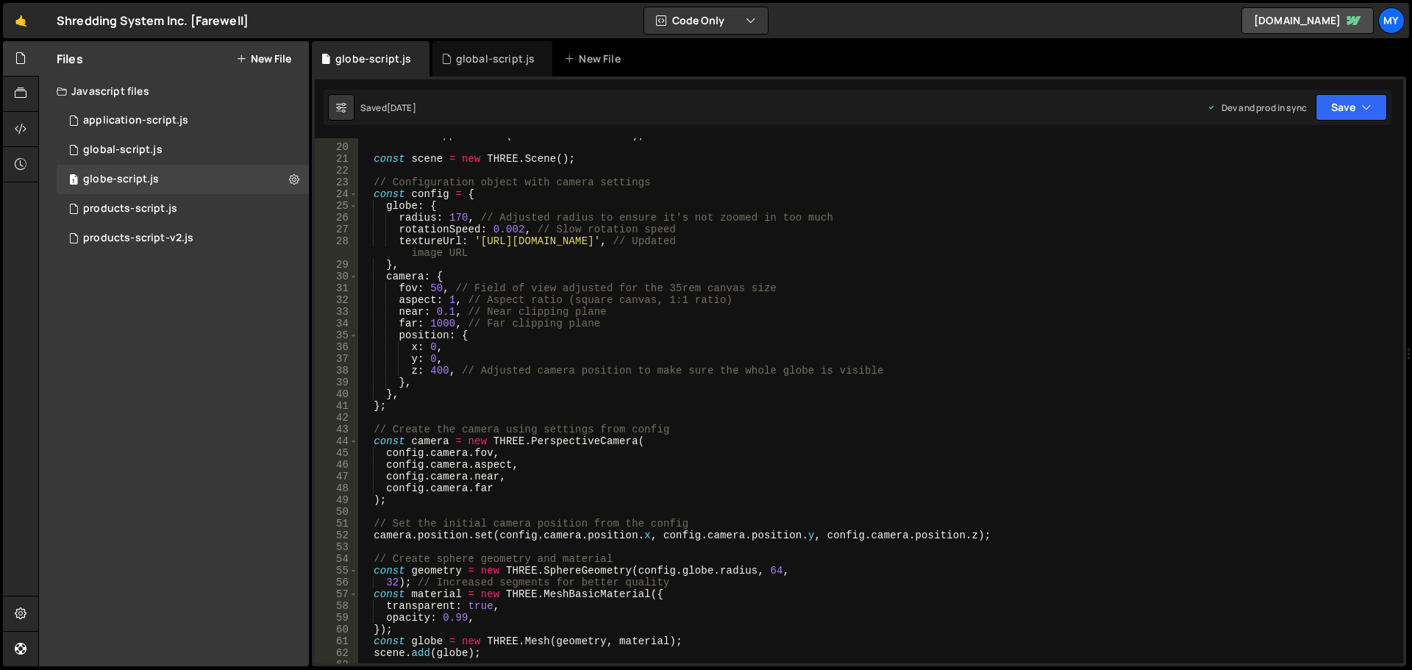
scroll to position [221, 0]
click at [234, 369] on div "Files New File Javascript files 12 application-script.js 0 1 global-script.js 0…" at bounding box center [174, 353] width 270 height 625
click at [293, 181] on icon at bounding box center [294, 179] width 10 height 14
type input "globe-script"
radio input "true"
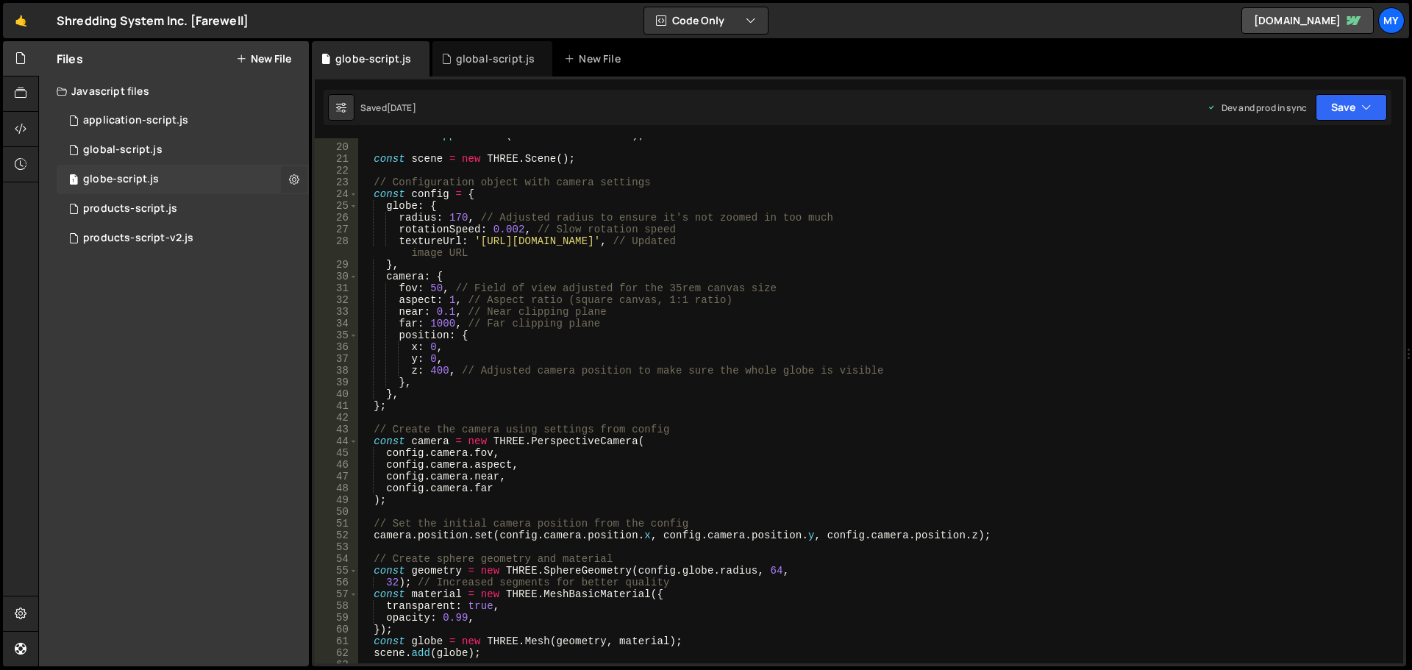
checkbox input "true"
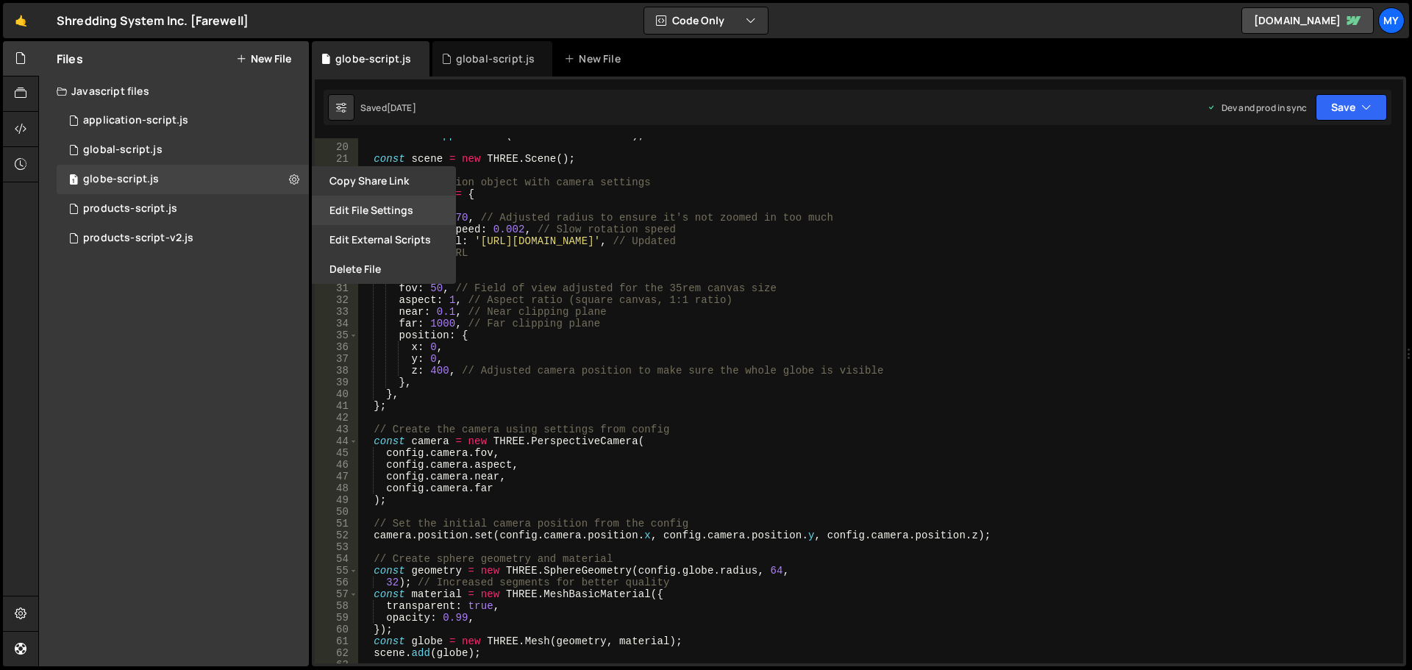
click at [380, 212] on button "Edit File Settings" at bounding box center [384, 210] width 144 height 29
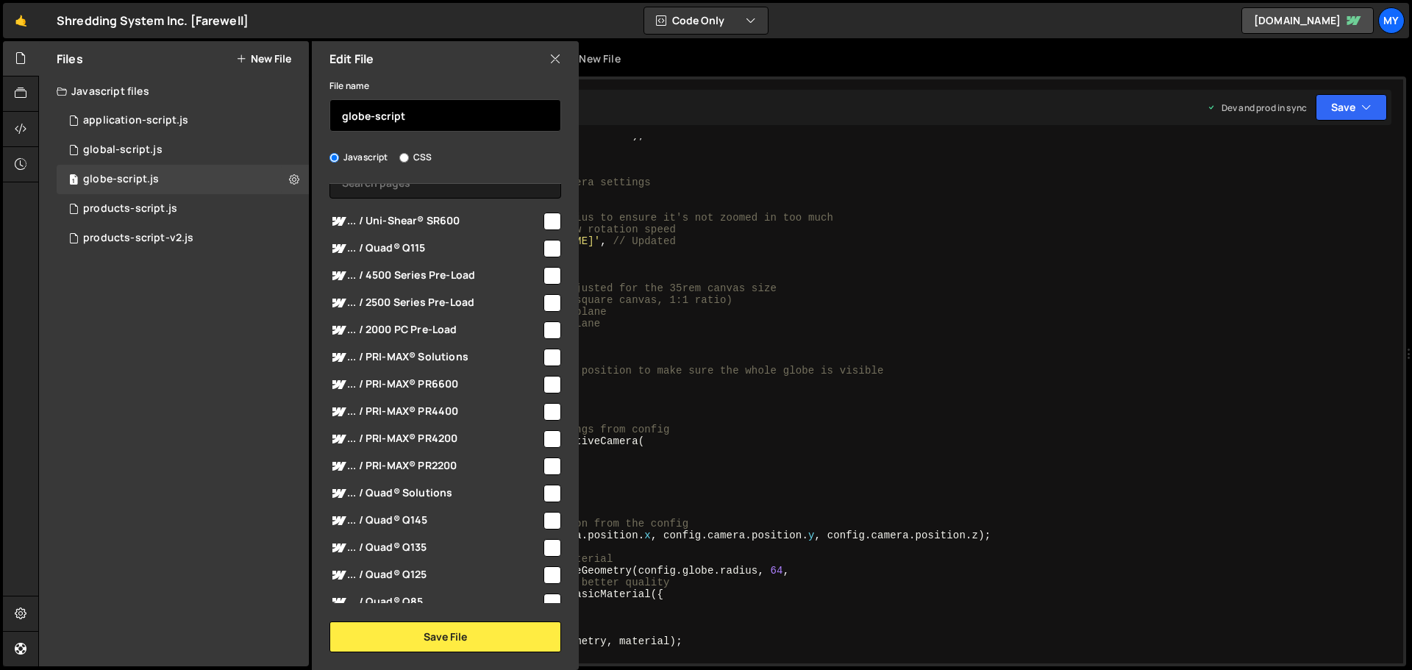
scroll to position [4, 0]
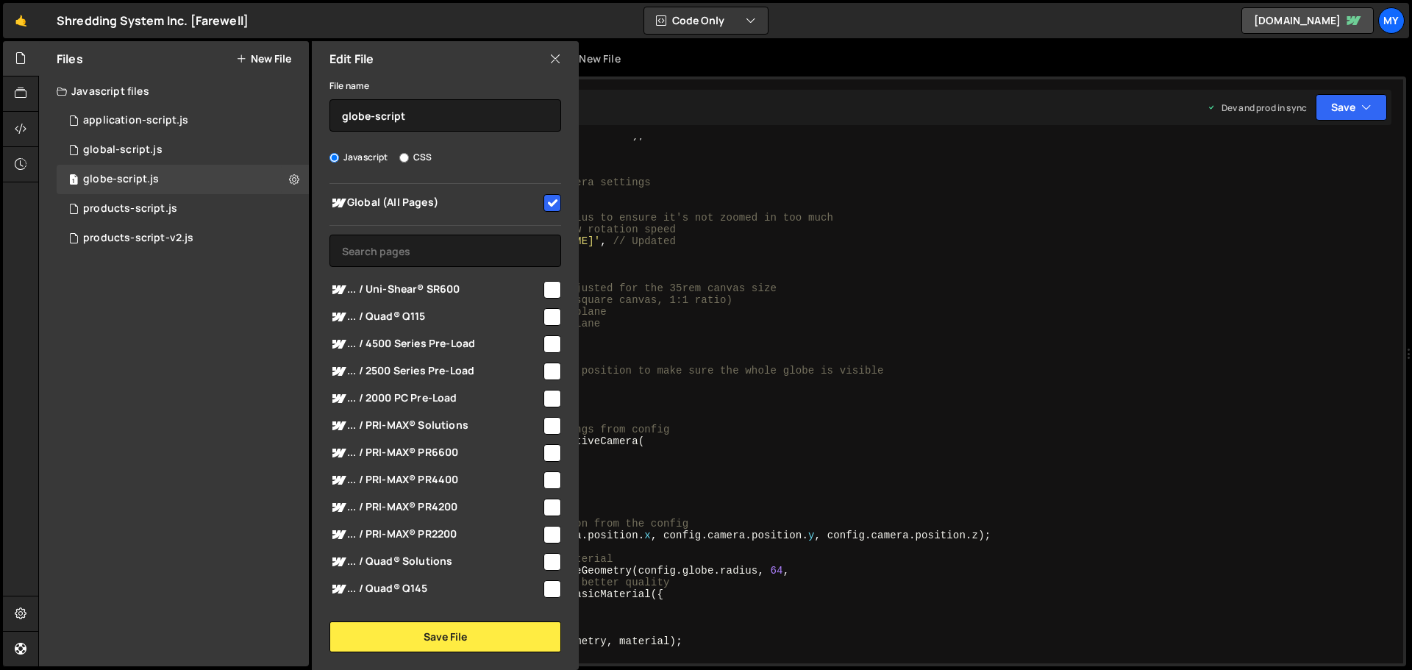
click at [553, 63] on icon at bounding box center [556, 59] width 12 height 16
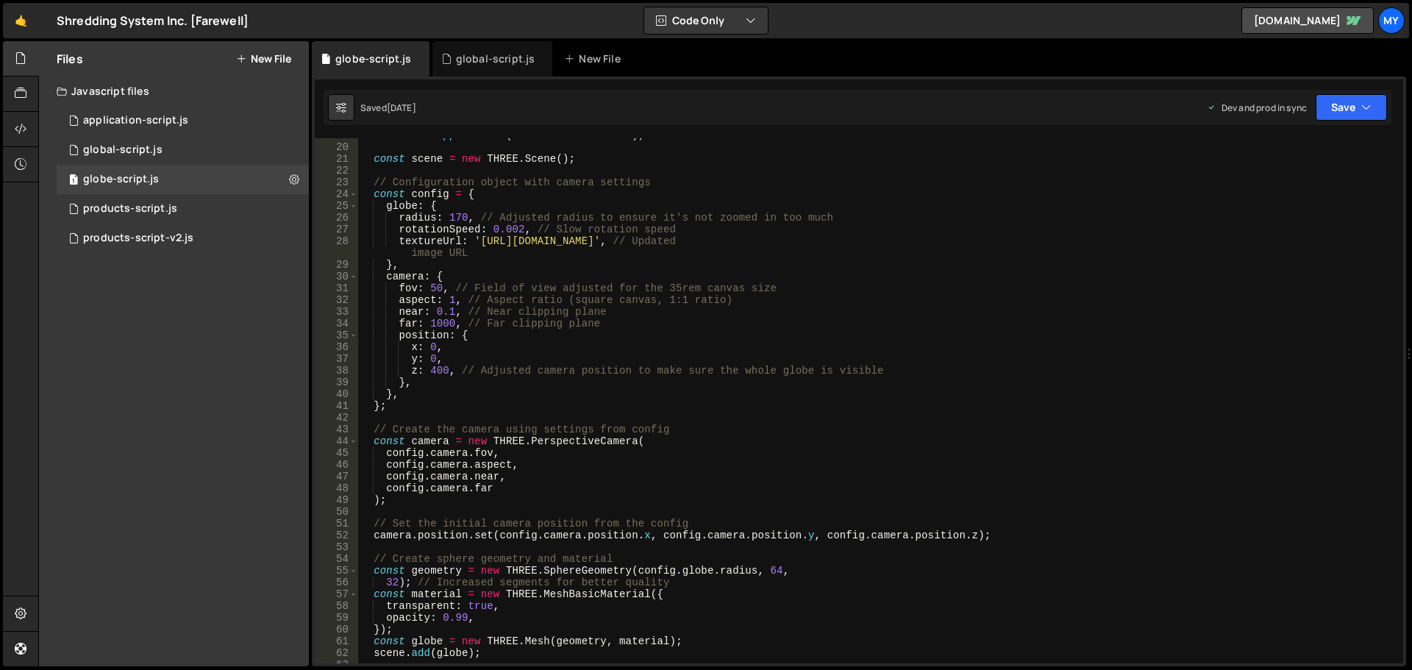
type textarea "position: {"
click at [546, 337] on div "container . appendChild ( renderer . domElement ) ; const scene = new THREE . S…" at bounding box center [877, 403] width 1039 height 549
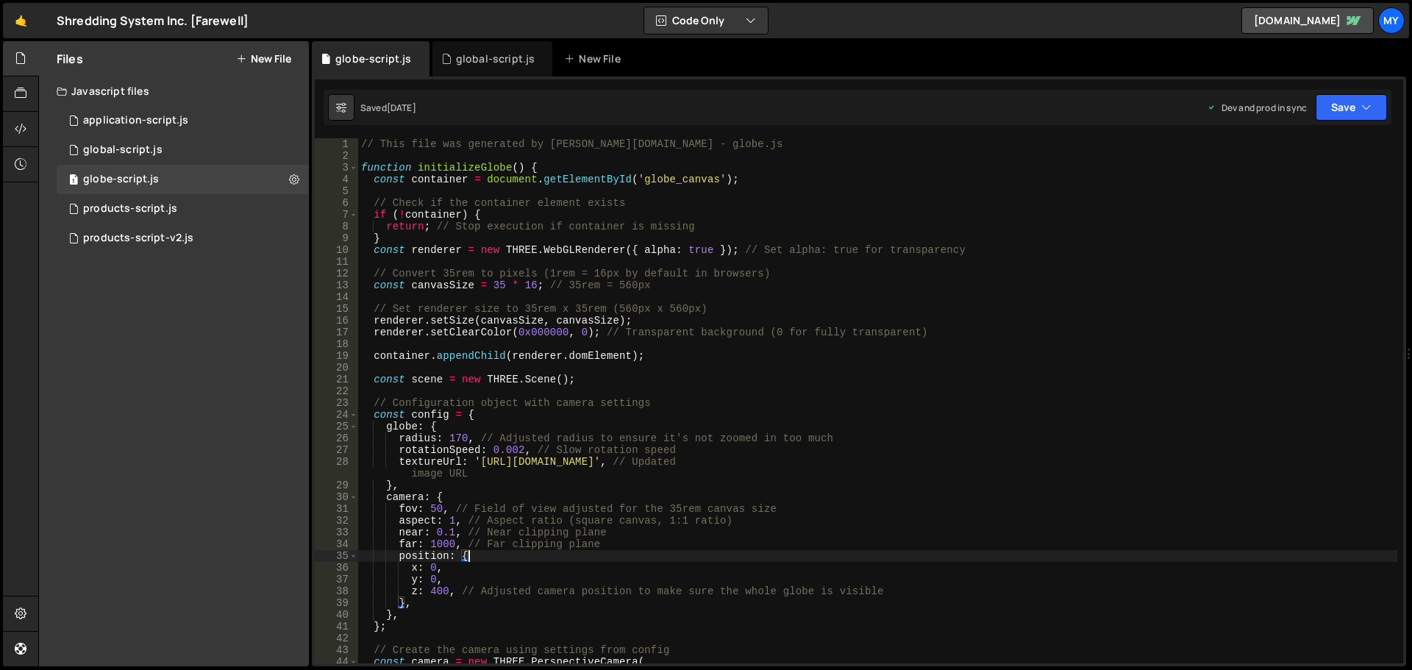
click at [372, 156] on div "// This file was generated by Slater.app - globe.js function initializeGlobe ( …" at bounding box center [877, 412] width 1039 height 549
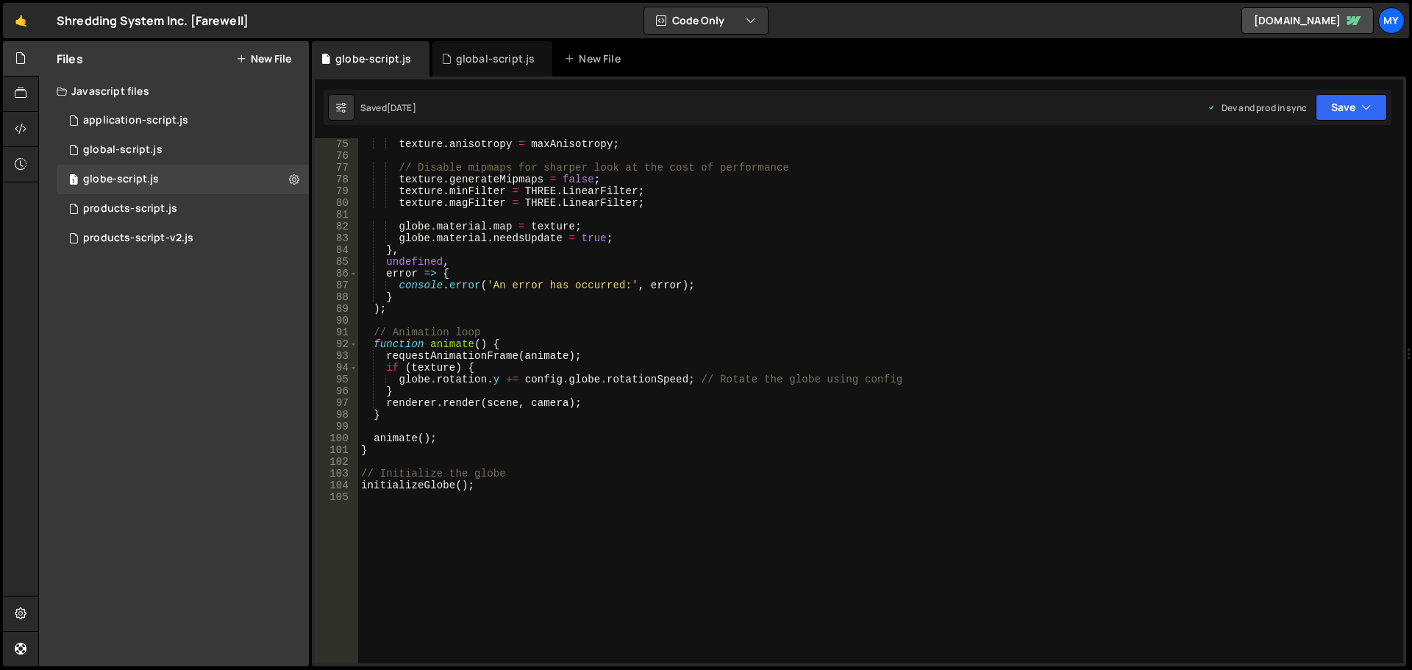
scroll to position [979, 0]
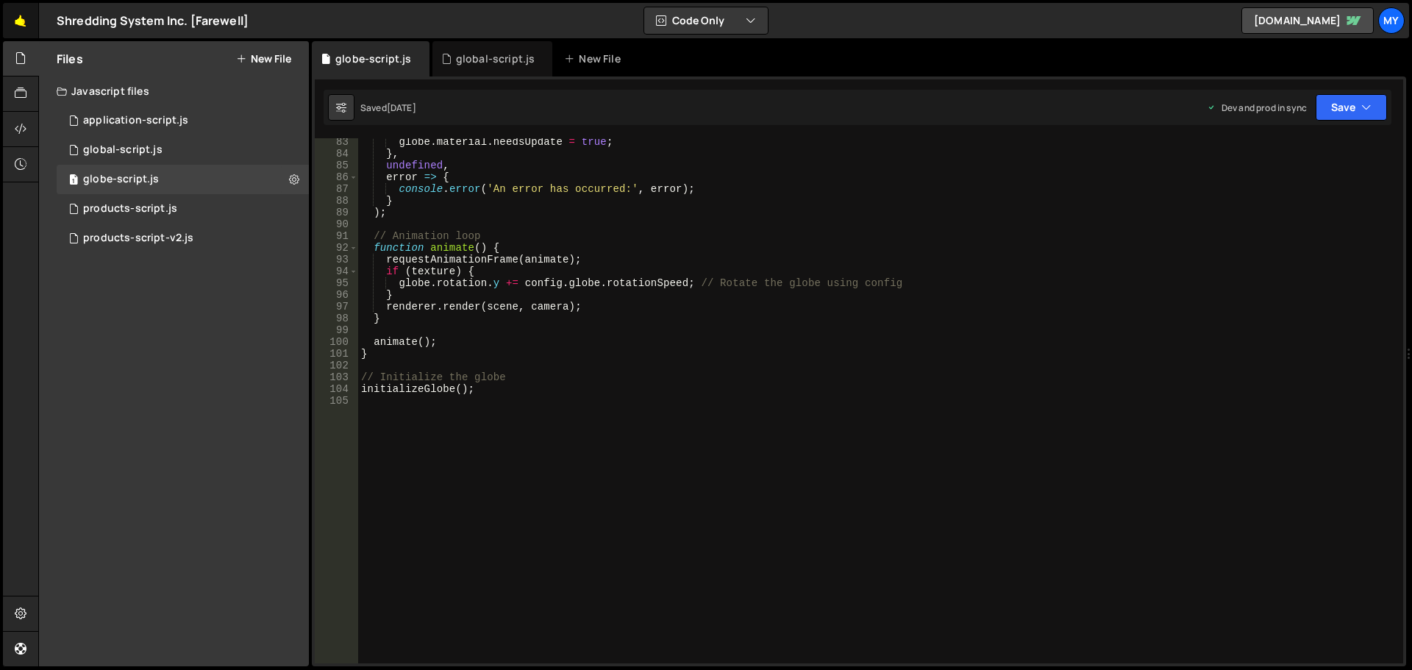
click at [13, 18] on link "🤙" at bounding box center [21, 20] width 36 height 35
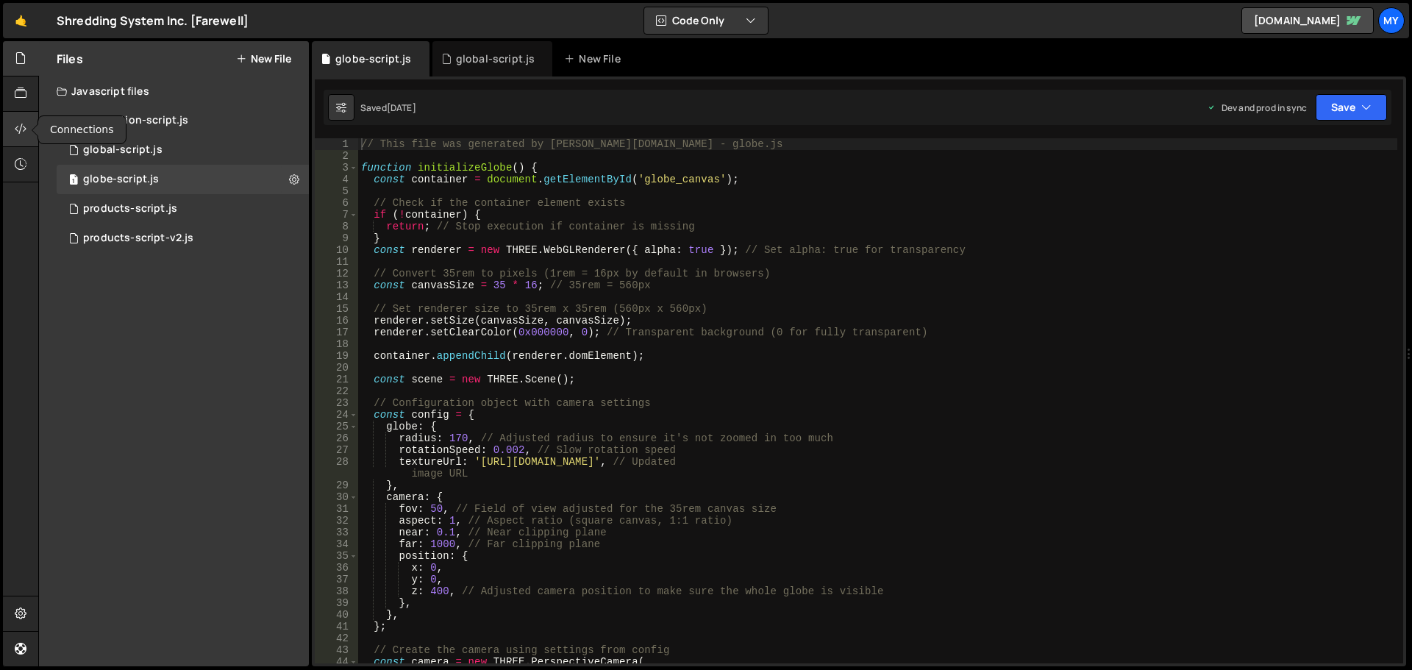
click at [21, 127] on icon at bounding box center [21, 129] width 12 height 16
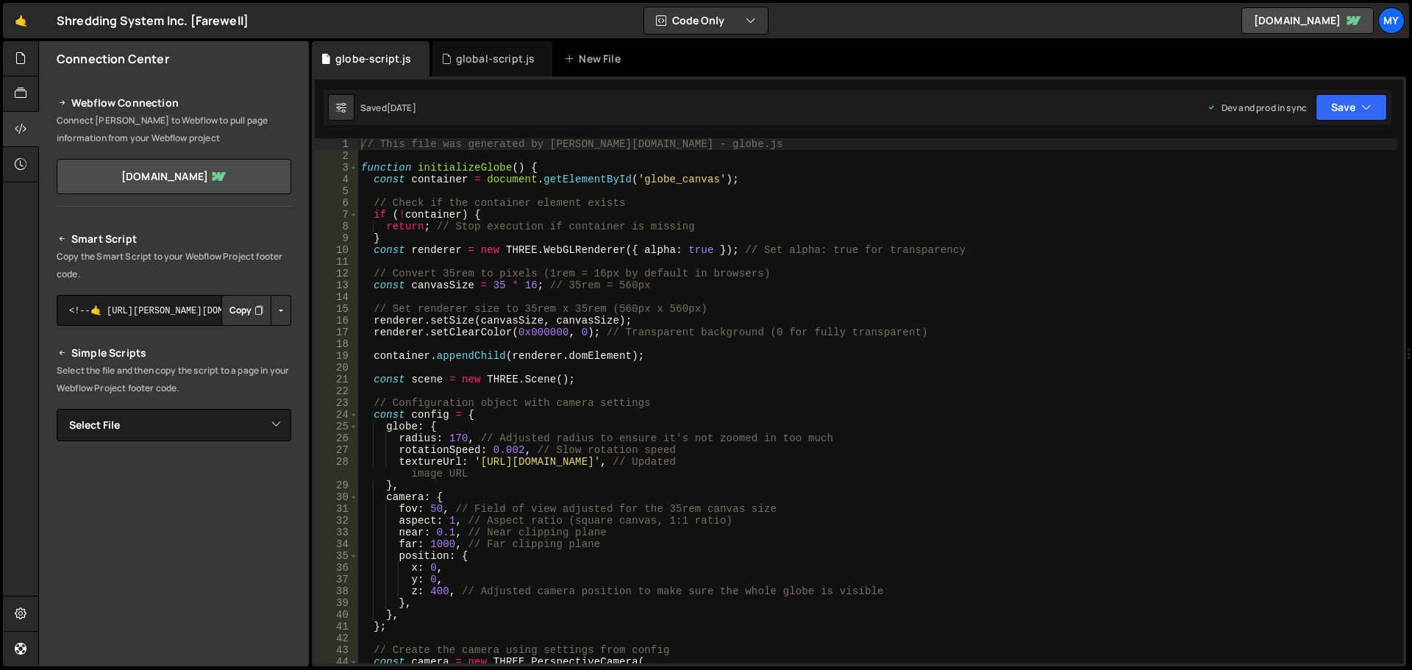
click at [221, 317] on button "Copy" at bounding box center [246, 310] width 50 height 31
click at [289, 20] on div "🤙 Shredding System Inc. [Farewell] ⚠️ Code is being edited in another browser C…" at bounding box center [706, 20] width 1407 height 35
click at [22, 135] on icon at bounding box center [21, 129] width 12 height 16
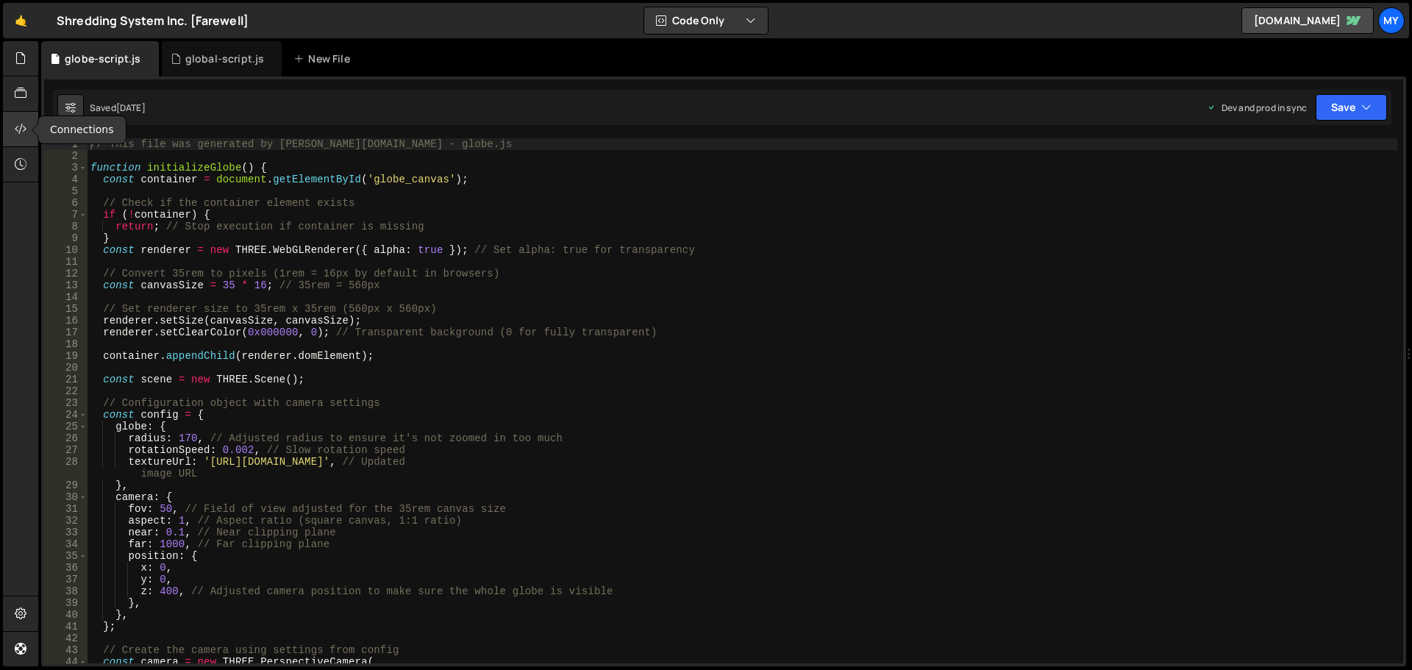
click at [22, 122] on icon at bounding box center [21, 129] width 12 height 16
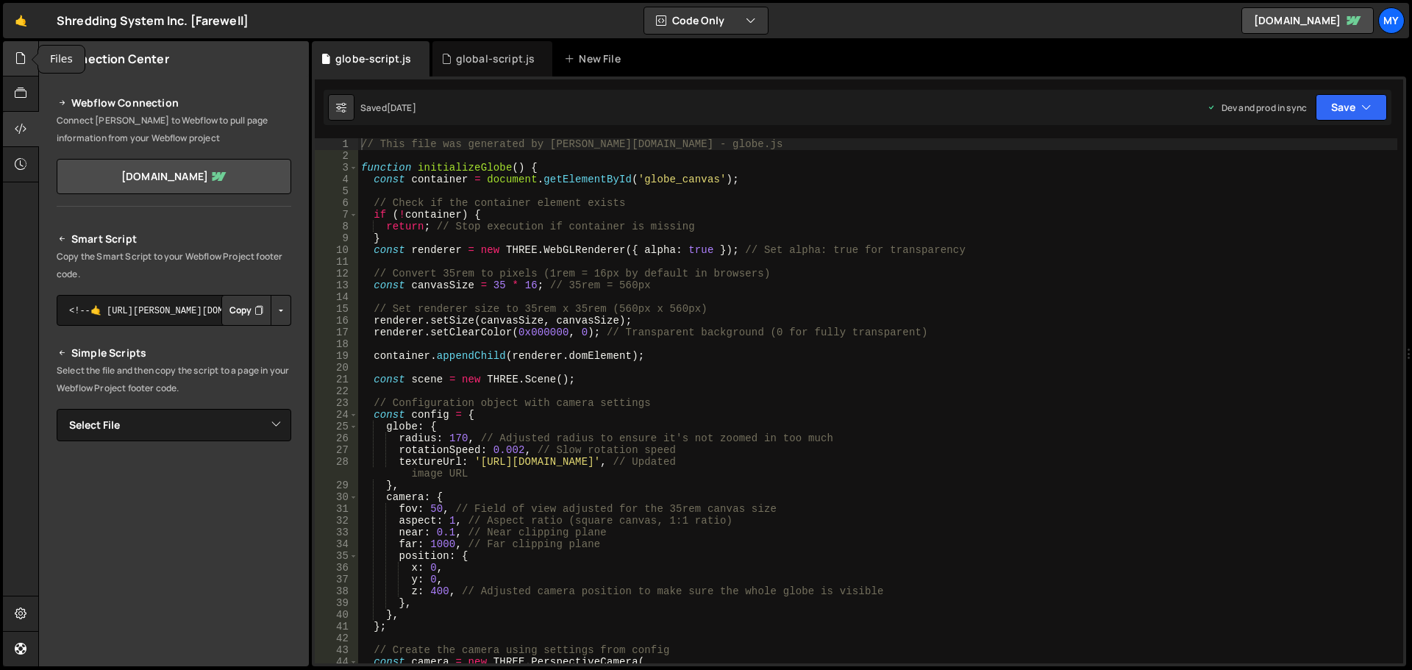
click at [22, 61] on icon at bounding box center [21, 58] width 12 height 16
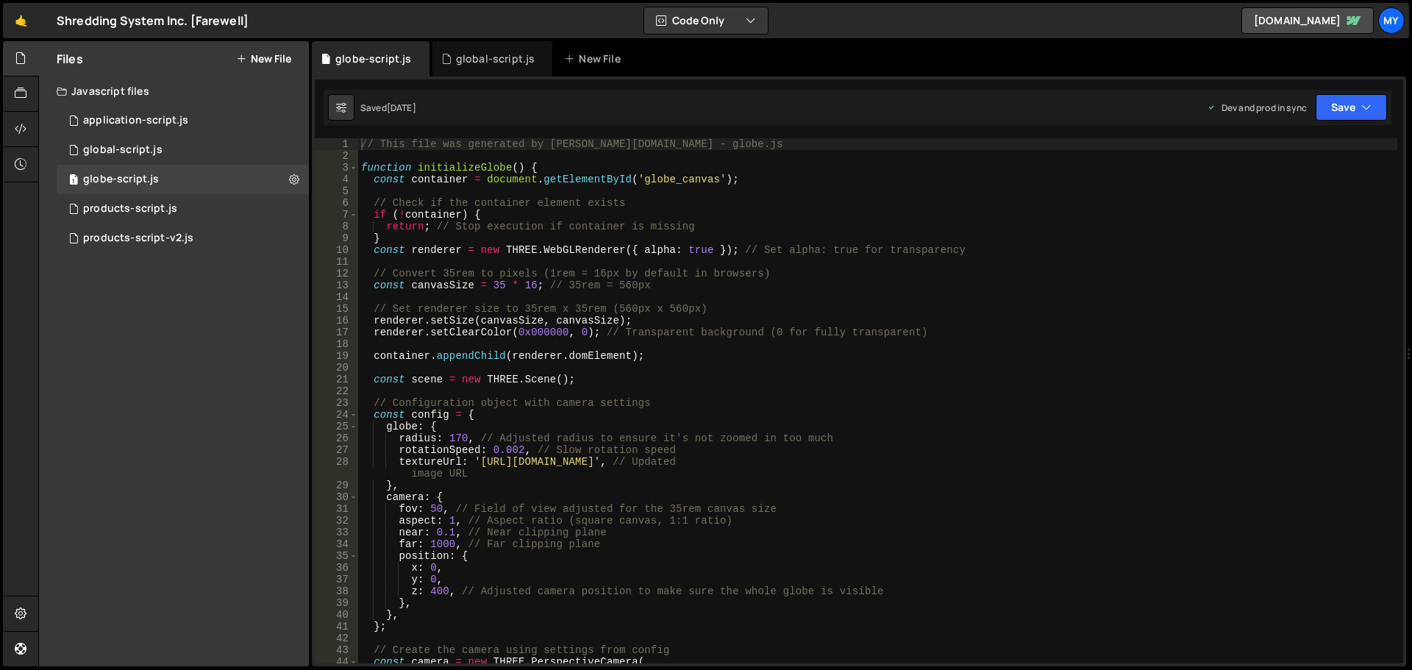
click at [289, 335] on div "Files New File Javascript files 12 application-script.js 0 1 global-script.js 0…" at bounding box center [174, 353] width 270 height 625
click at [294, 216] on div "33 products-script.js 0" at bounding box center [183, 208] width 252 height 29
click at [295, 213] on icon at bounding box center [294, 209] width 10 height 14
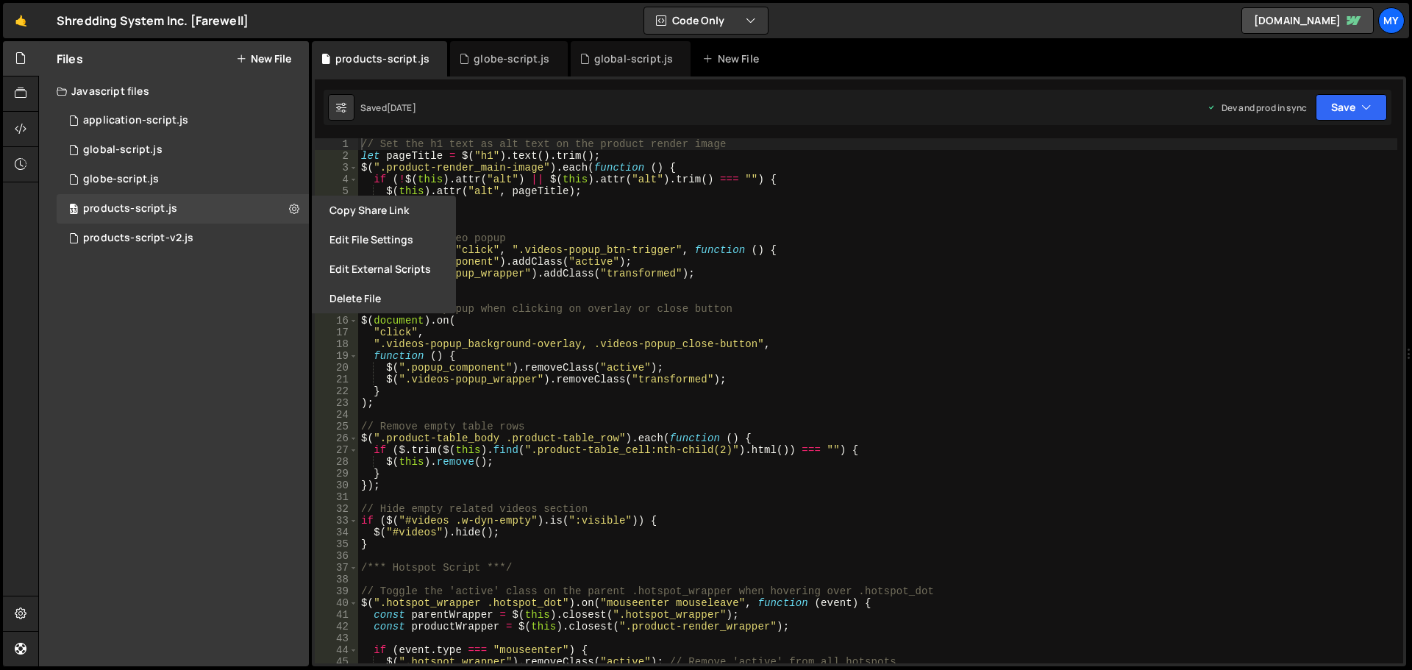
click at [344, 244] on button "Edit File Settings" at bounding box center [384, 239] width 144 height 29
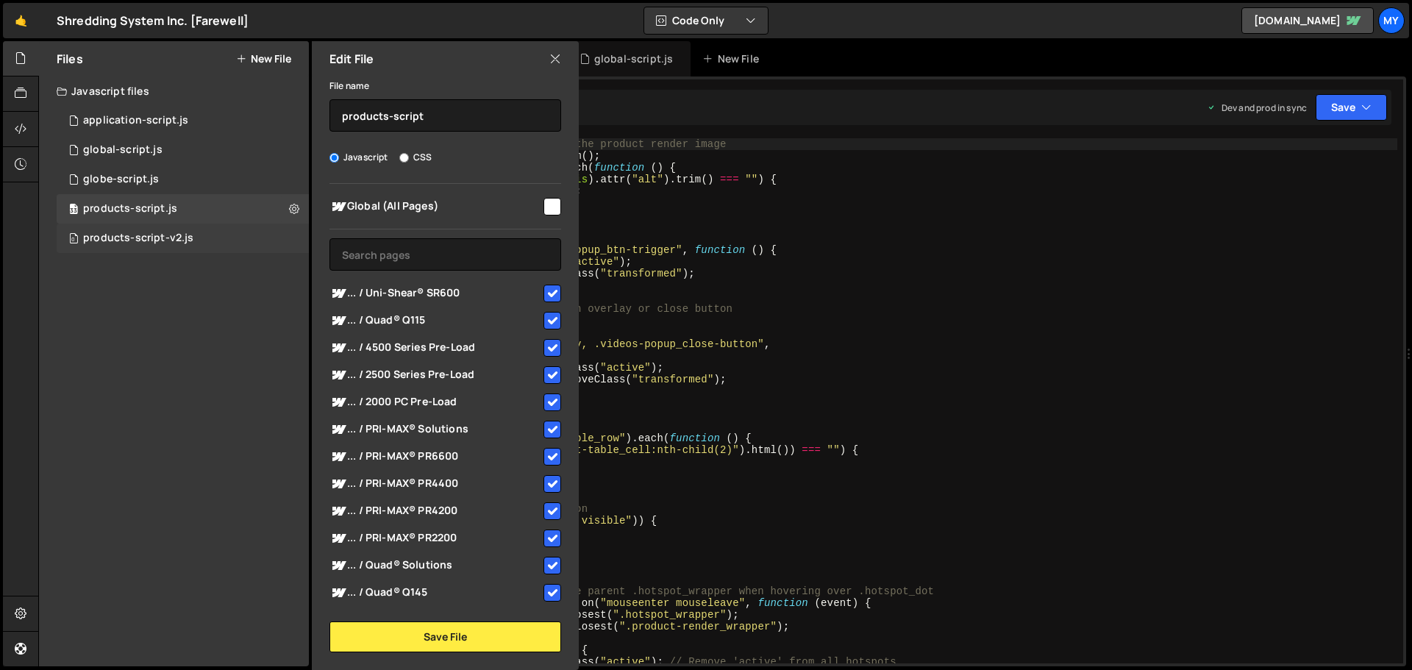
click at [294, 238] on div "0 products-script-v2.js 0" at bounding box center [183, 238] width 252 height 29
click at [293, 238] on icon at bounding box center [294, 238] width 10 height 14
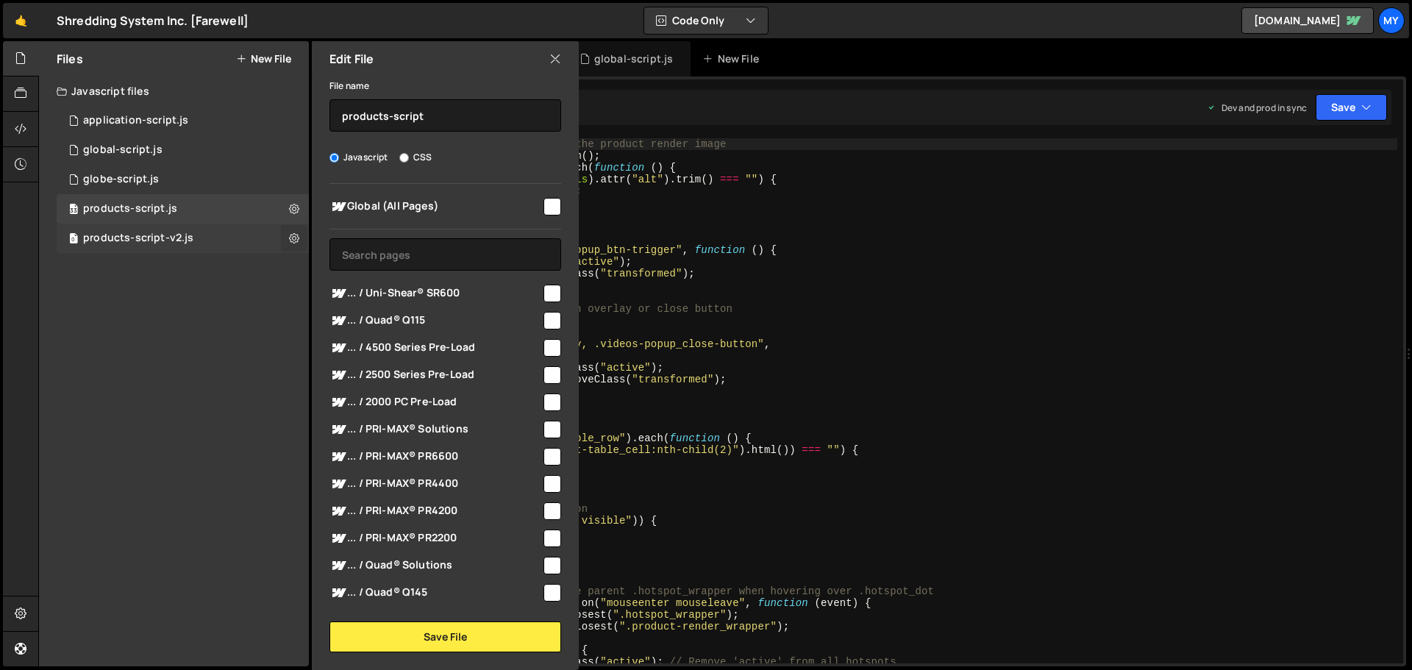
type input "products-script-v2"
radio input "true"
checkbox input "false"
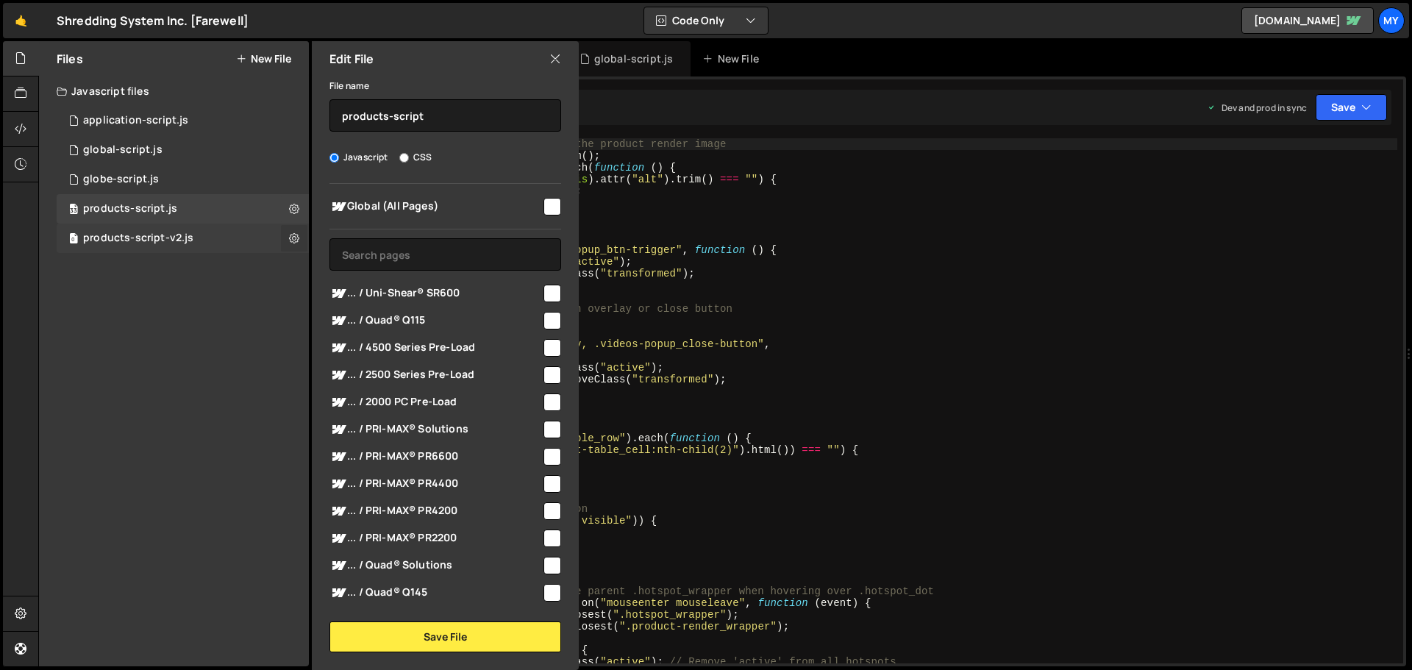
checkbox input "false"
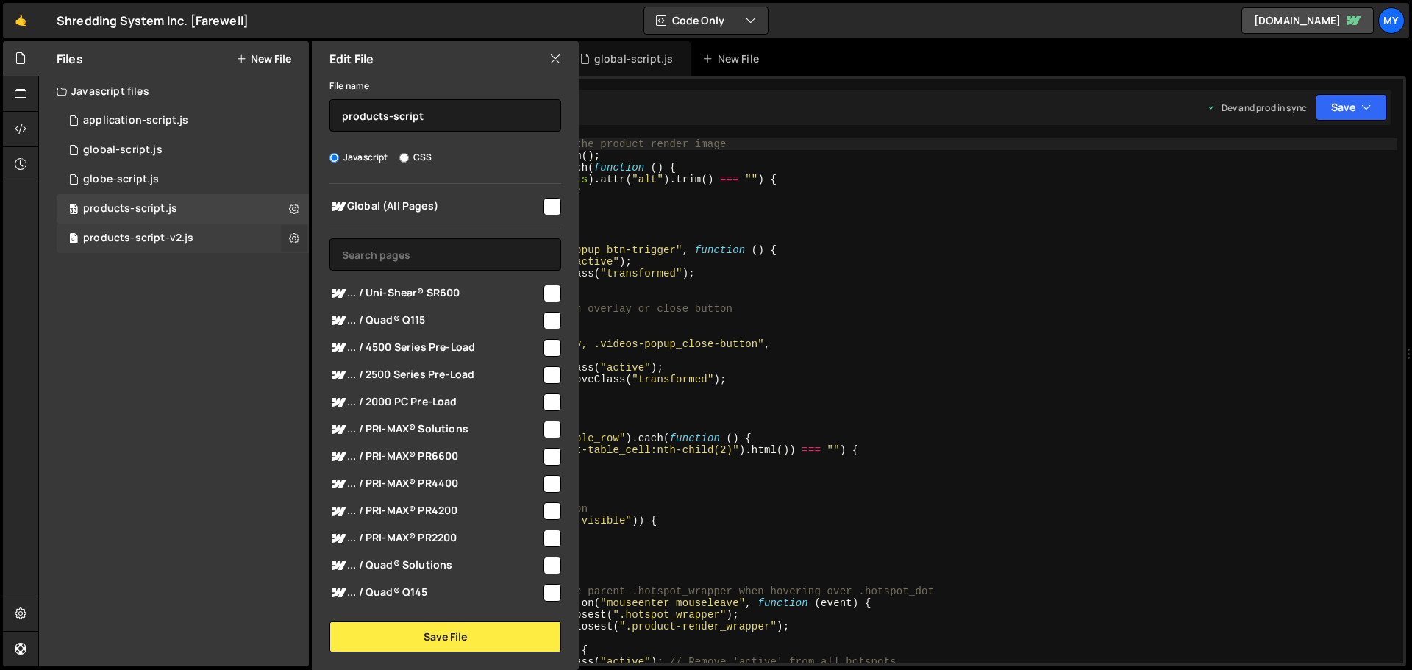
checkbox input "false"
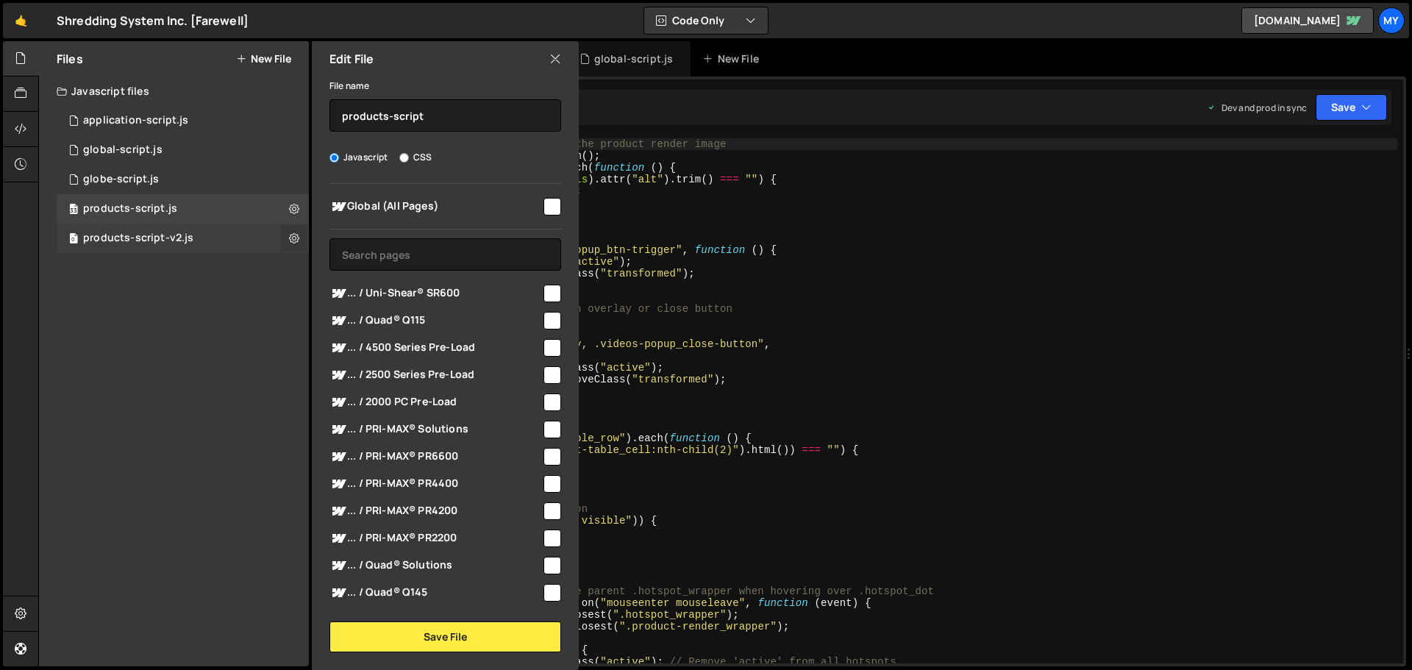
checkbox input "false"
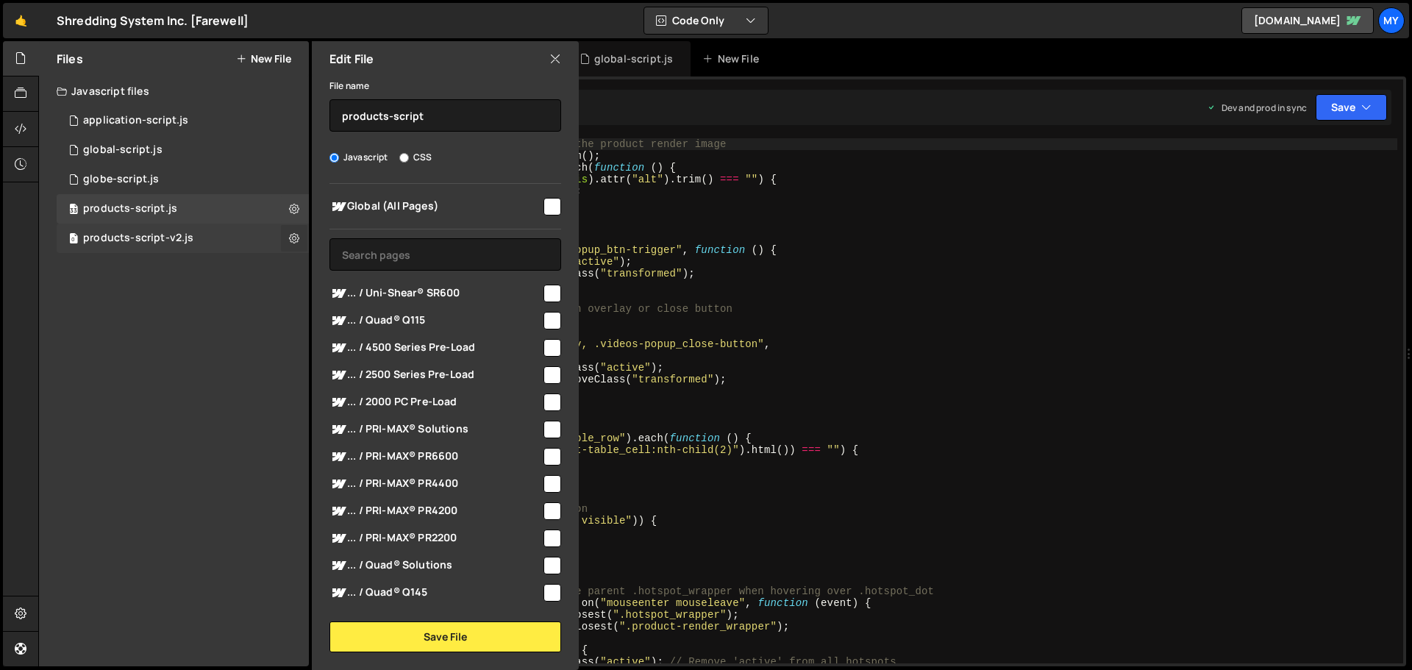
checkbox input "false"
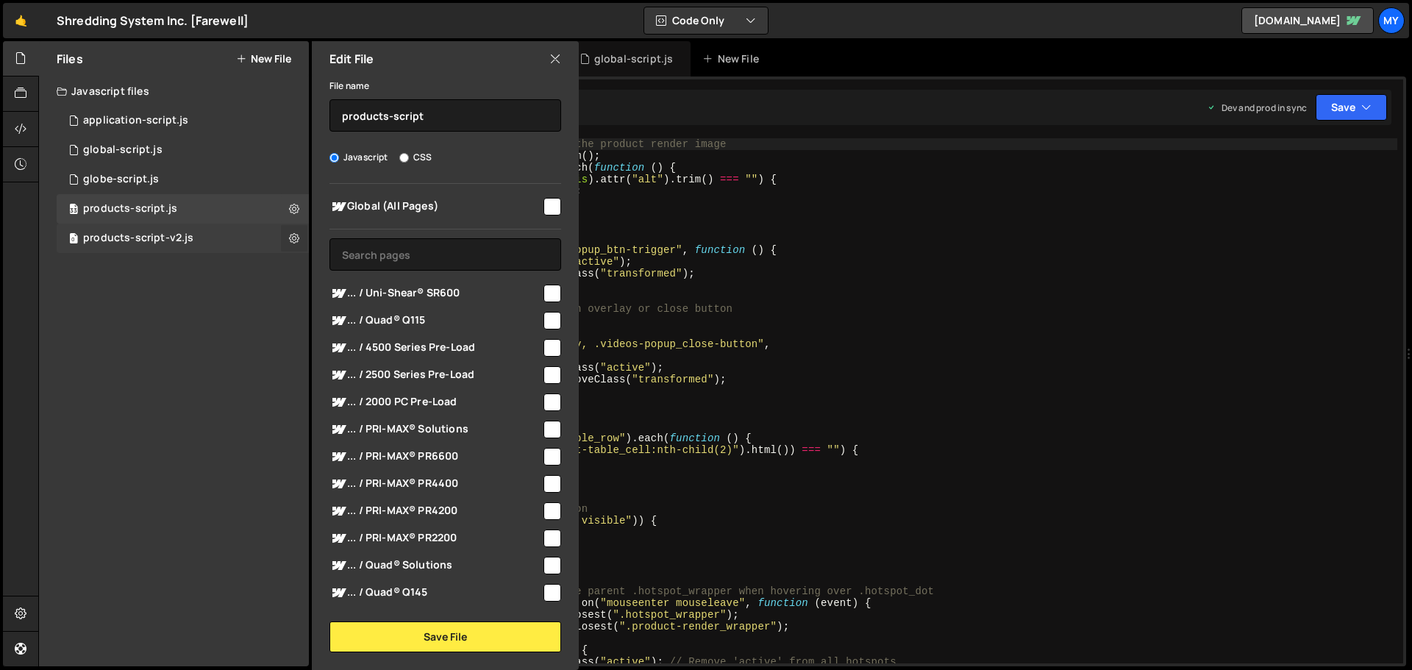
checkbox input "false"
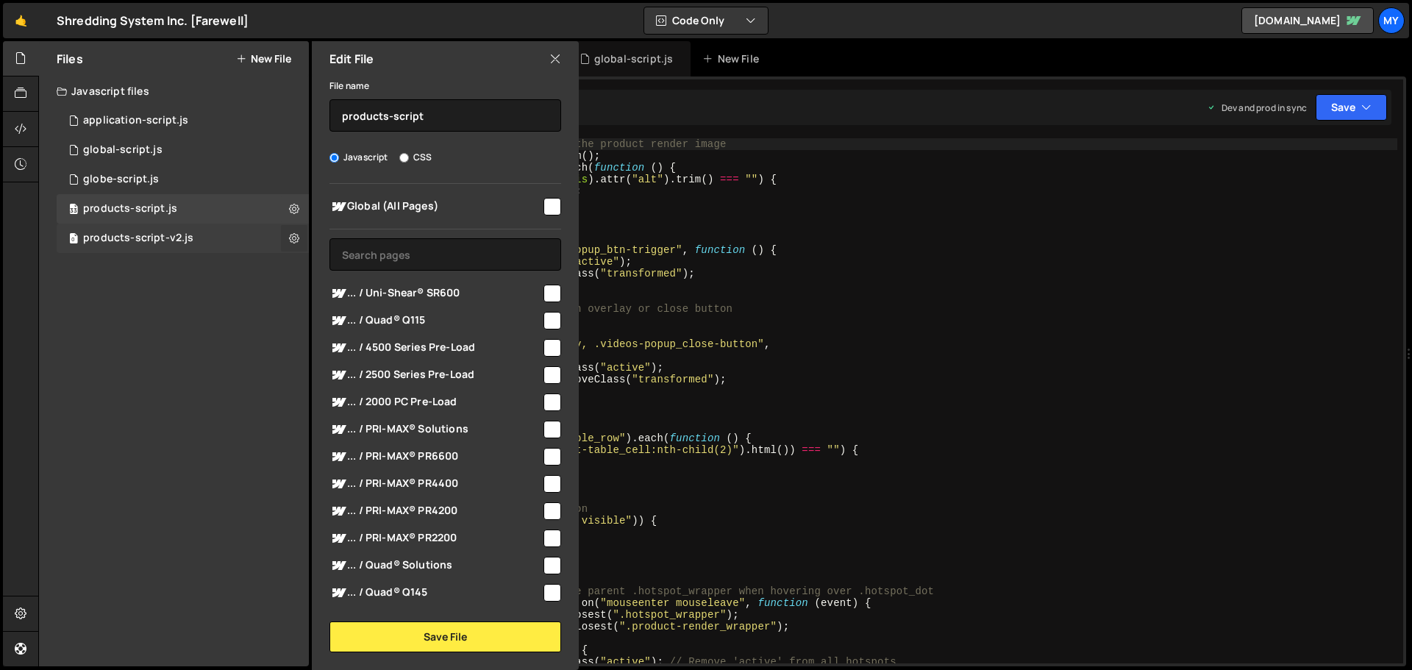
checkbox input "false"
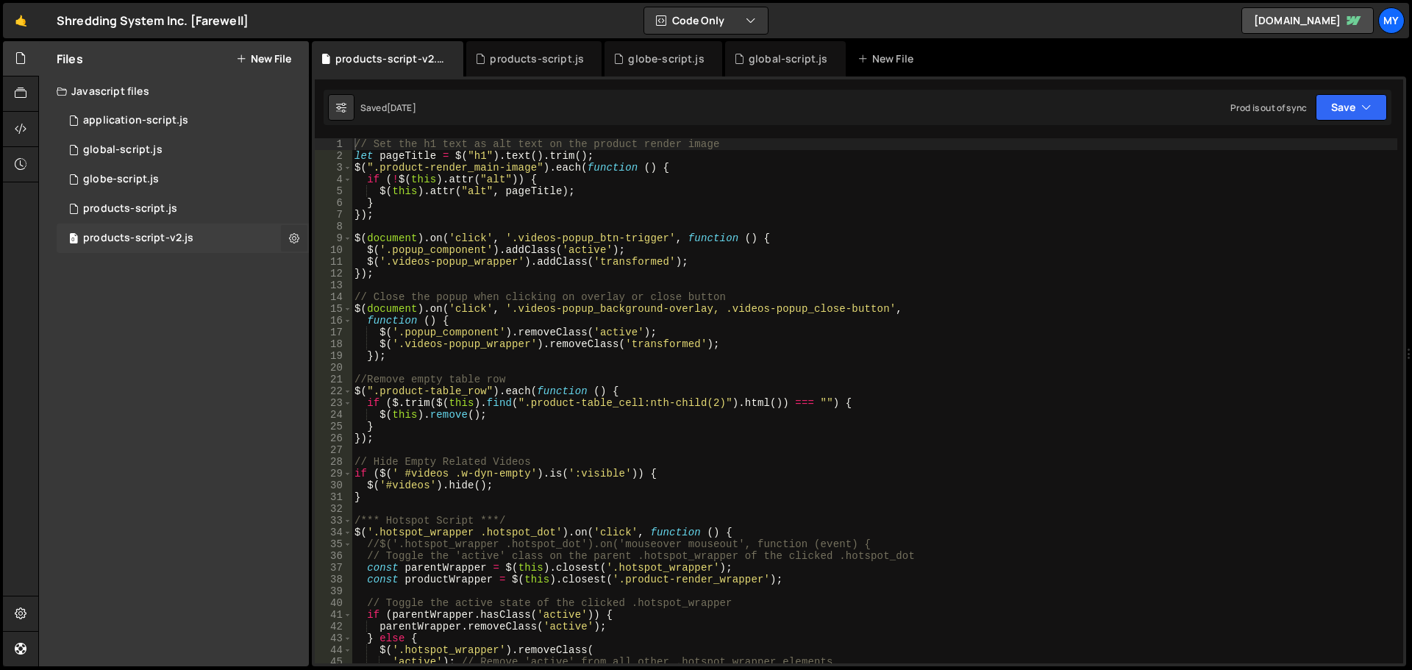
click at [293, 238] on icon at bounding box center [294, 238] width 10 height 14
type input "products-script-v2"
radio input "true"
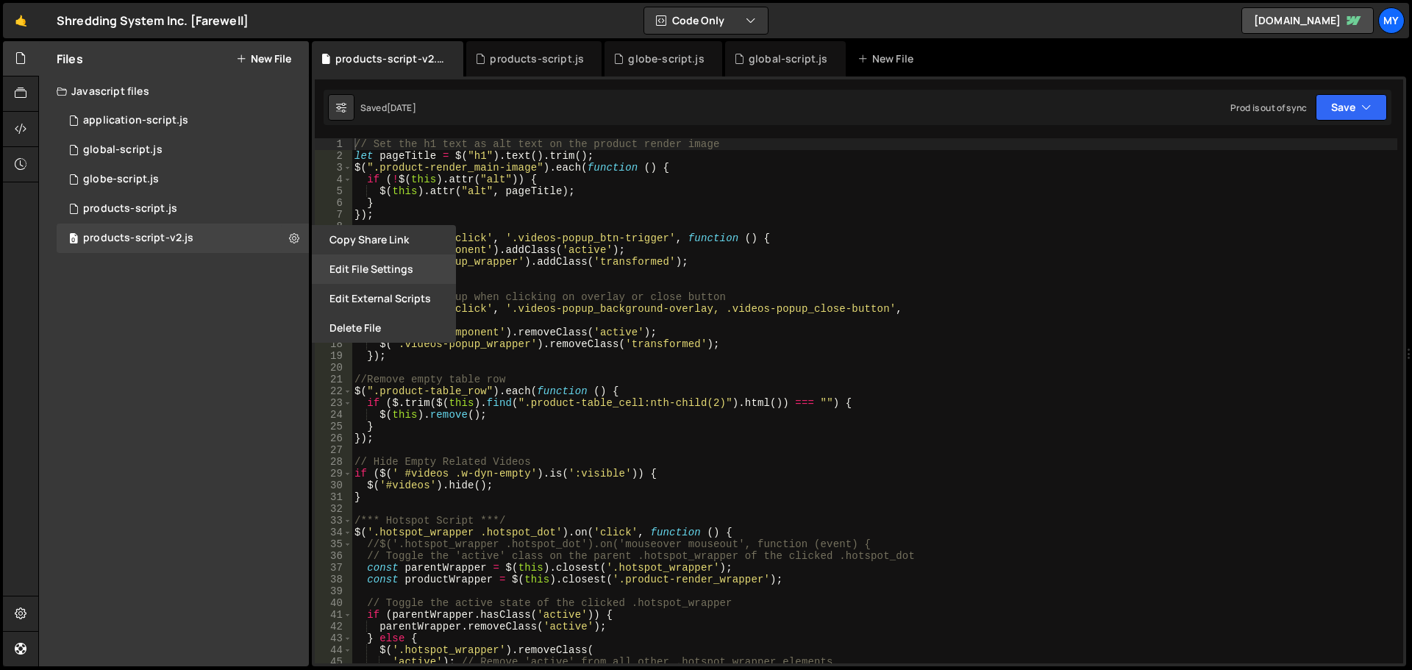
click at [360, 276] on button "Edit File Settings" at bounding box center [384, 269] width 144 height 29
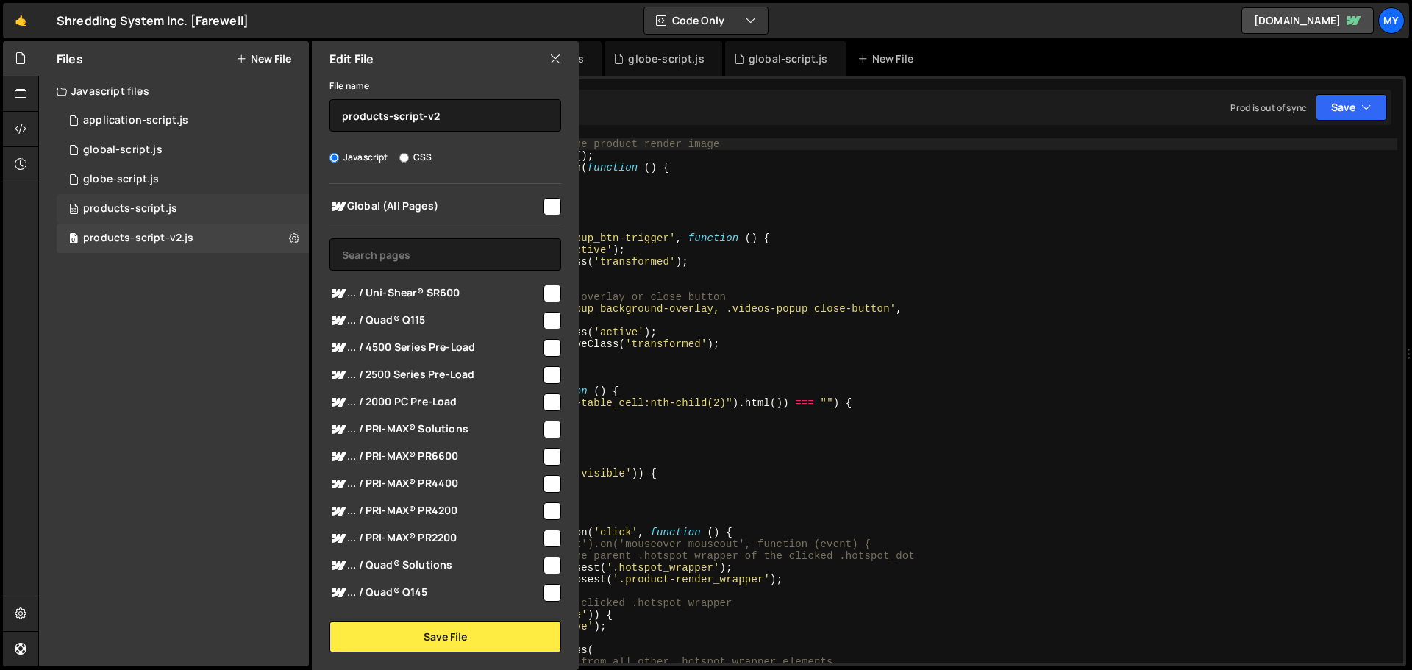
click at [291, 212] on div "33 products-script.js 0" at bounding box center [183, 208] width 252 height 29
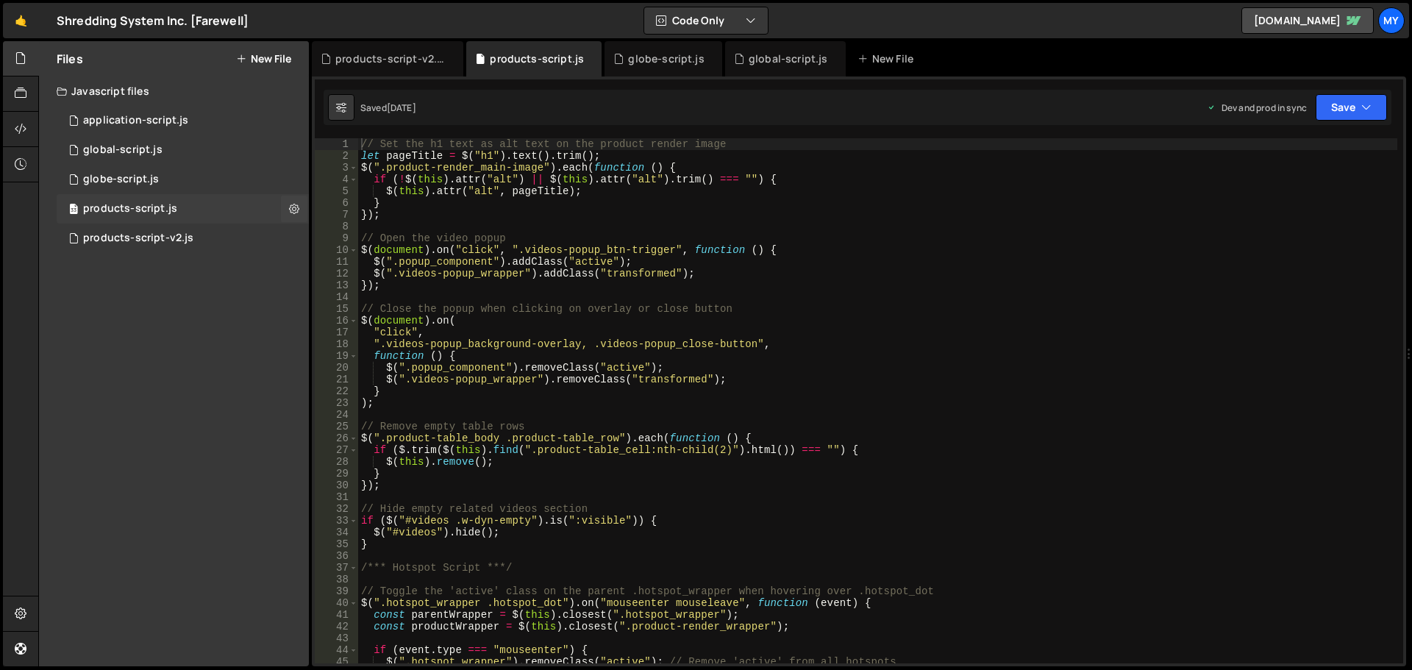
click at [291, 212] on icon at bounding box center [294, 209] width 10 height 14
type input "products-script"
radio input "true"
checkbox input "true"
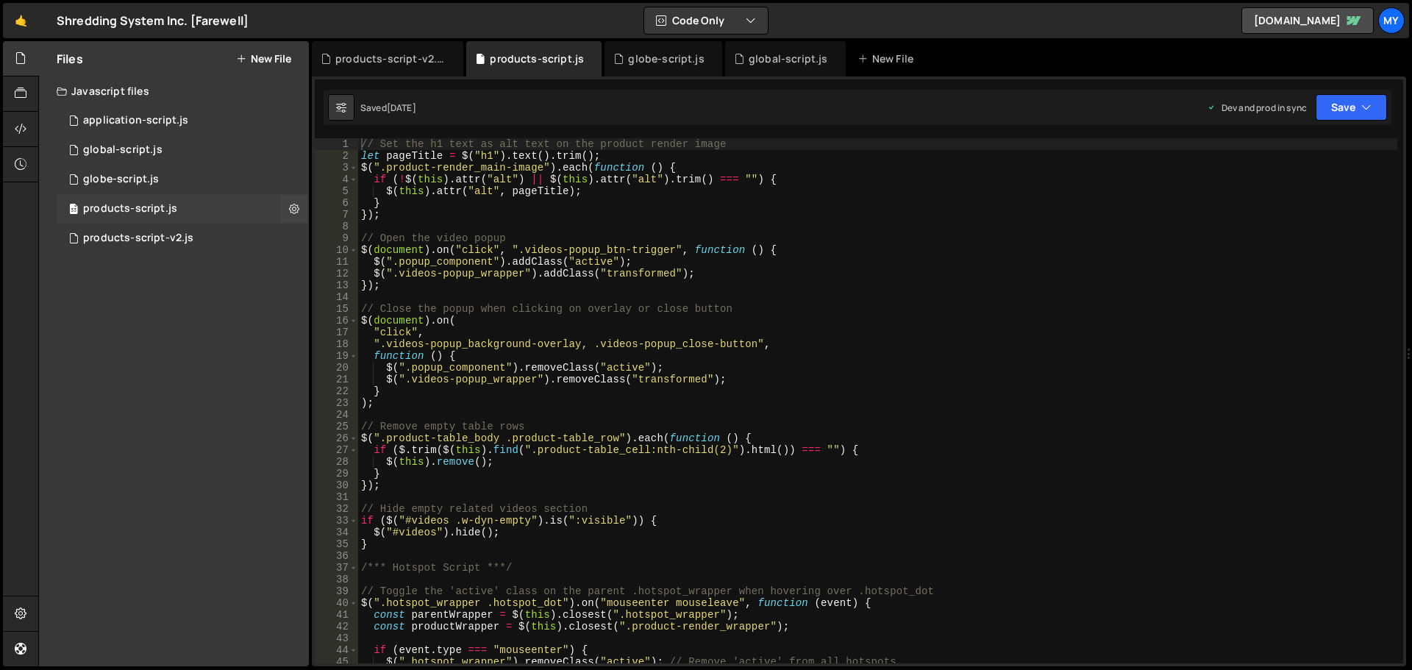
checkbox input "true"
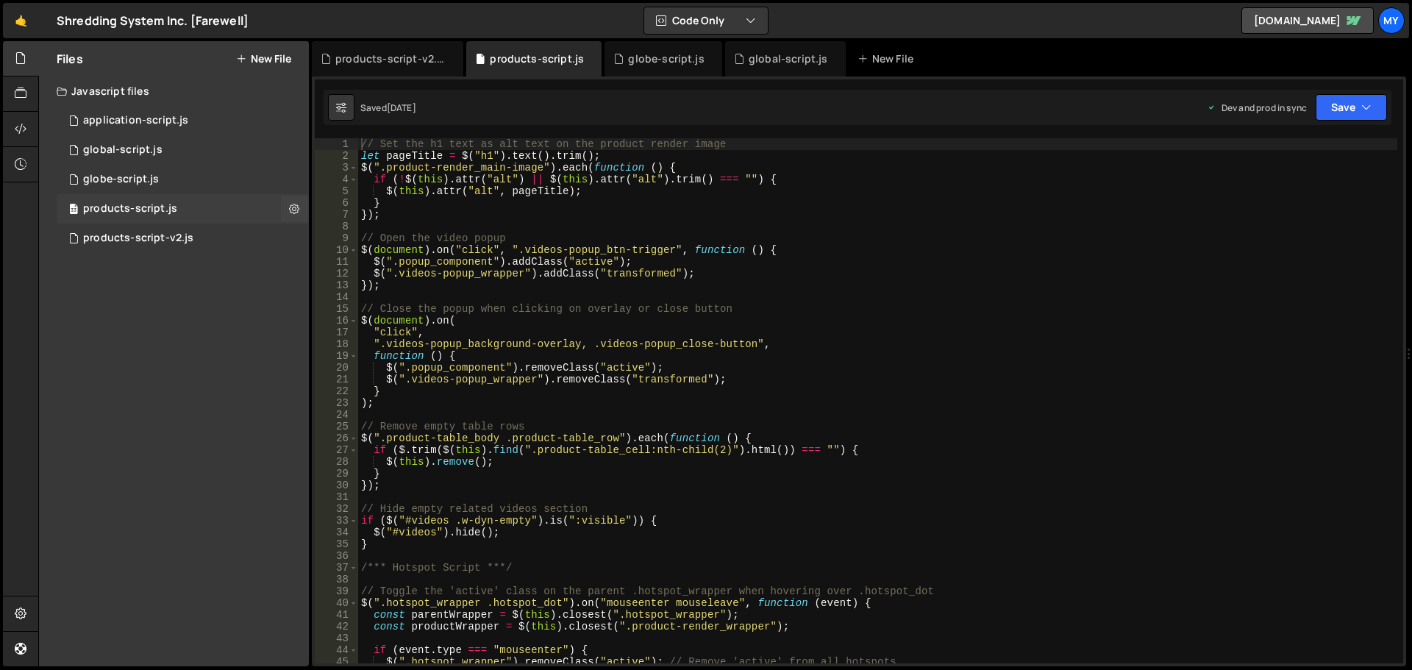
checkbox input "true"
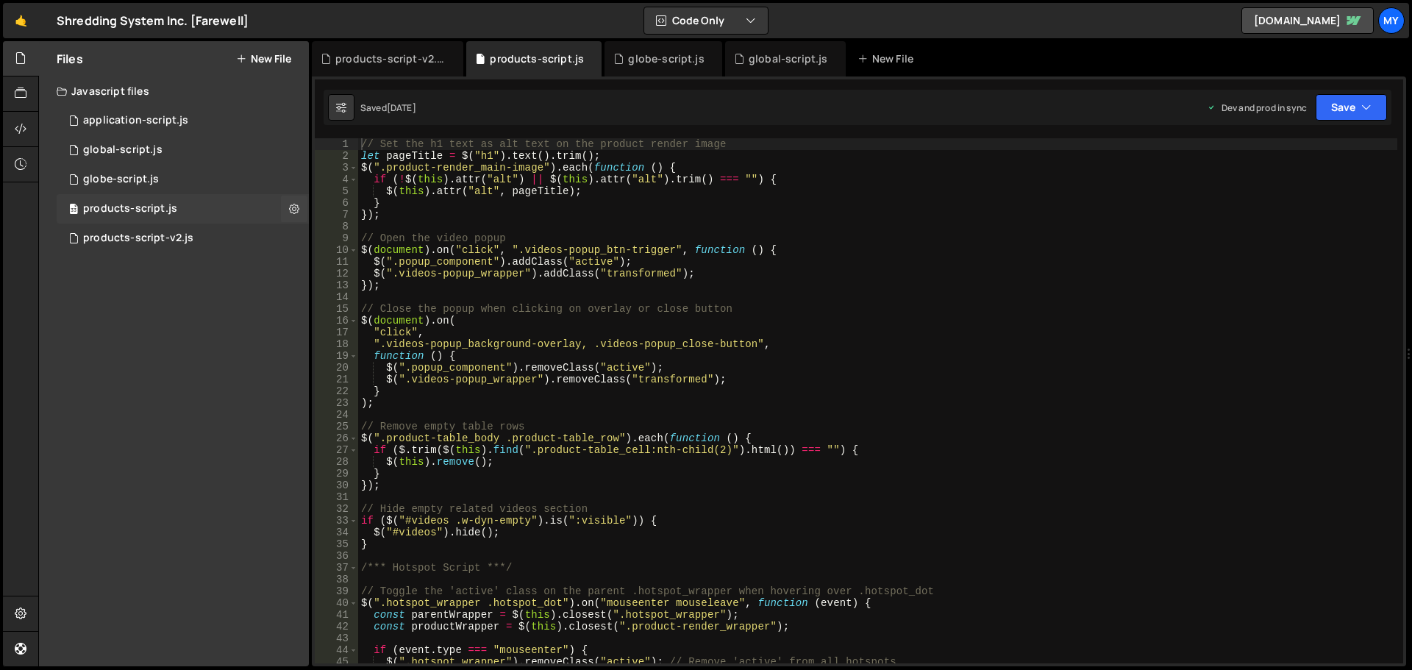
checkbox input "true"
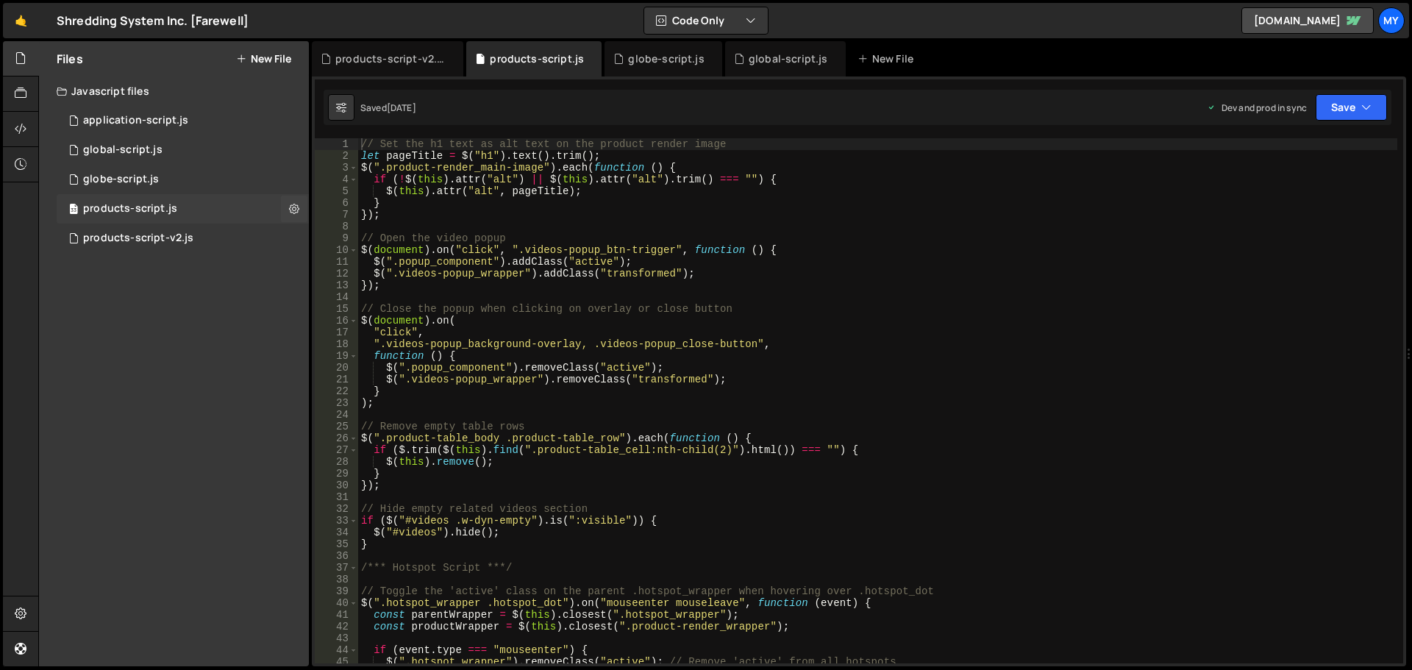
checkbox input "true"
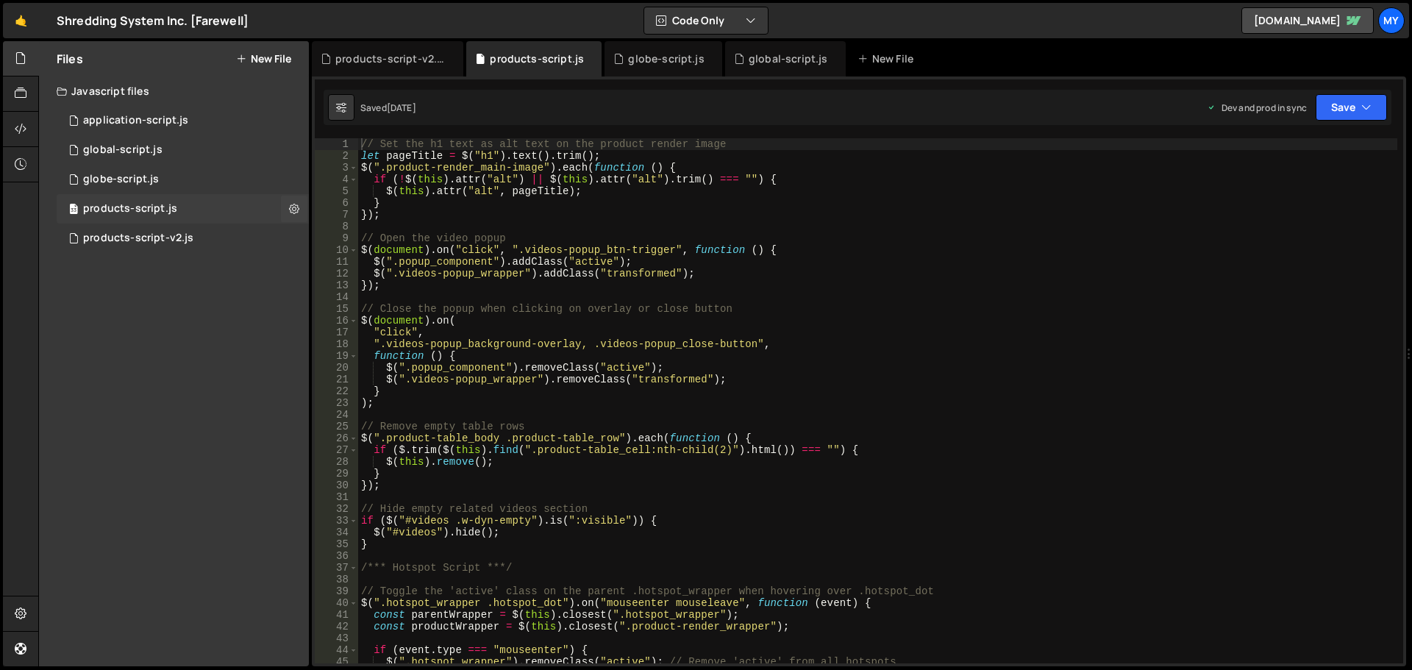
checkbox input "true"
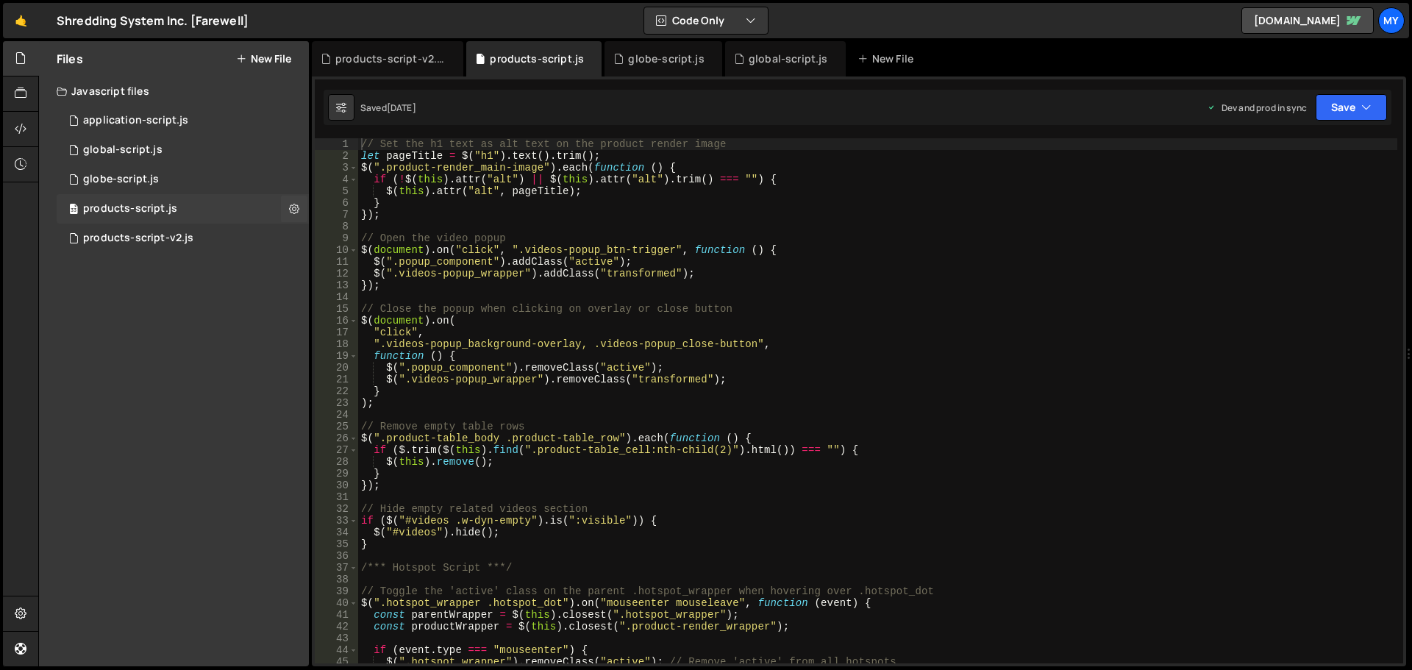
checkbox input "true"
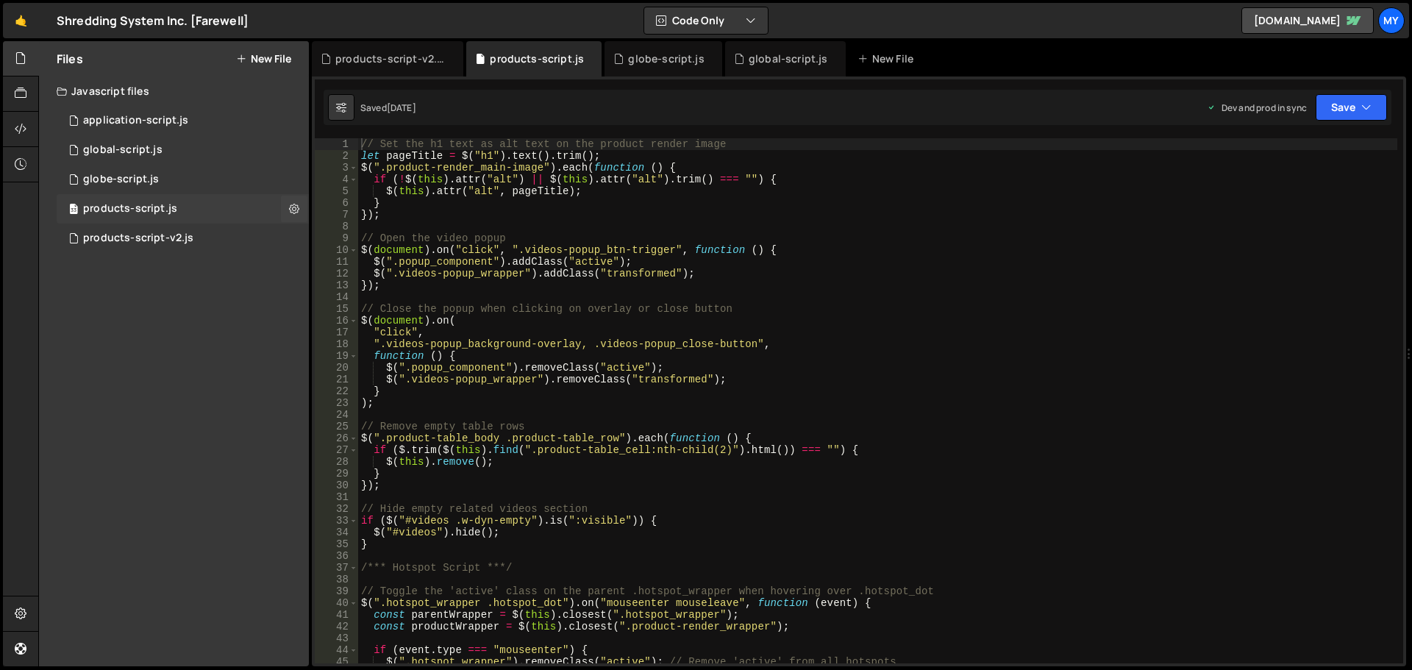
checkbox input "true"
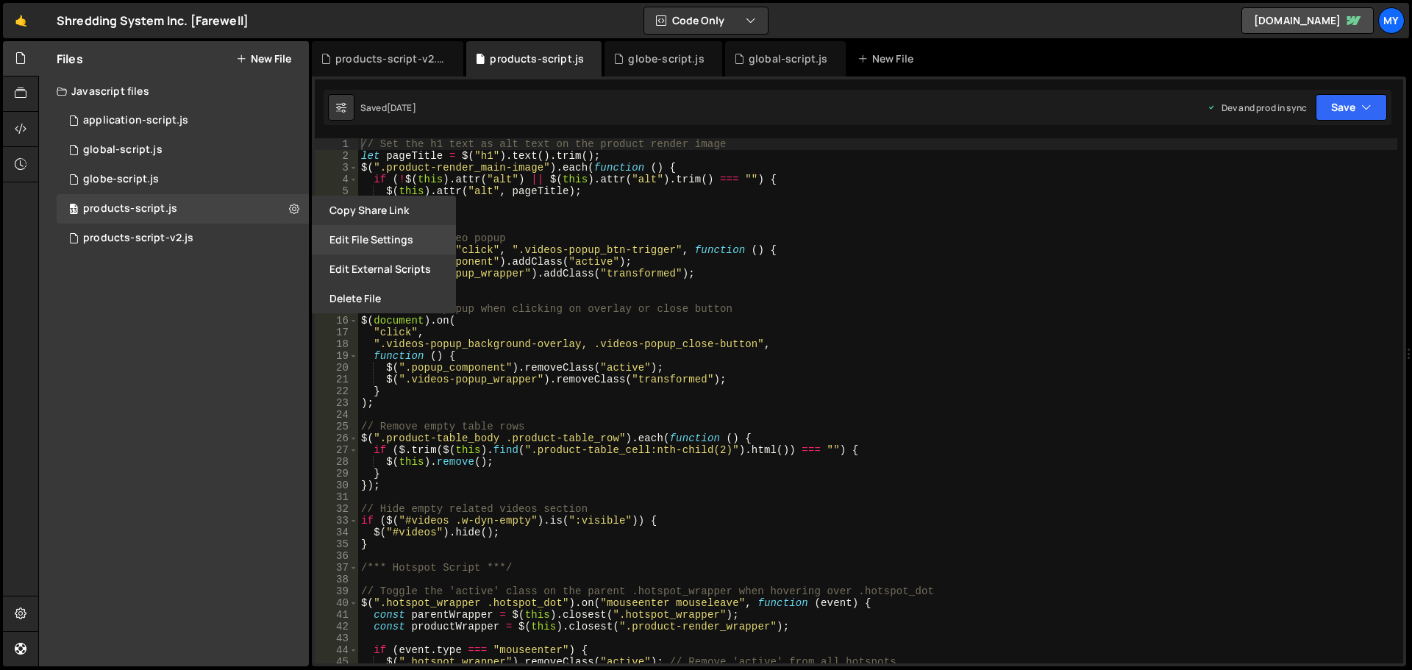
click at [334, 245] on button "Edit File Settings" at bounding box center [384, 239] width 144 height 29
